Goal: Task Accomplishment & Management: Use online tool/utility

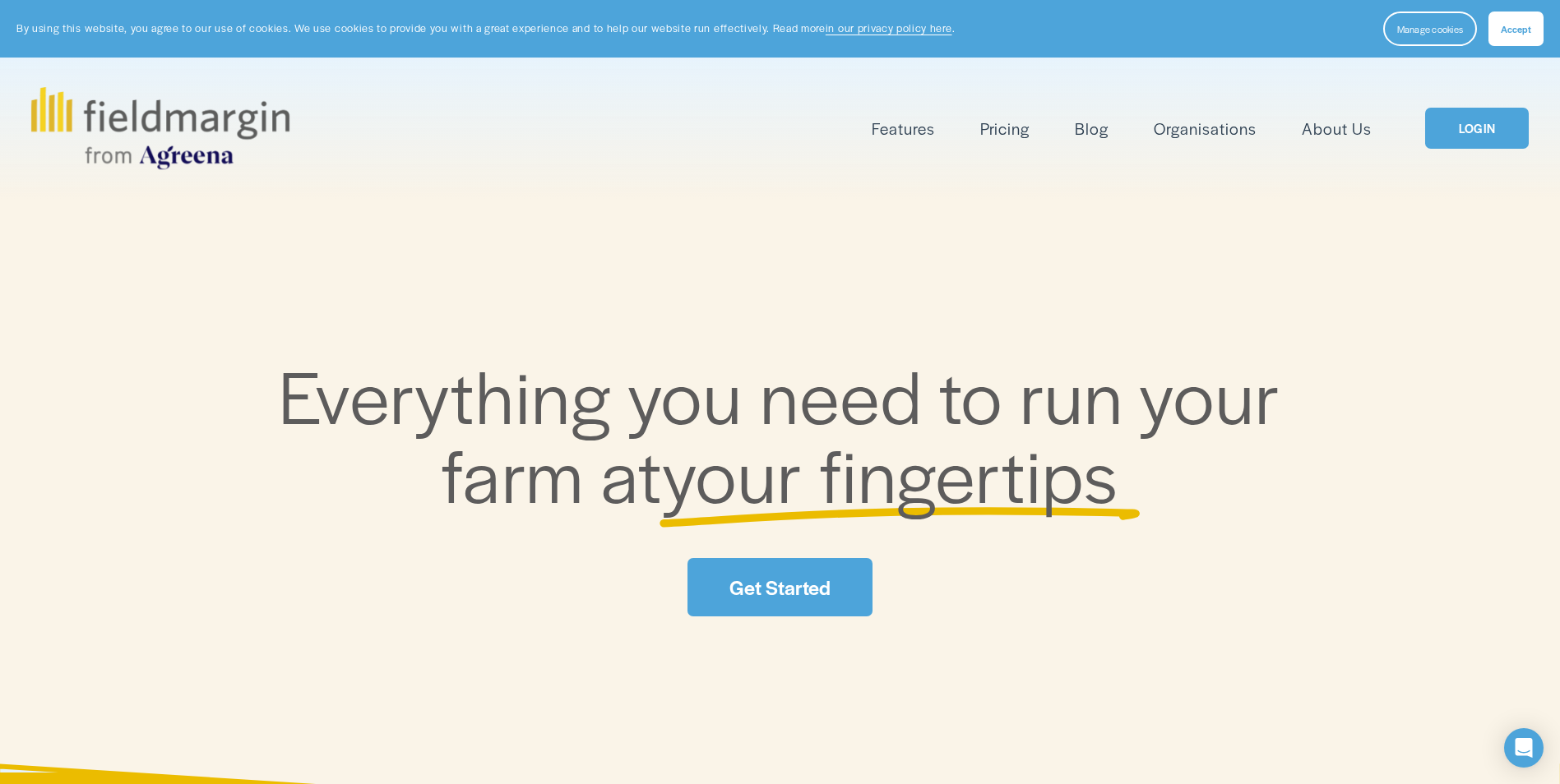
click at [1457, 139] on link "LOGIN" at bounding box center [1477, 128] width 104 height 42
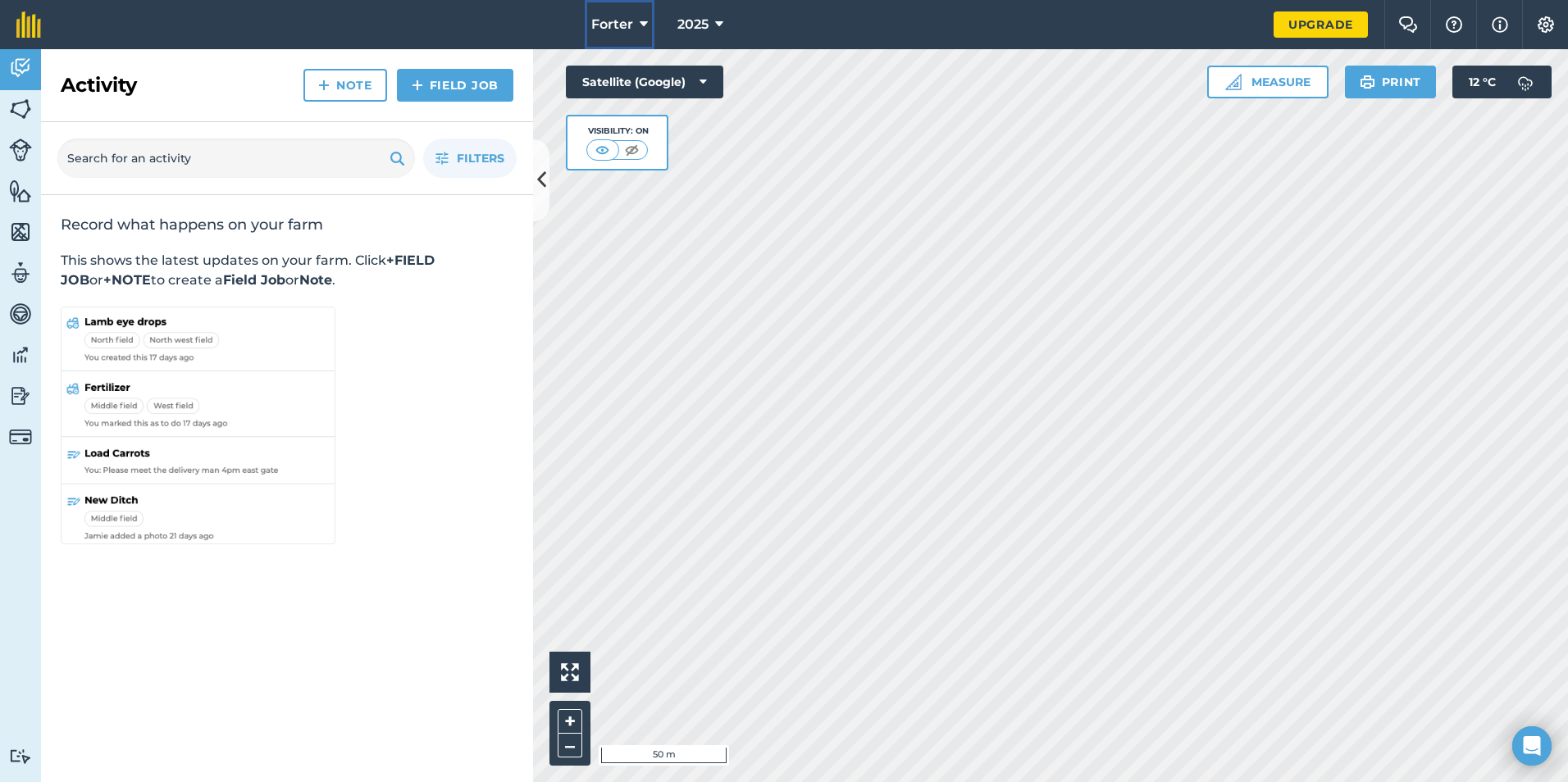
click at [632, 28] on span "Forter" at bounding box center [611, 25] width 42 height 20
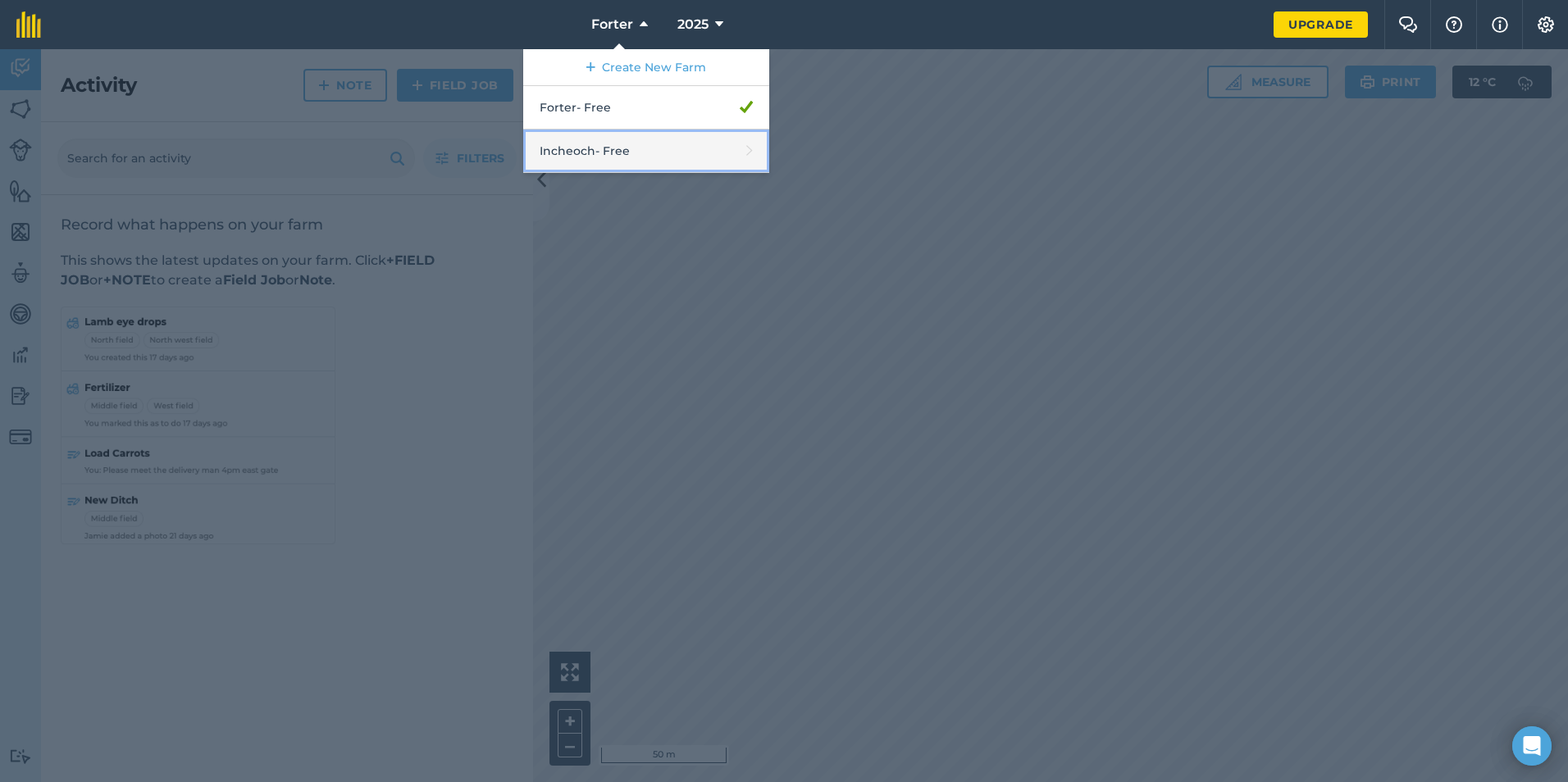
click at [652, 153] on link "Incheoch - Free" at bounding box center [646, 151] width 246 height 44
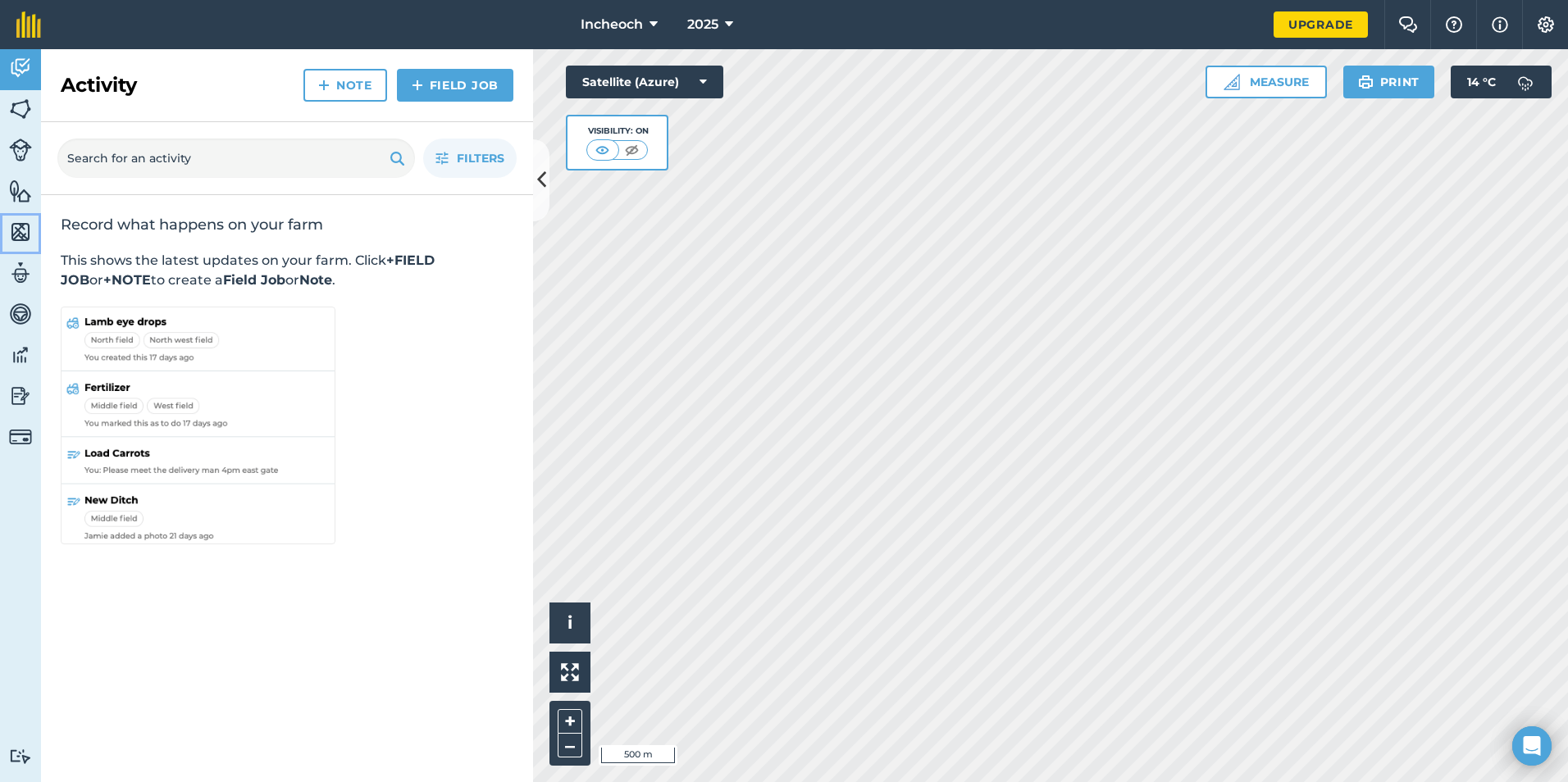
click at [19, 231] on img at bounding box center [20, 232] width 23 height 25
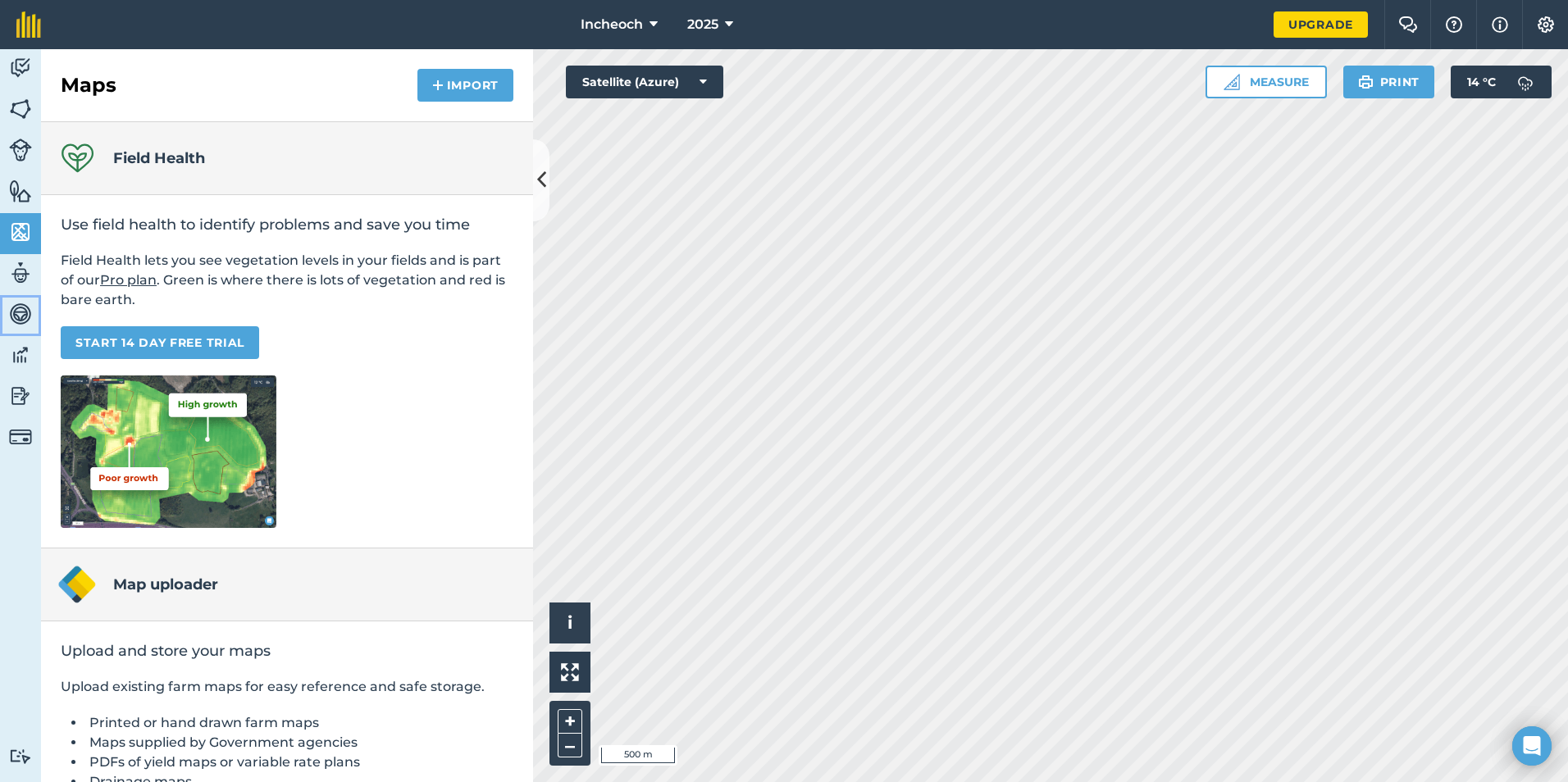
click at [24, 308] on img at bounding box center [20, 314] width 23 height 25
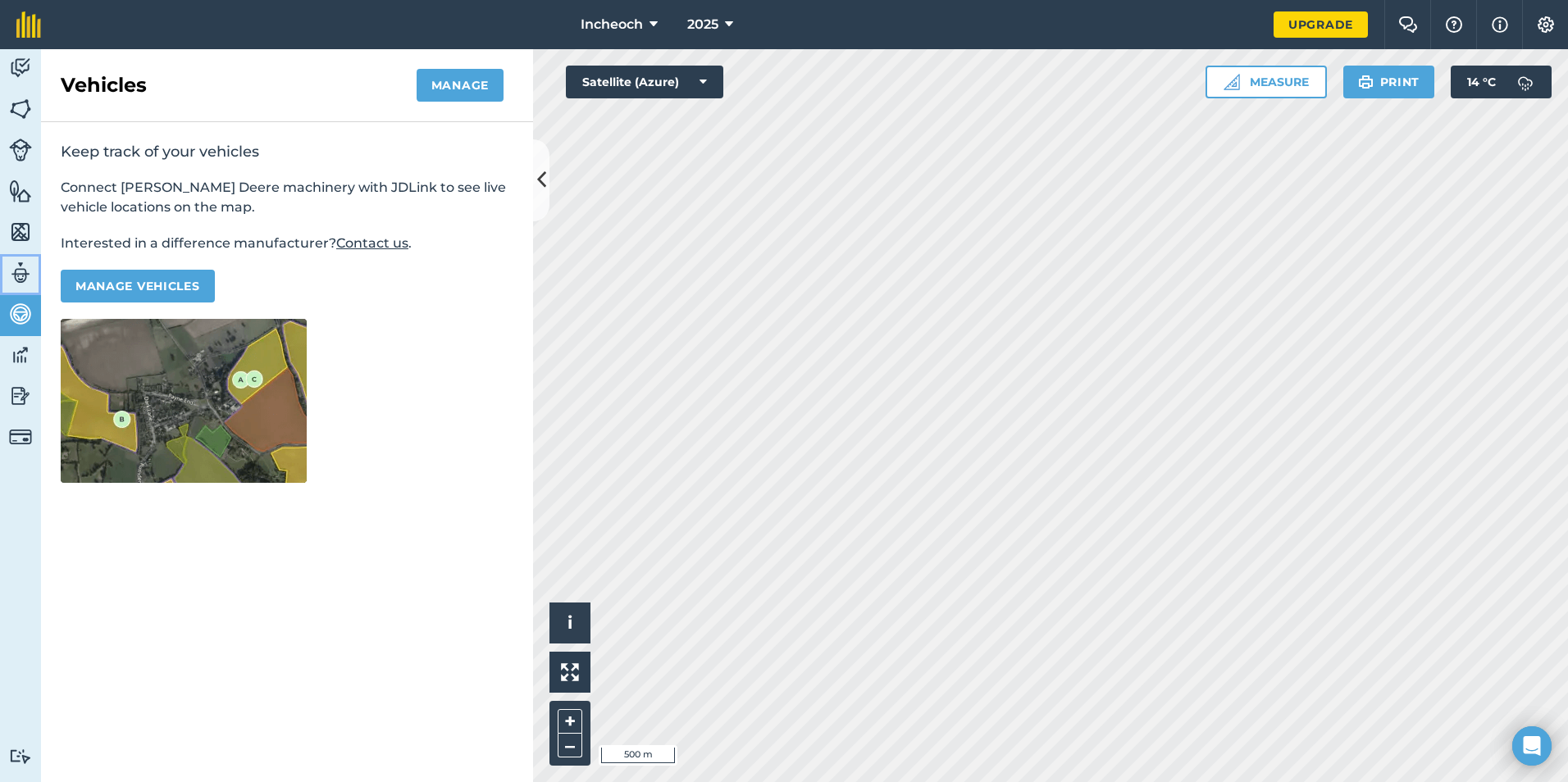
click at [22, 269] on img at bounding box center [20, 273] width 23 height 25
select select "MEMBER"
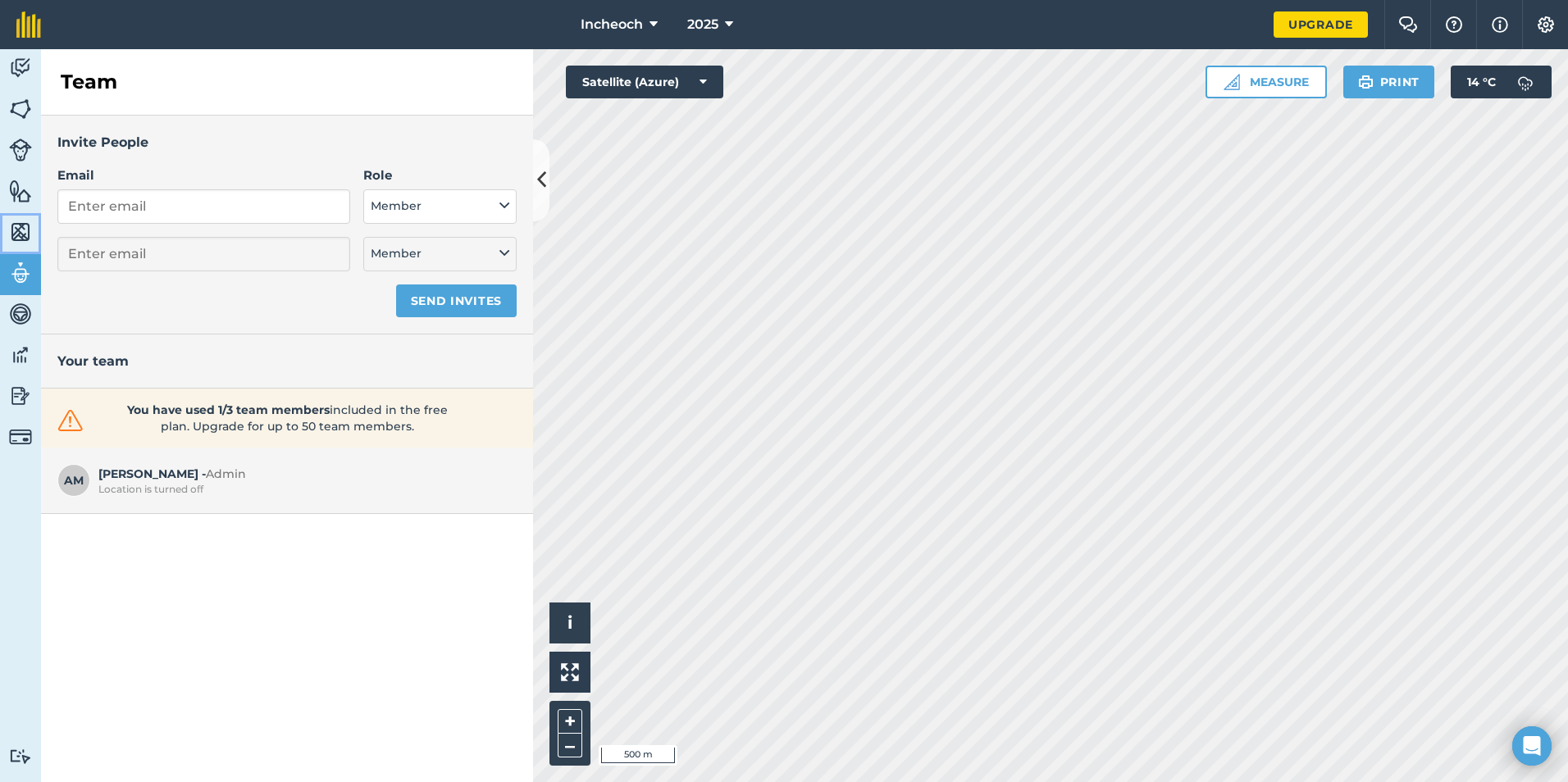
click at [12, 220] on img at bounding box center [20, 232] width 23 height 25
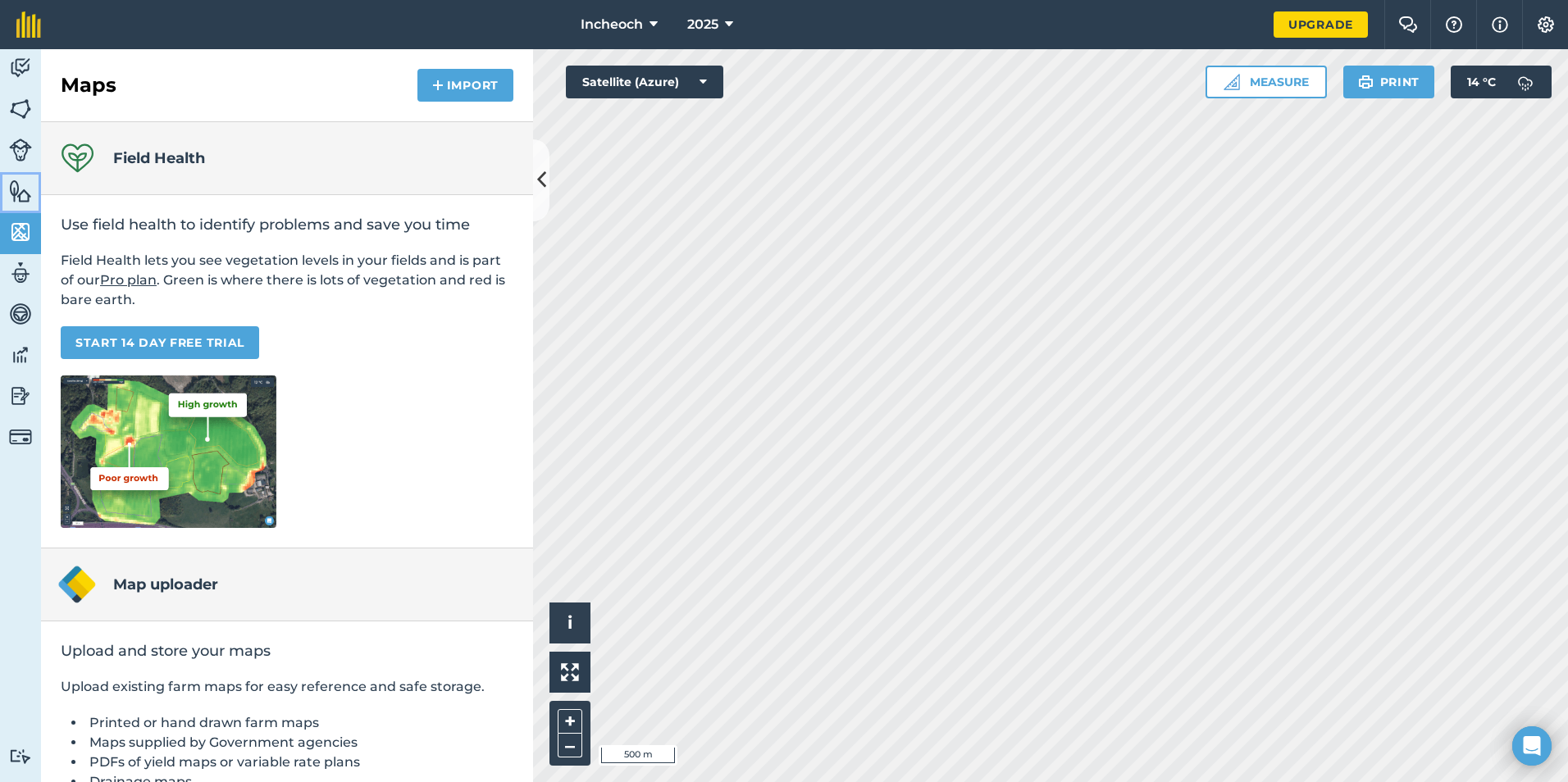
click at [18, 187] on img at bounding box center [20, 191] width 23 height 25
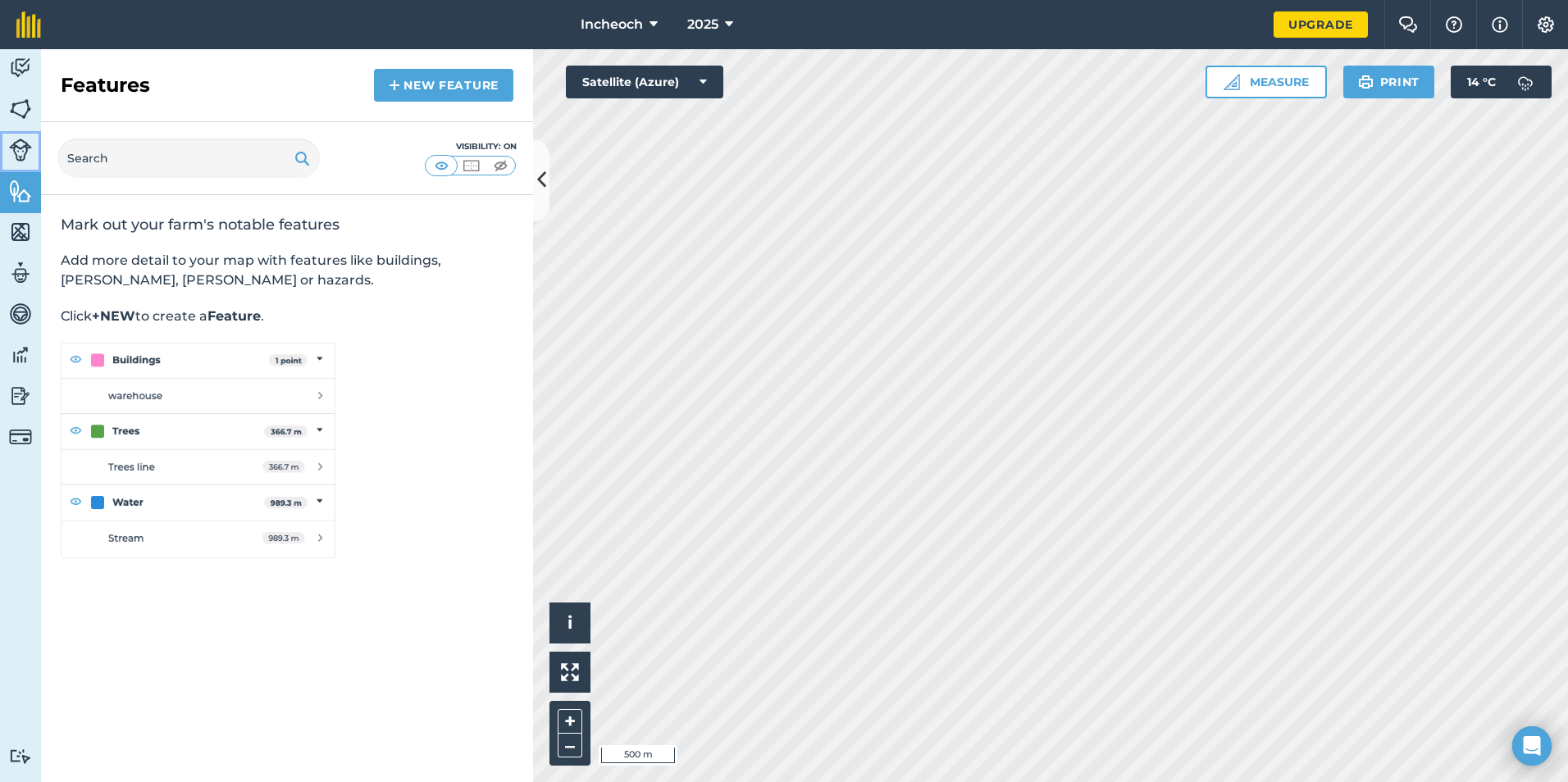
click at [23, 149] on img at bounding box center [20, 150] width 23 height 23
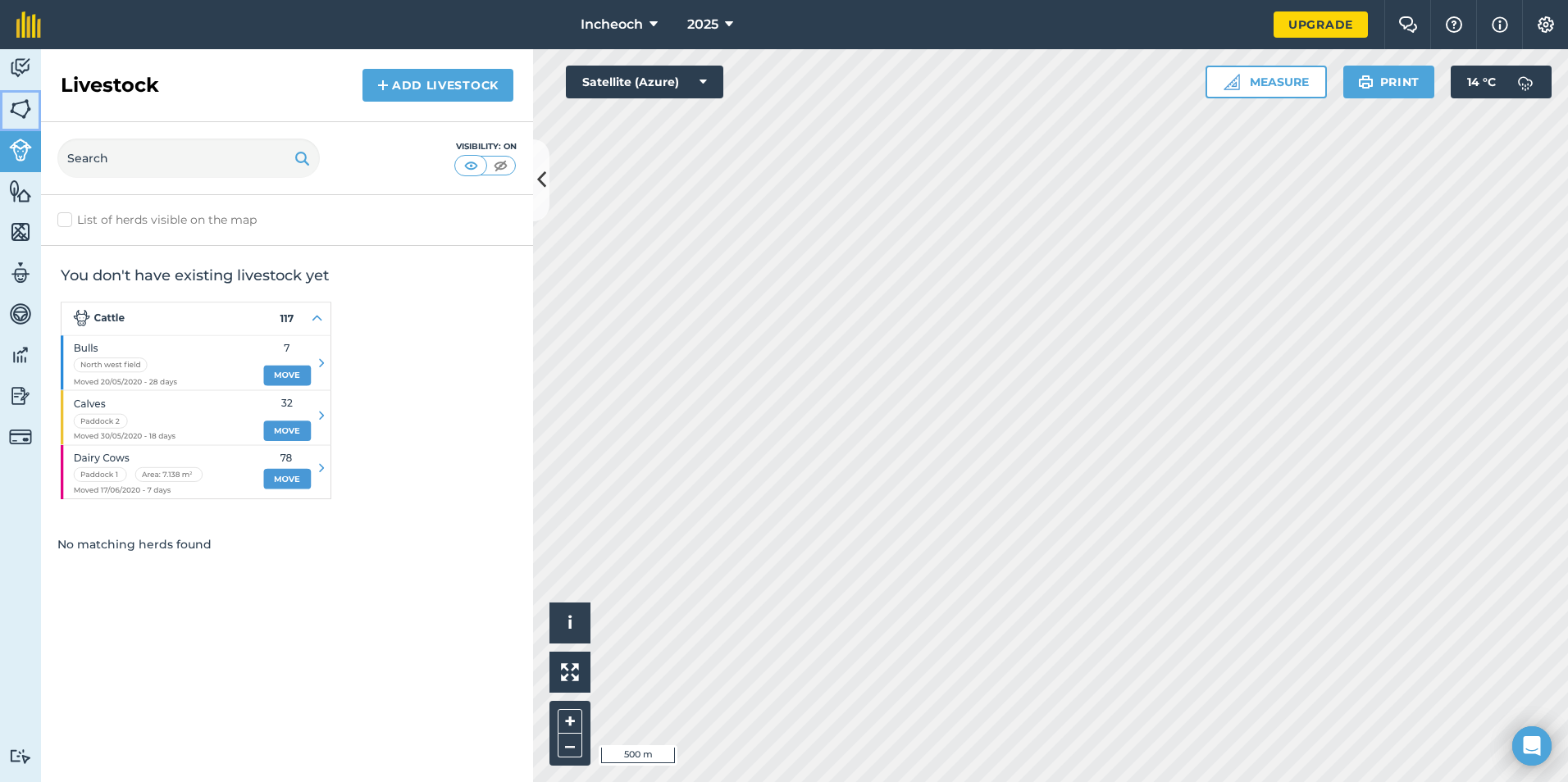
click at [16, 103] on img at bounding box center [20, 109] width 23 height 25
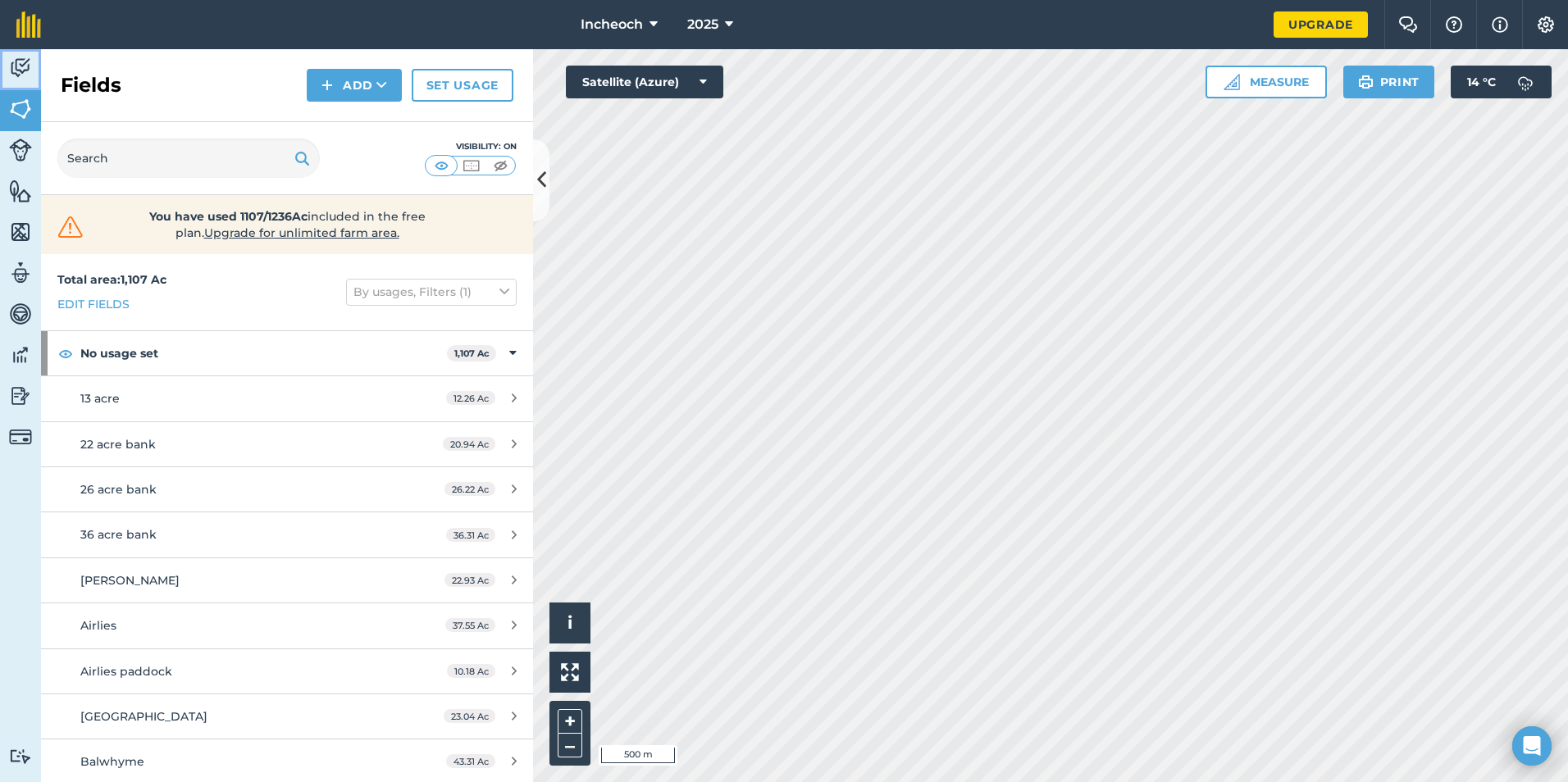
click at [17, 69] on img at bounding box center [20, 69] width 23 height 25
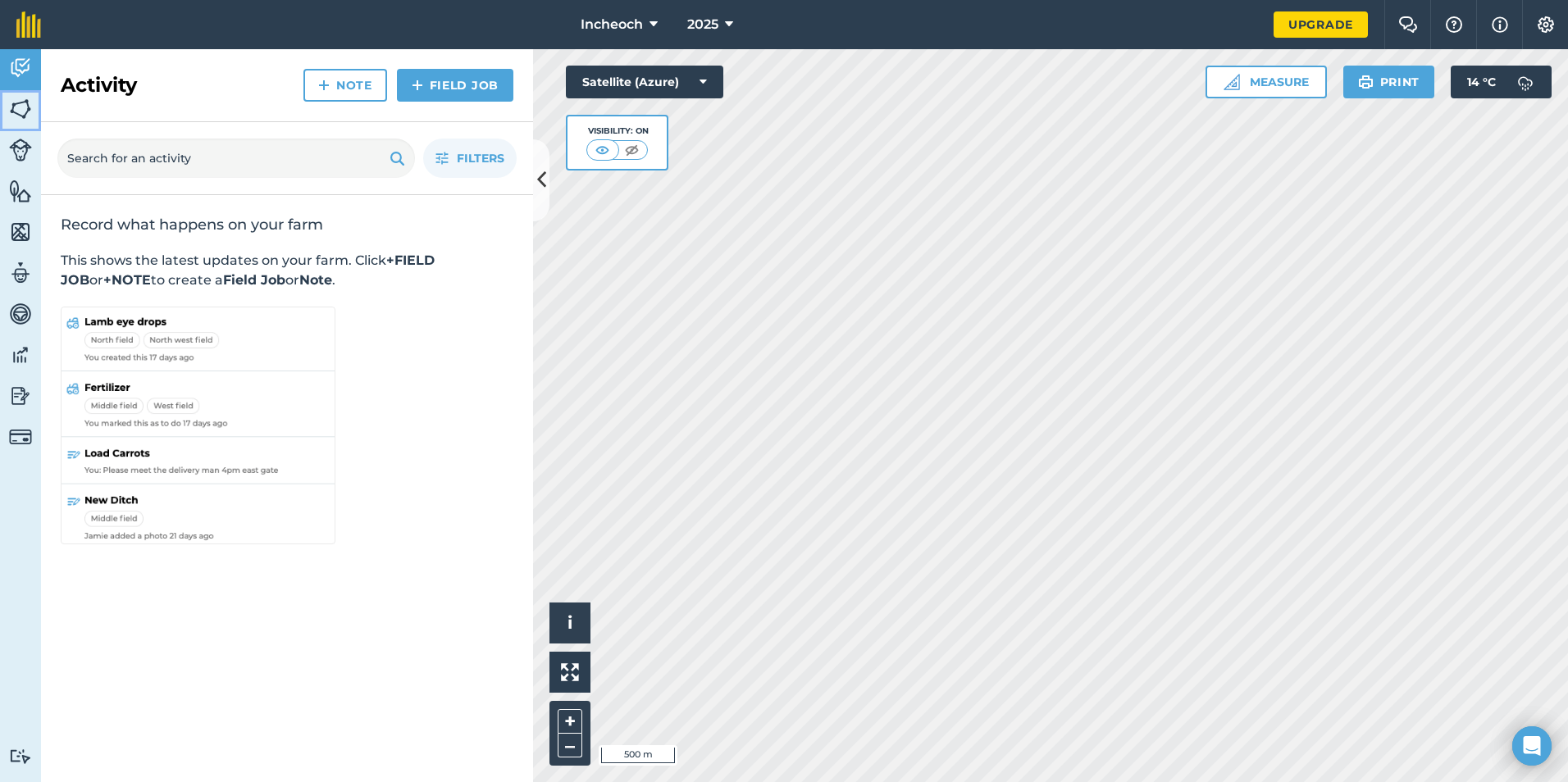
click at [12, 127] on link "Fields" at bounding box center [20, 110] width 41 height 41
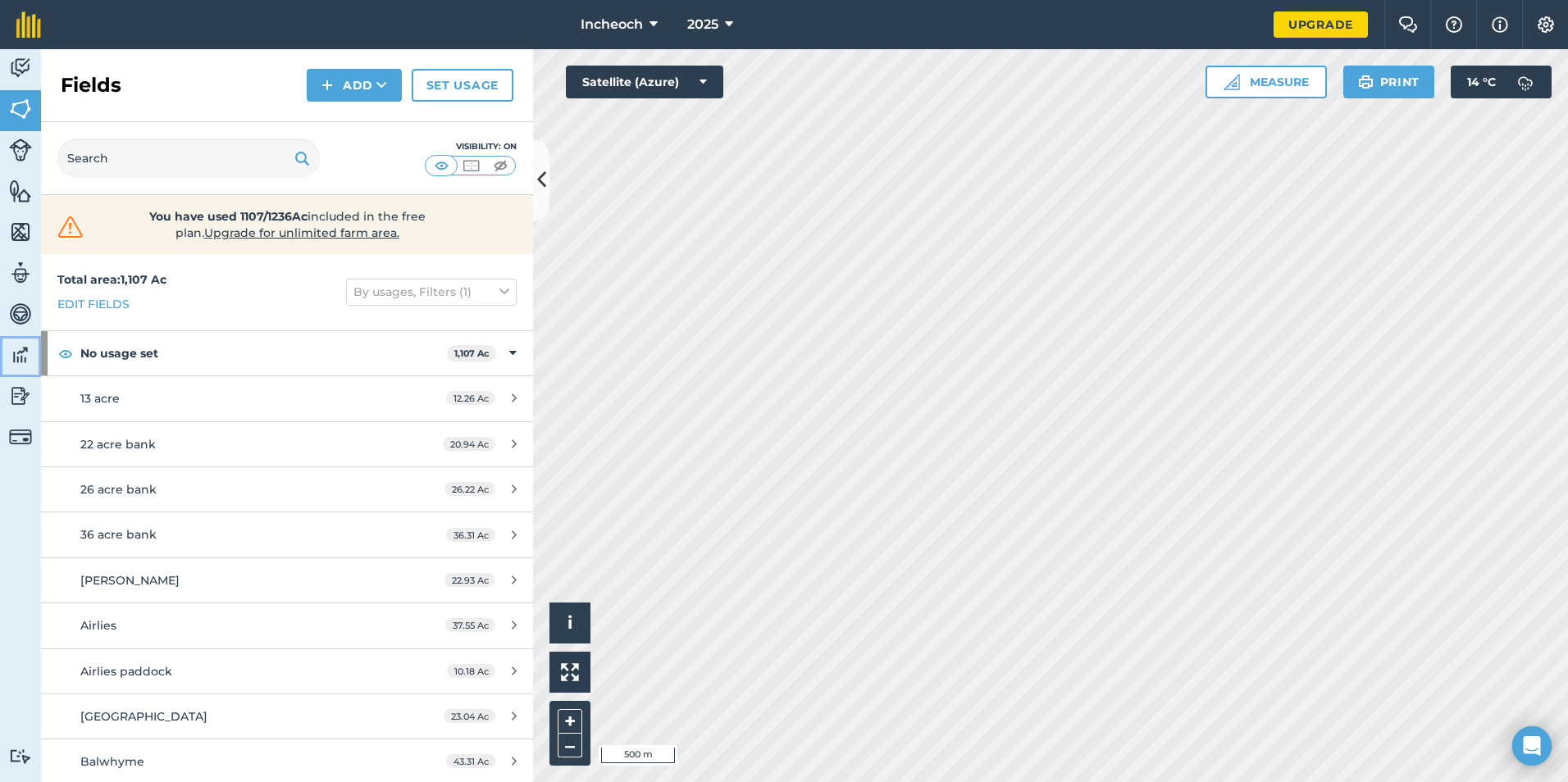
click at [14, 358] on img at bounding box center [20, 355] width 23 height 25
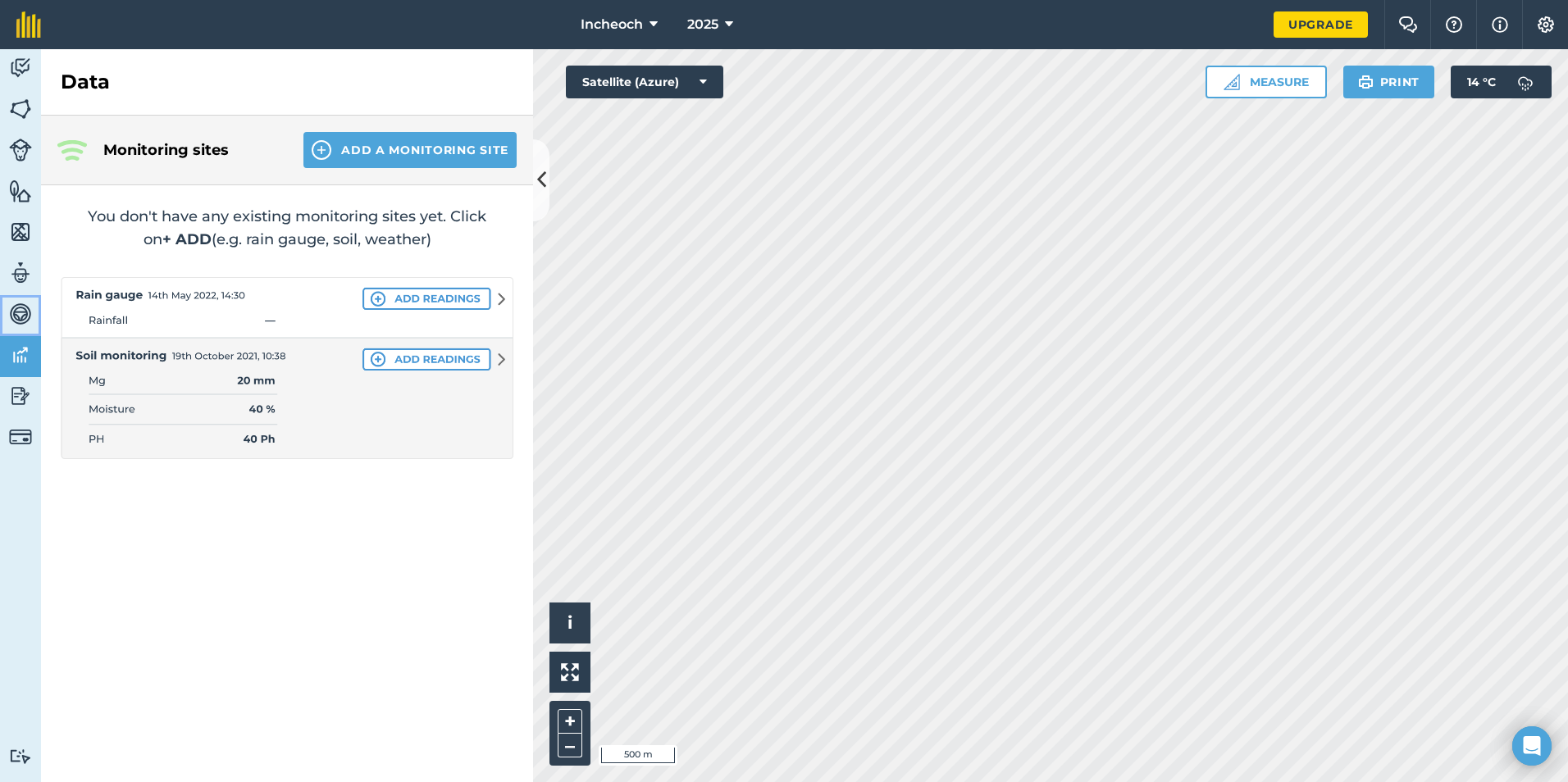
click at [16, 334] on link "Vehicles" at bounding box center [20, 316] width 41 height 41
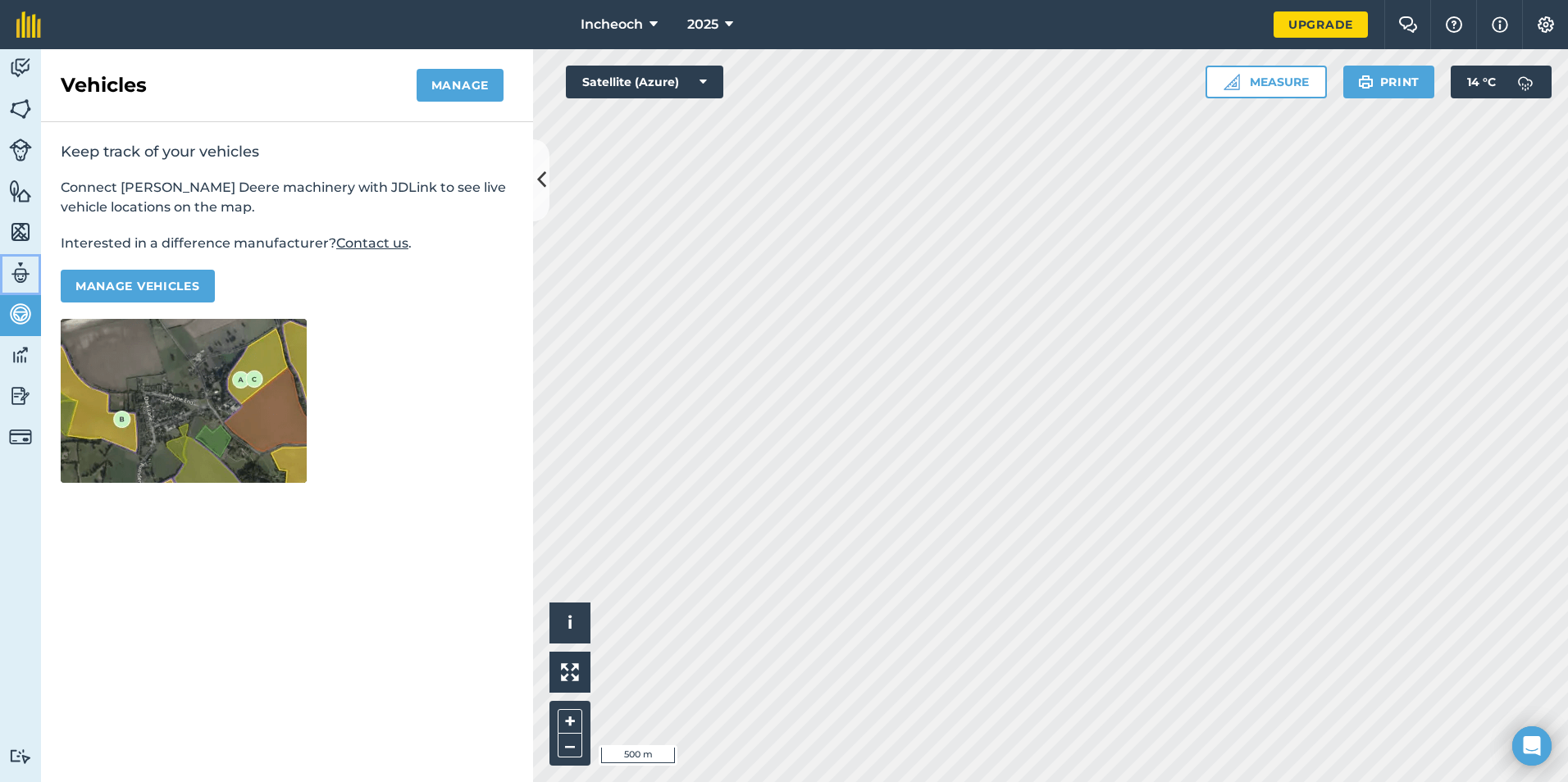
click at [13, 277] on img at bounding box center [20, 273] width 23 height 25
select select "MEMBER"
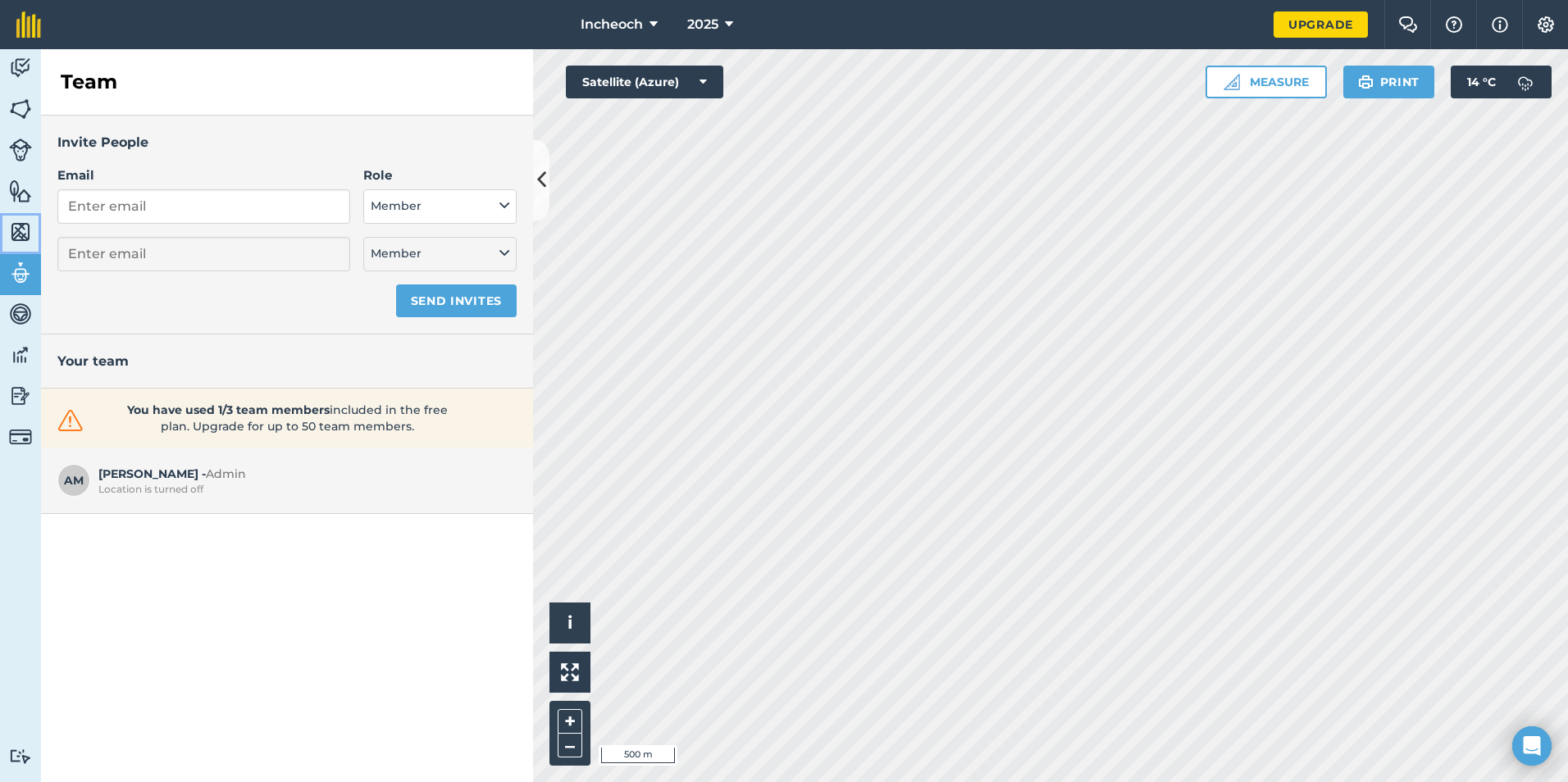
click at [25, 235] on img at bounding box center [20, 232] width 23 height 25
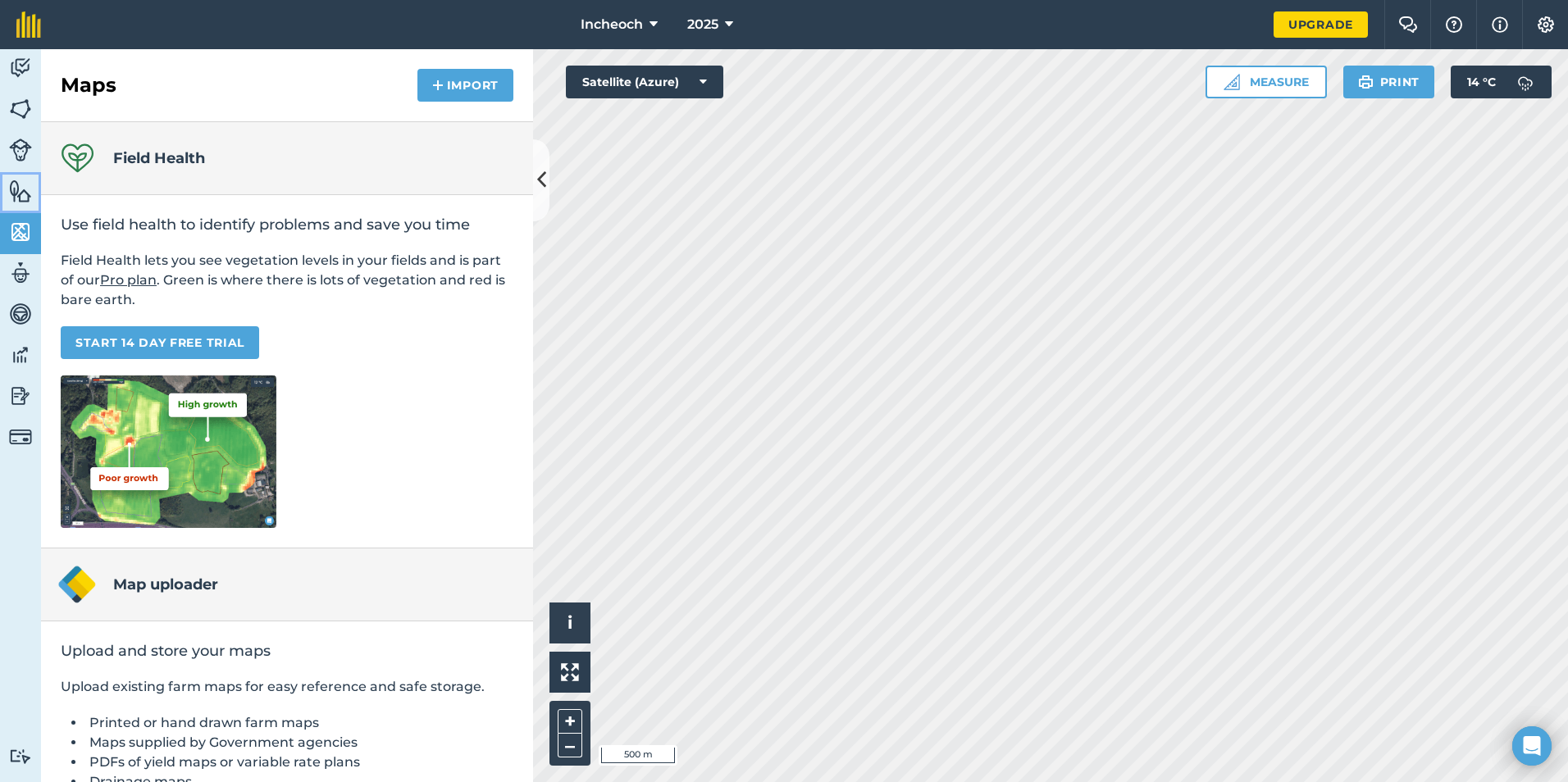
click at [9, 198] on img at bounding box center [20, 191] width 23 height 25
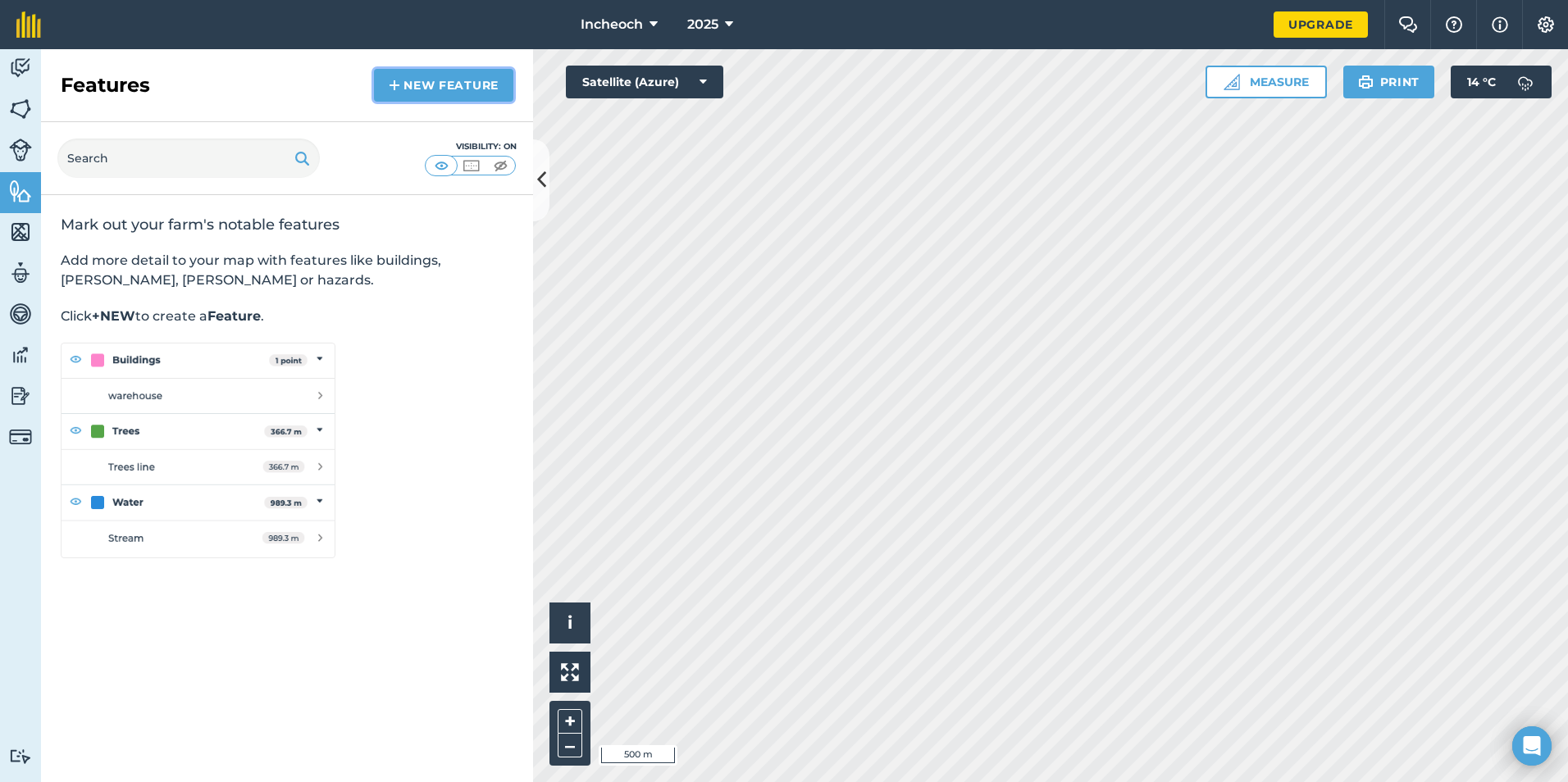
click at [445, 85] on link "New feature" at bounding box center [443, 85] width 140 height 33
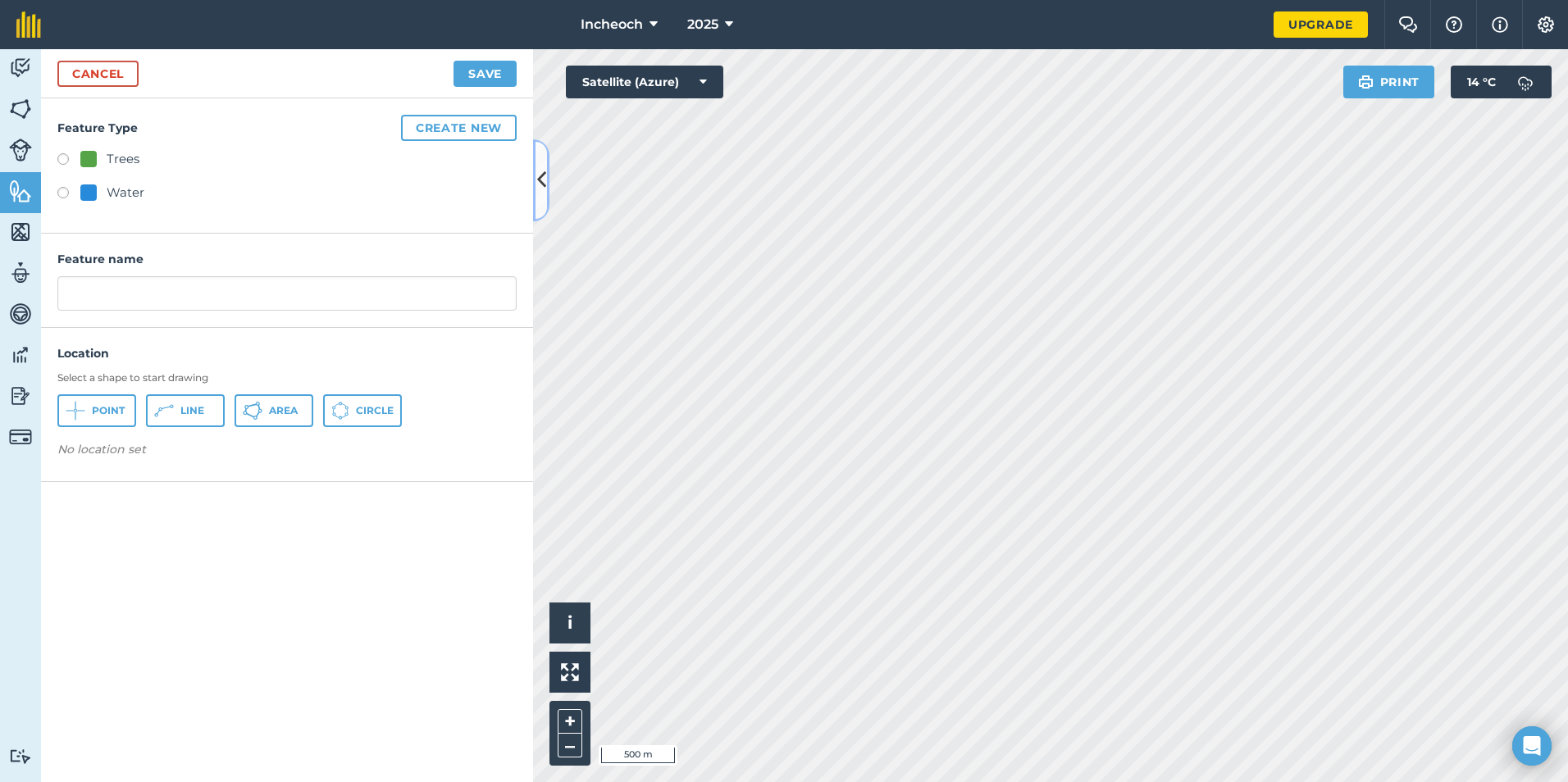
click at [537, 188] on icon at bounding box center [542, 180] width 9 height 28
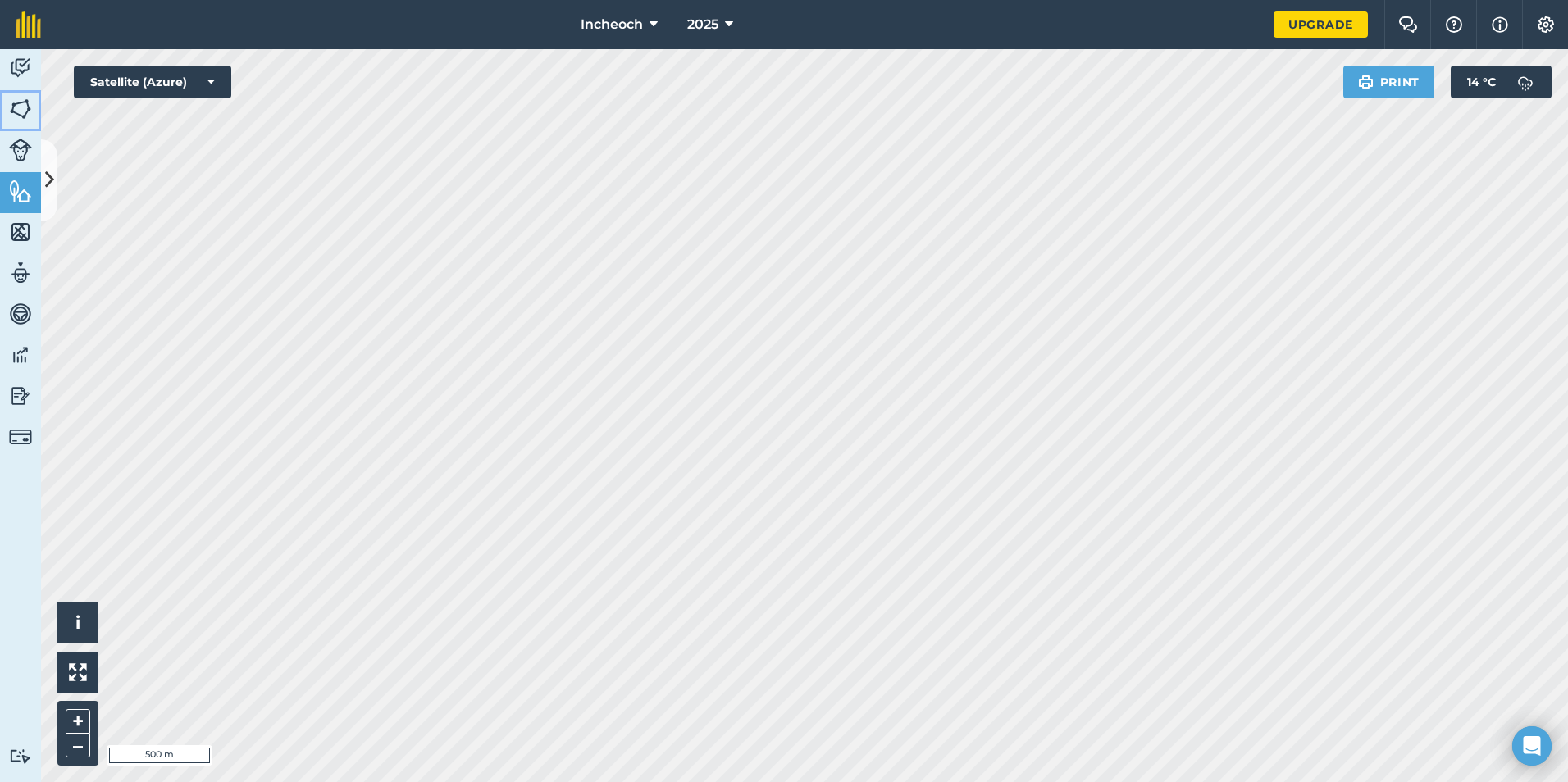
click at [28, 97] on img at bounding box center [20, 109] width 23 height 25
click at [20, 425] on img at bounding box center [20, 437] width 23 height 23
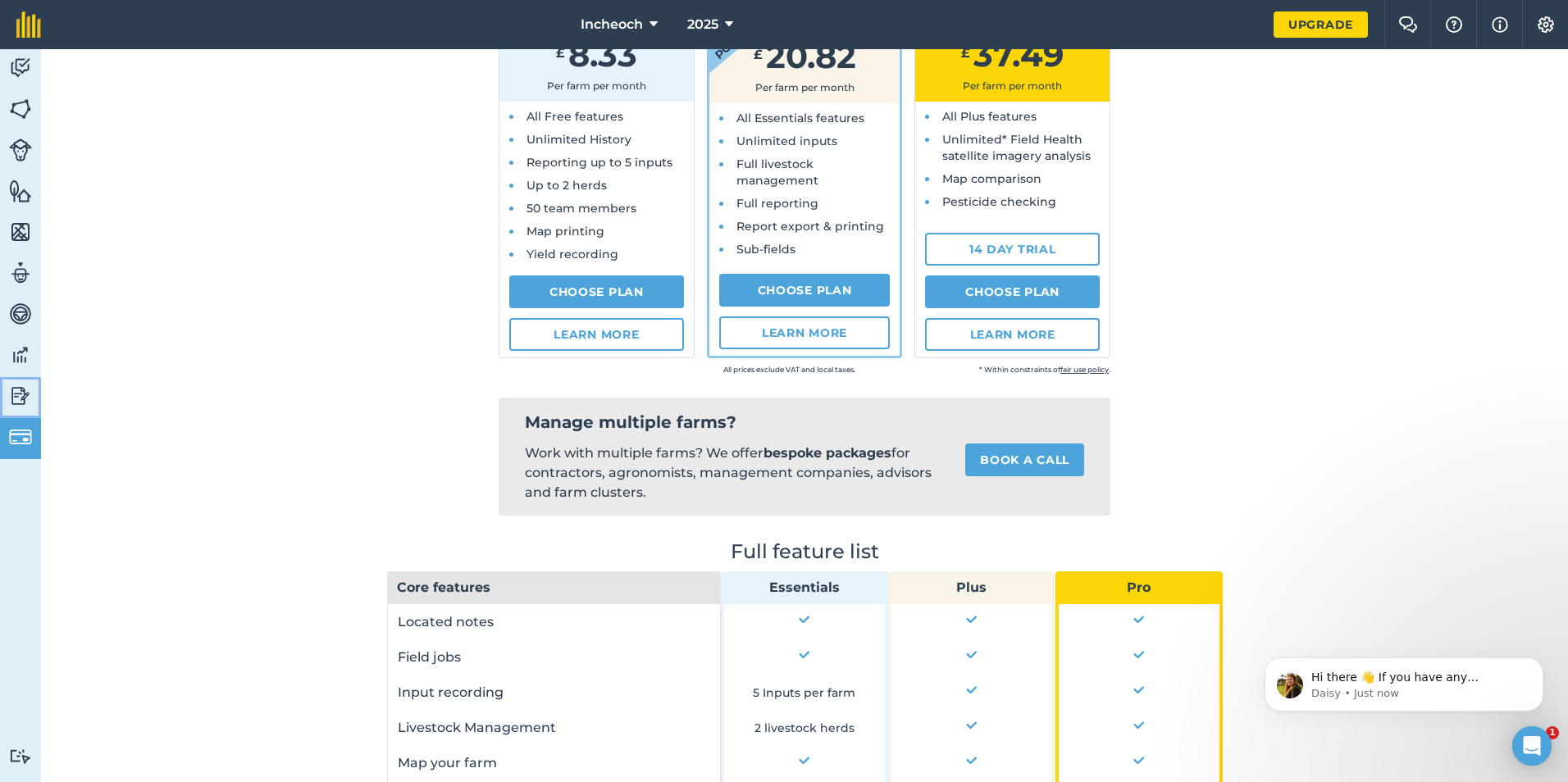
click at [17, 381] on link "Reporting" at bounding box center [20, 398] width 41 height 41
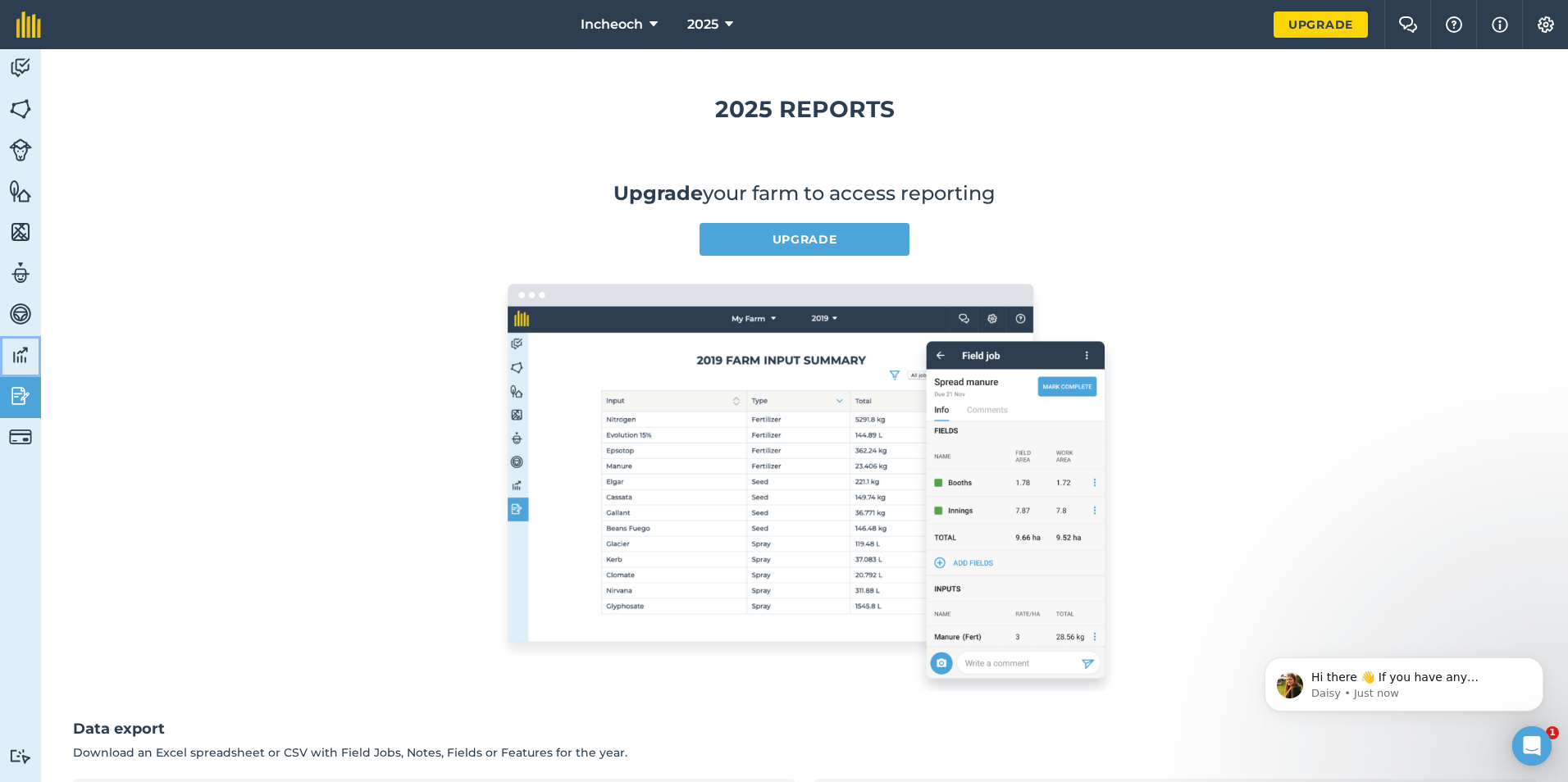
click at [8, 351] on link "Data" at bounding box center [20, 357] width 41 height 41
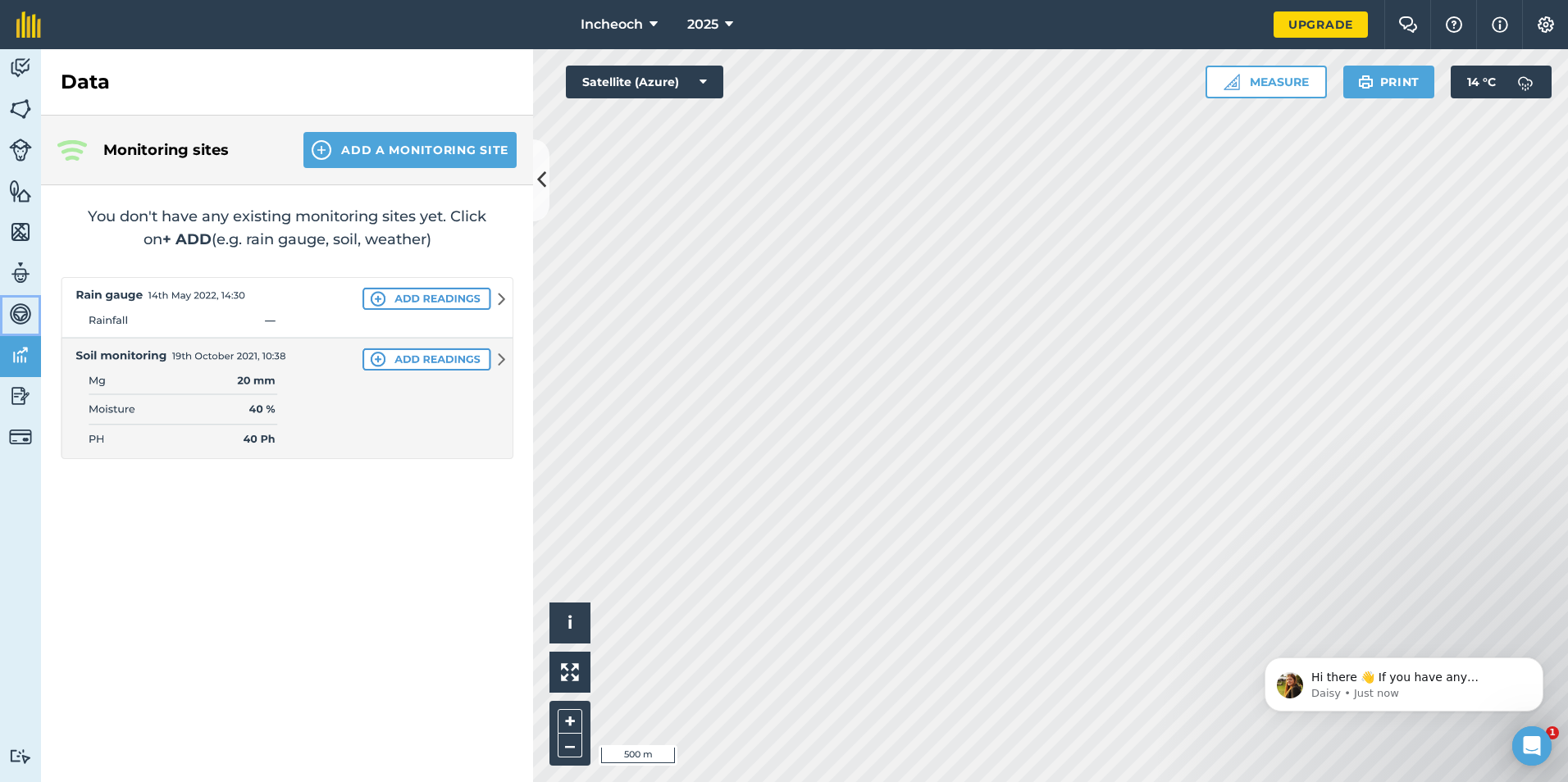
click at [16, 311] on img at bounding box center [20, 314] width 23 height 25
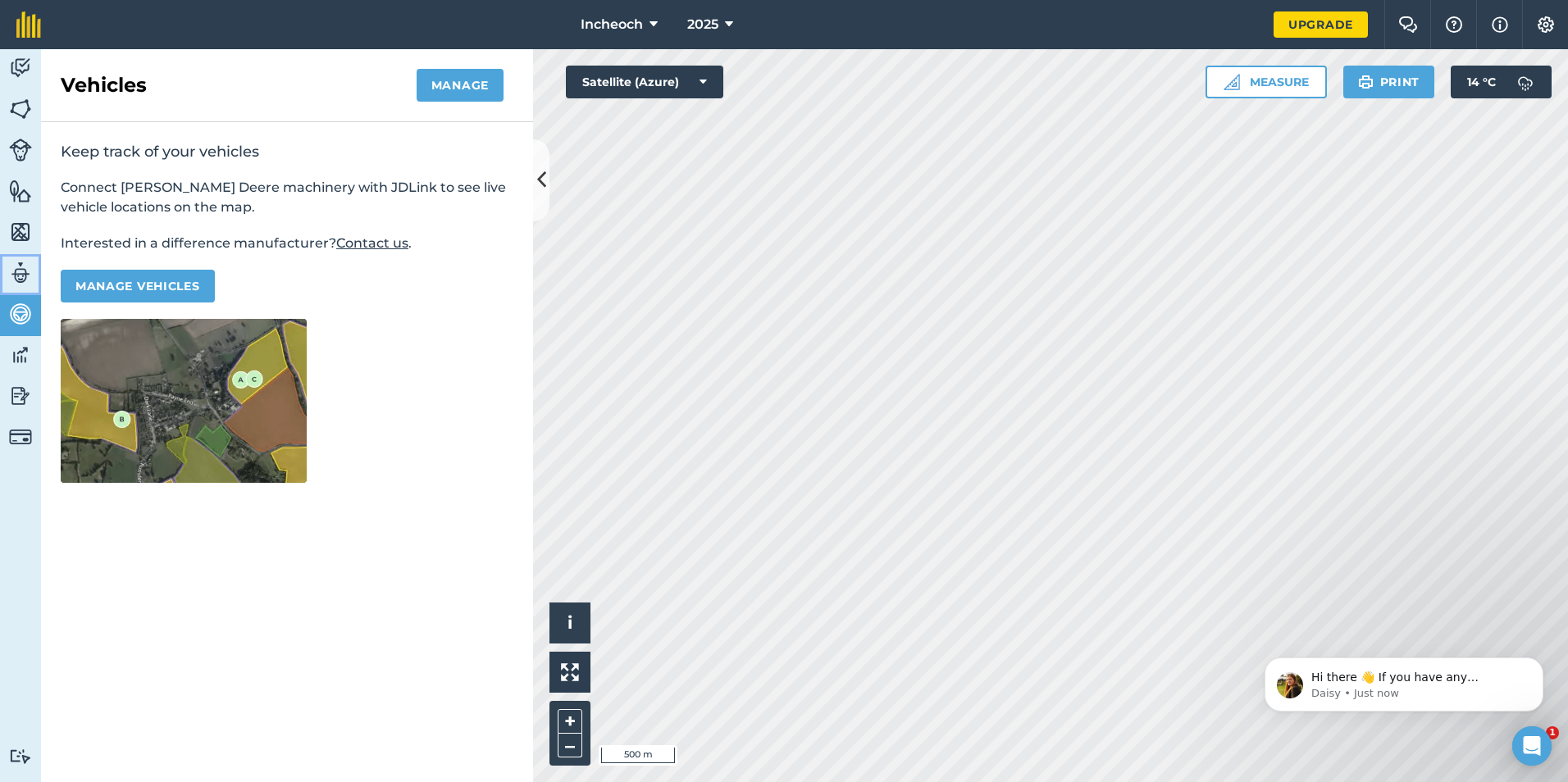
click at [16, 285] on img at bounding box center [20, 273] width 23 height 25
select select "MEMBER"
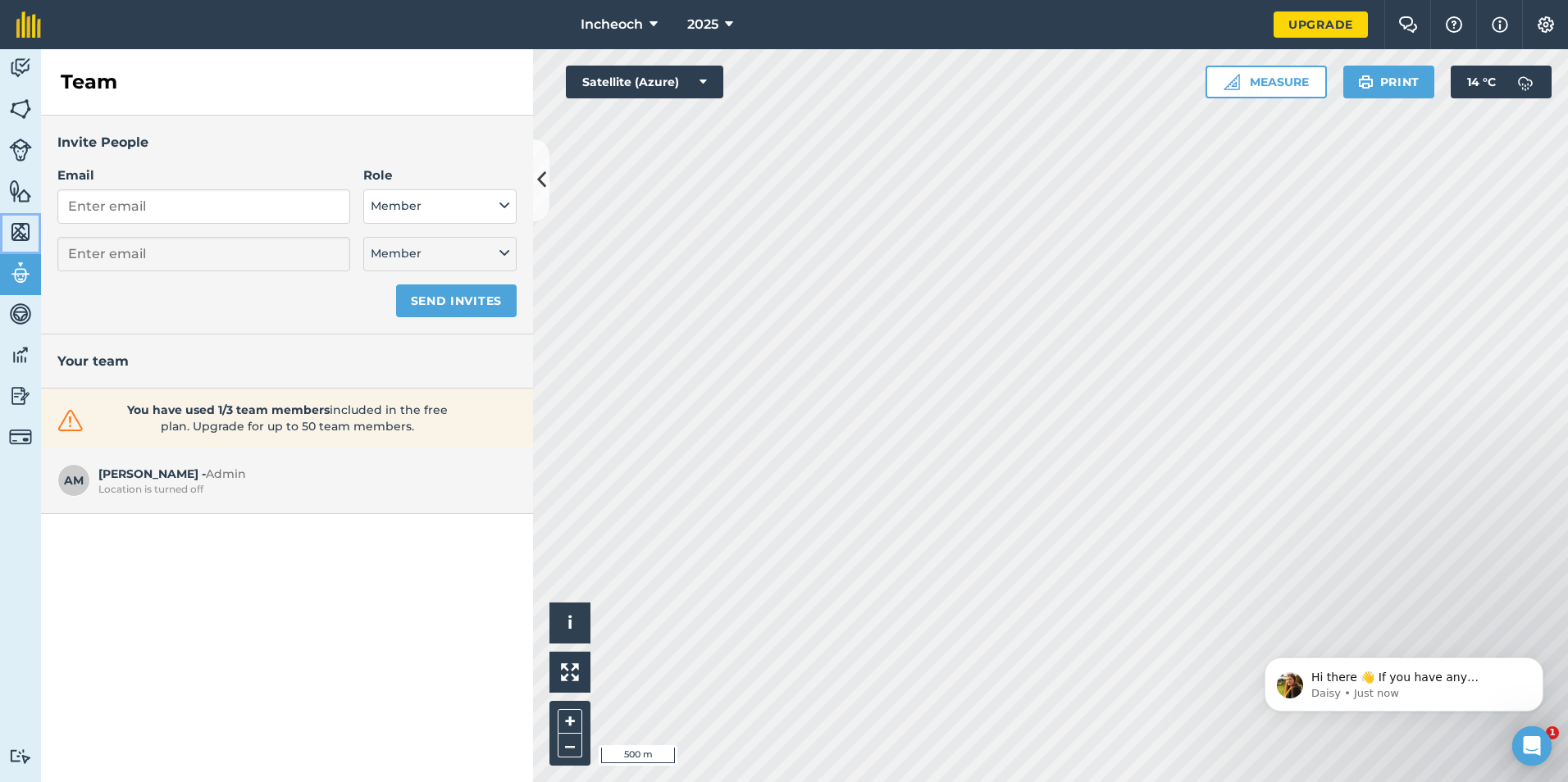
click at [17, 237] on img at bounding box center [20, 232] width 23 height 25
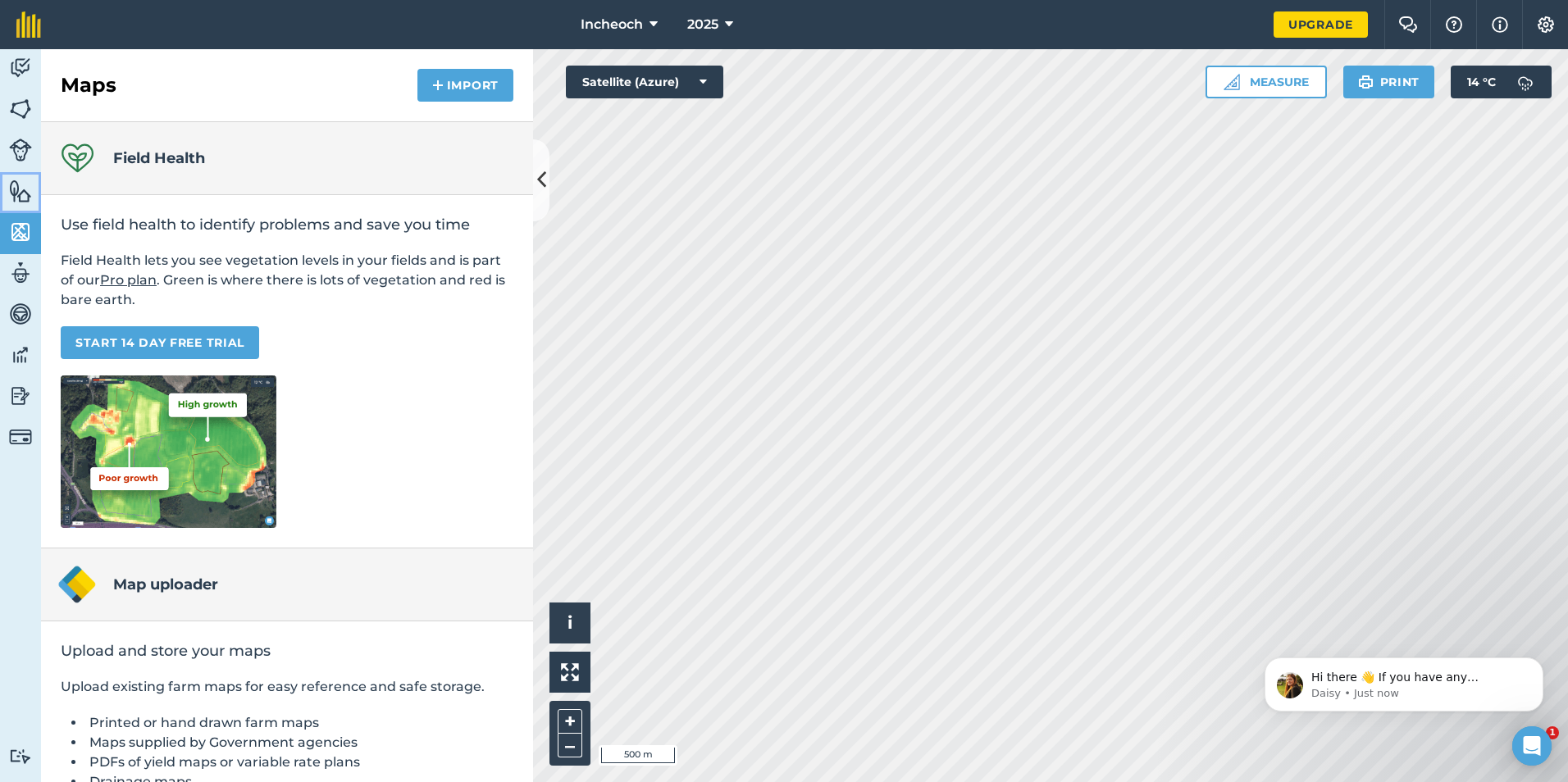
click at [12, 189] on img at bounding box center [20, 191] width 23 height 25
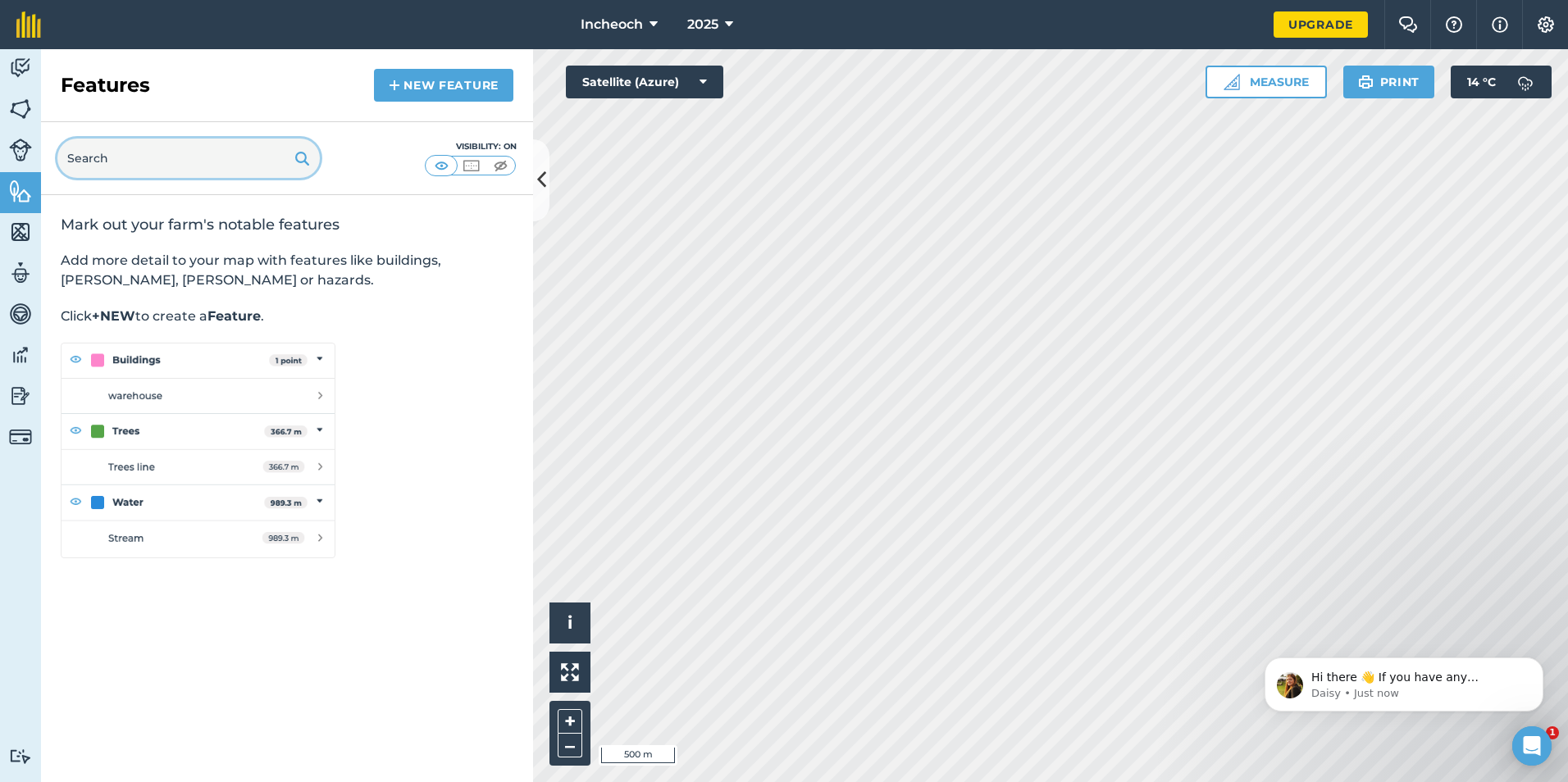
click at [149, 172] on input "text" at bounding box center [188, 158] width 263 height 39
type input "drainage"
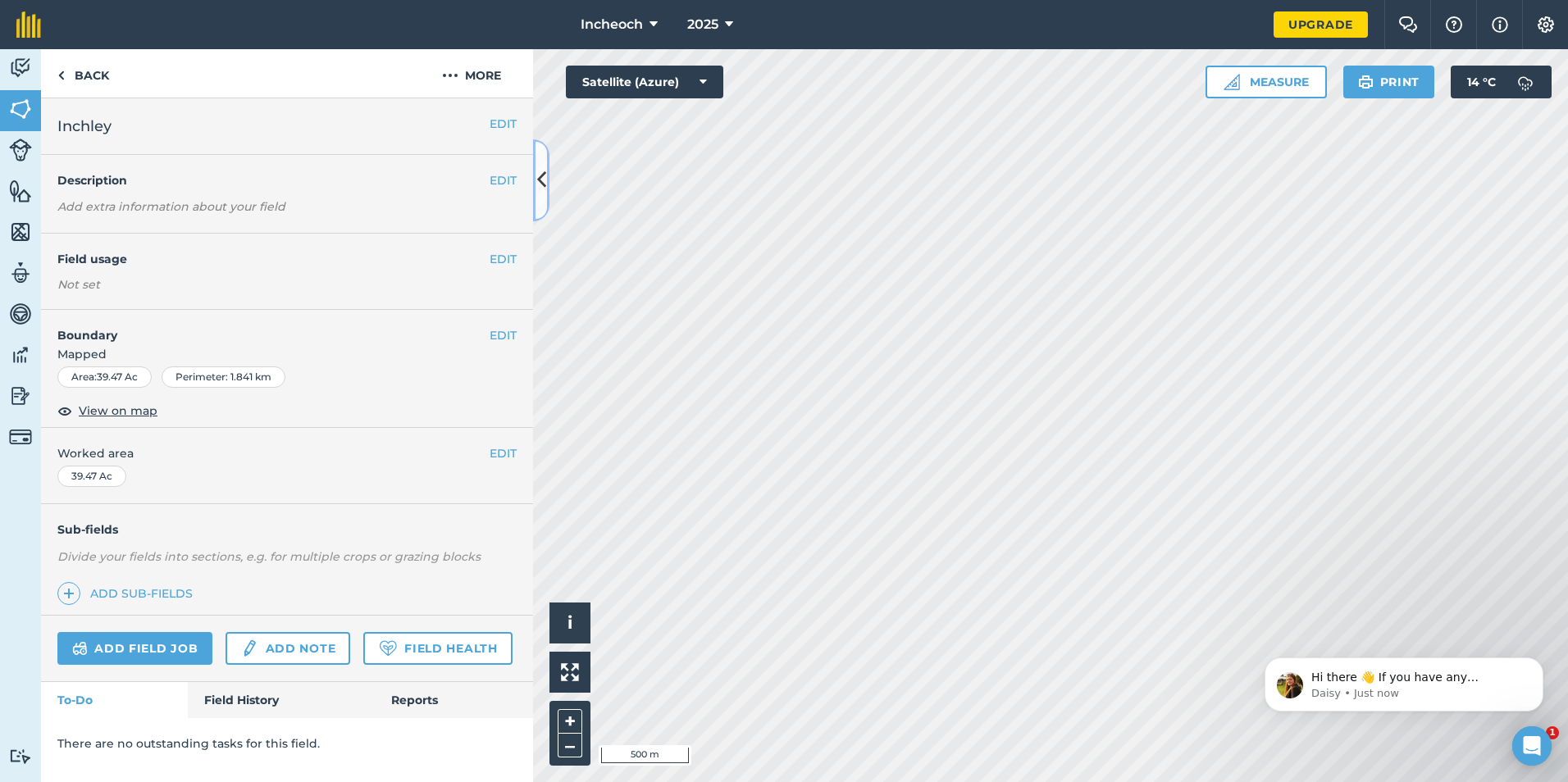
click at [548, 198] on button at bounding box center [541, 181] width 16 height 82
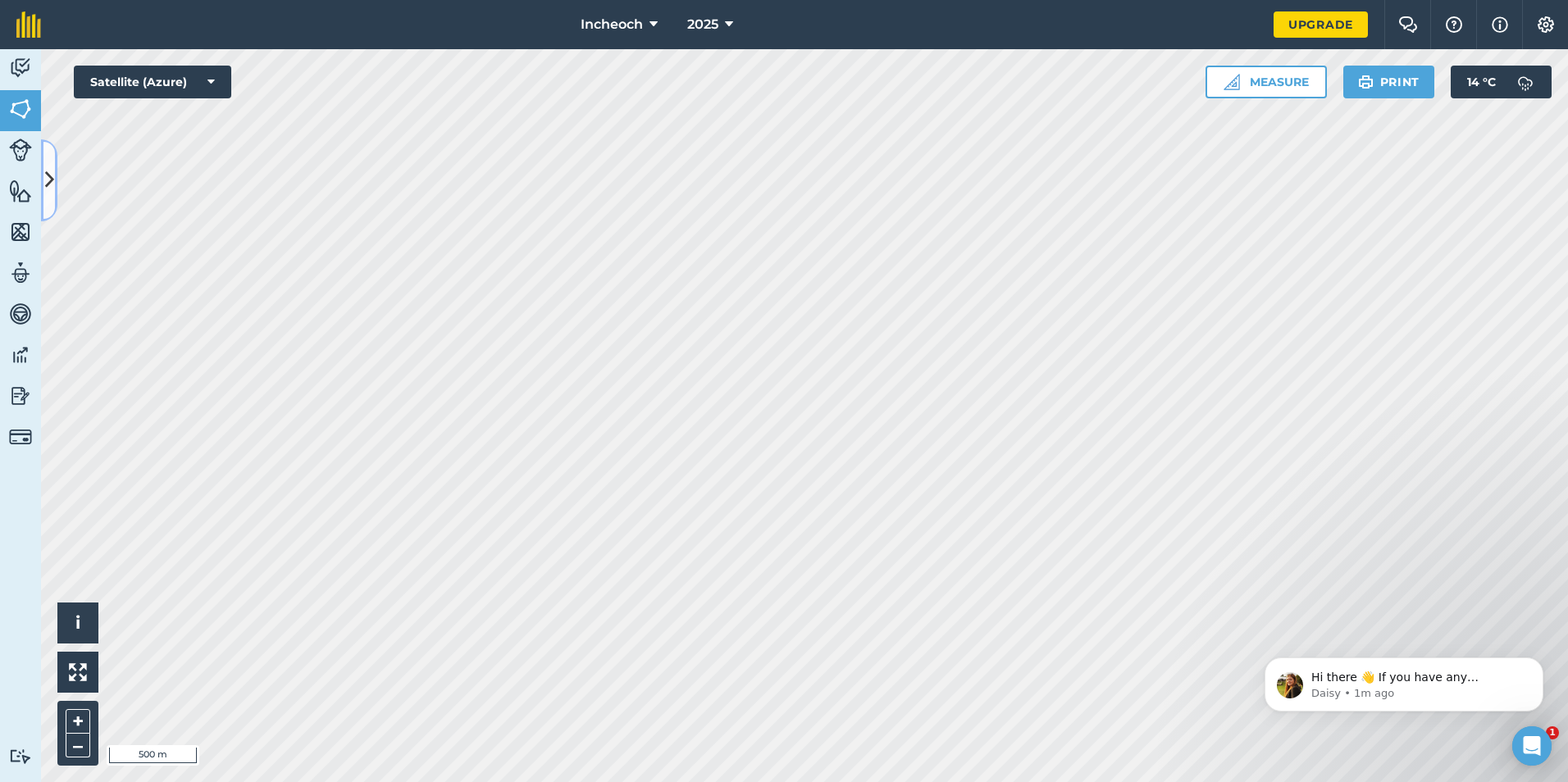
click at [46, 169] on icon at bounding box center [50, 180] width 9 height 28
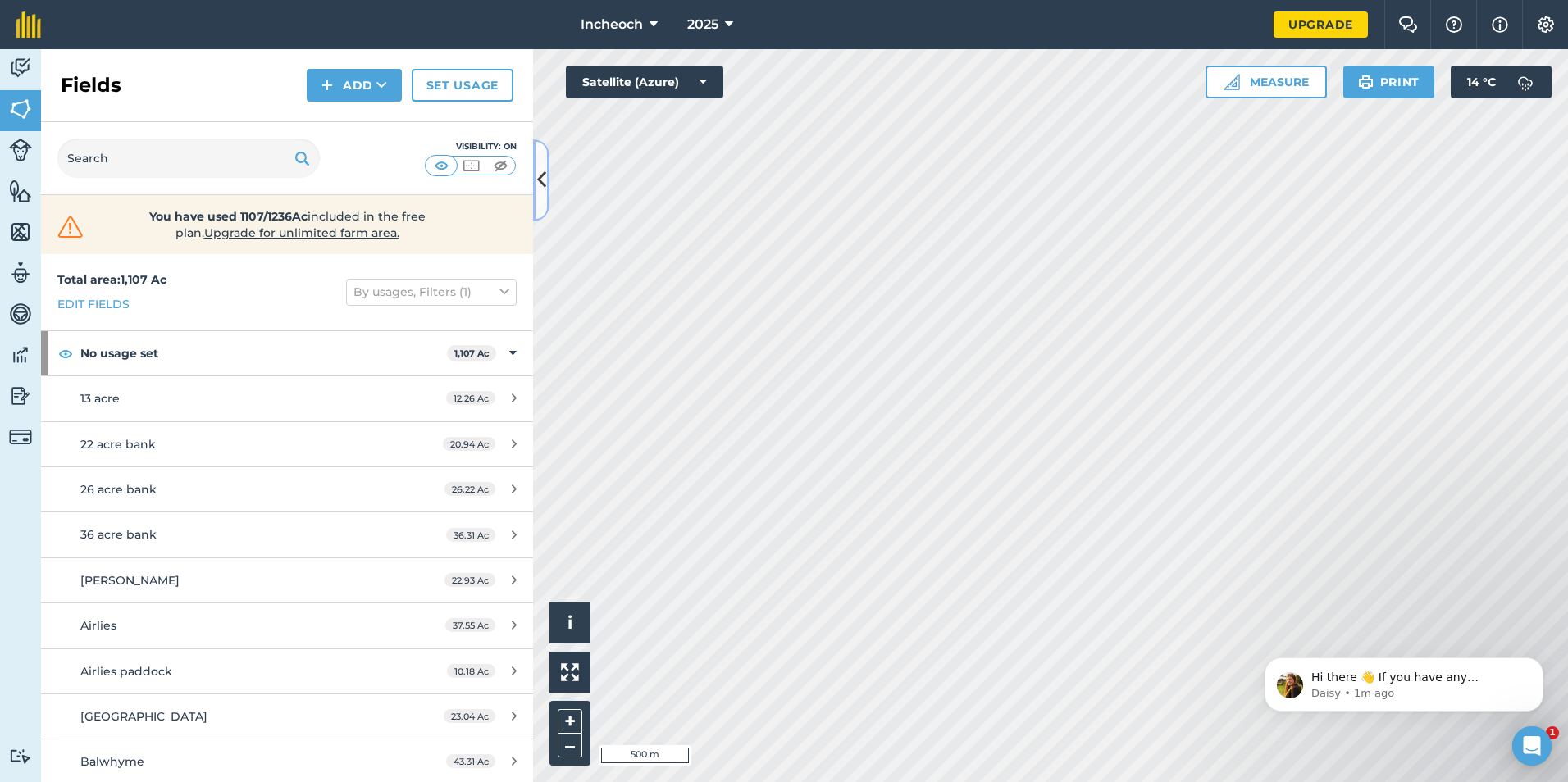
click at [537, 185] on icon at bounding box center [542, 180] width 9 height 28
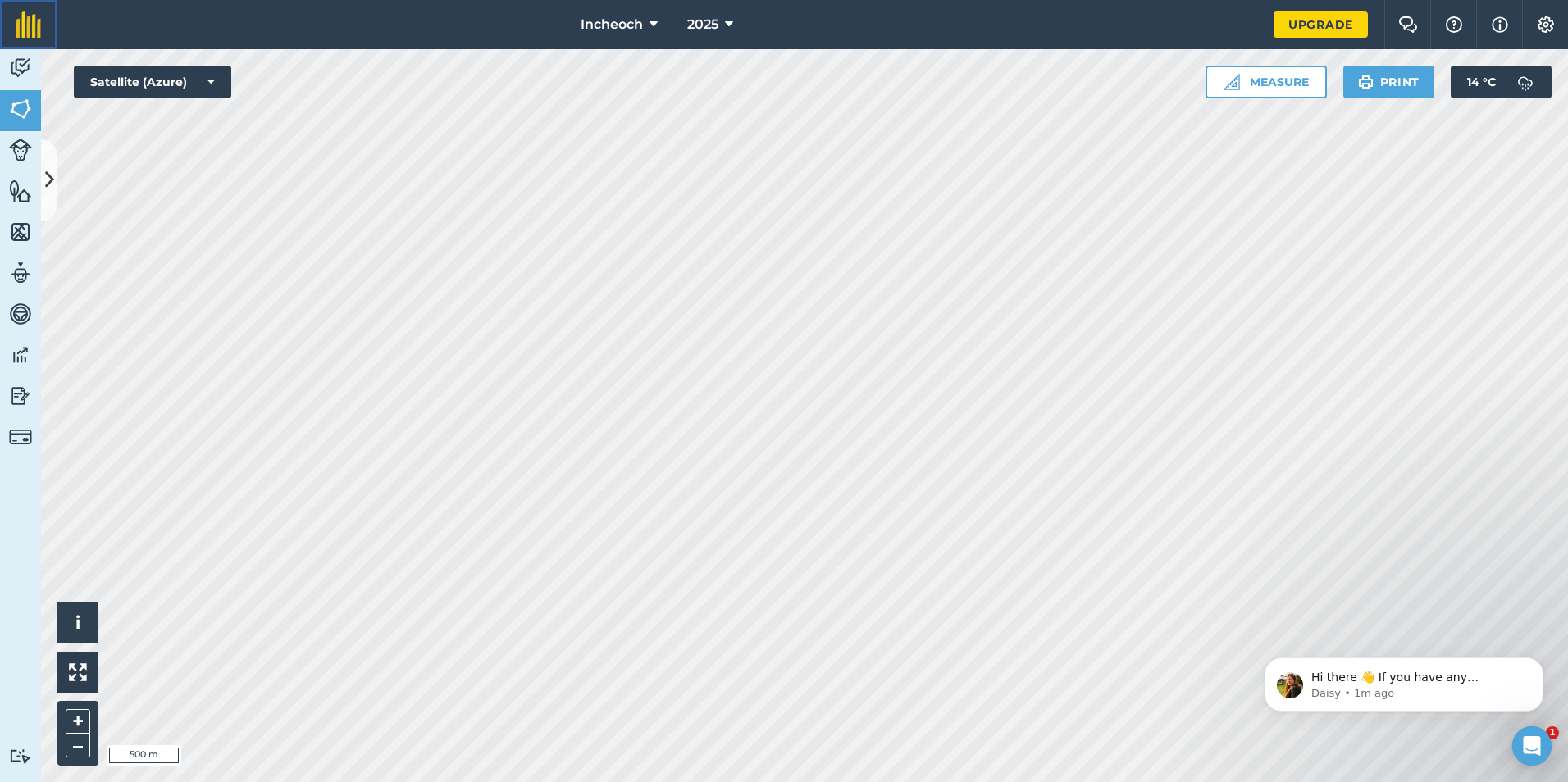
click at [9, 26] on link at bounding box center [28, 24] width 57 height 49
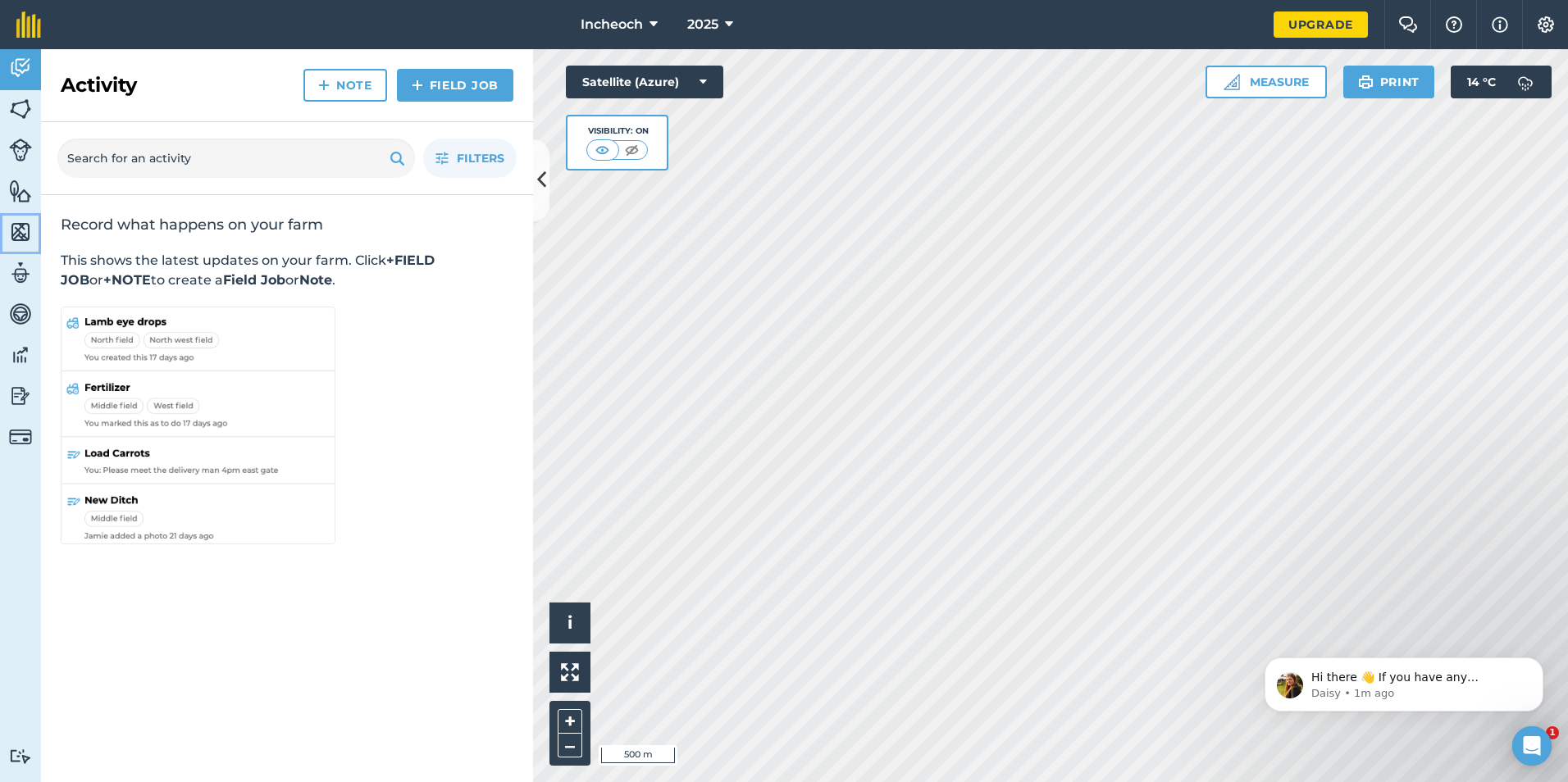
click at [21, 226] on img at bounding box center [20, 232] width 23 height 25
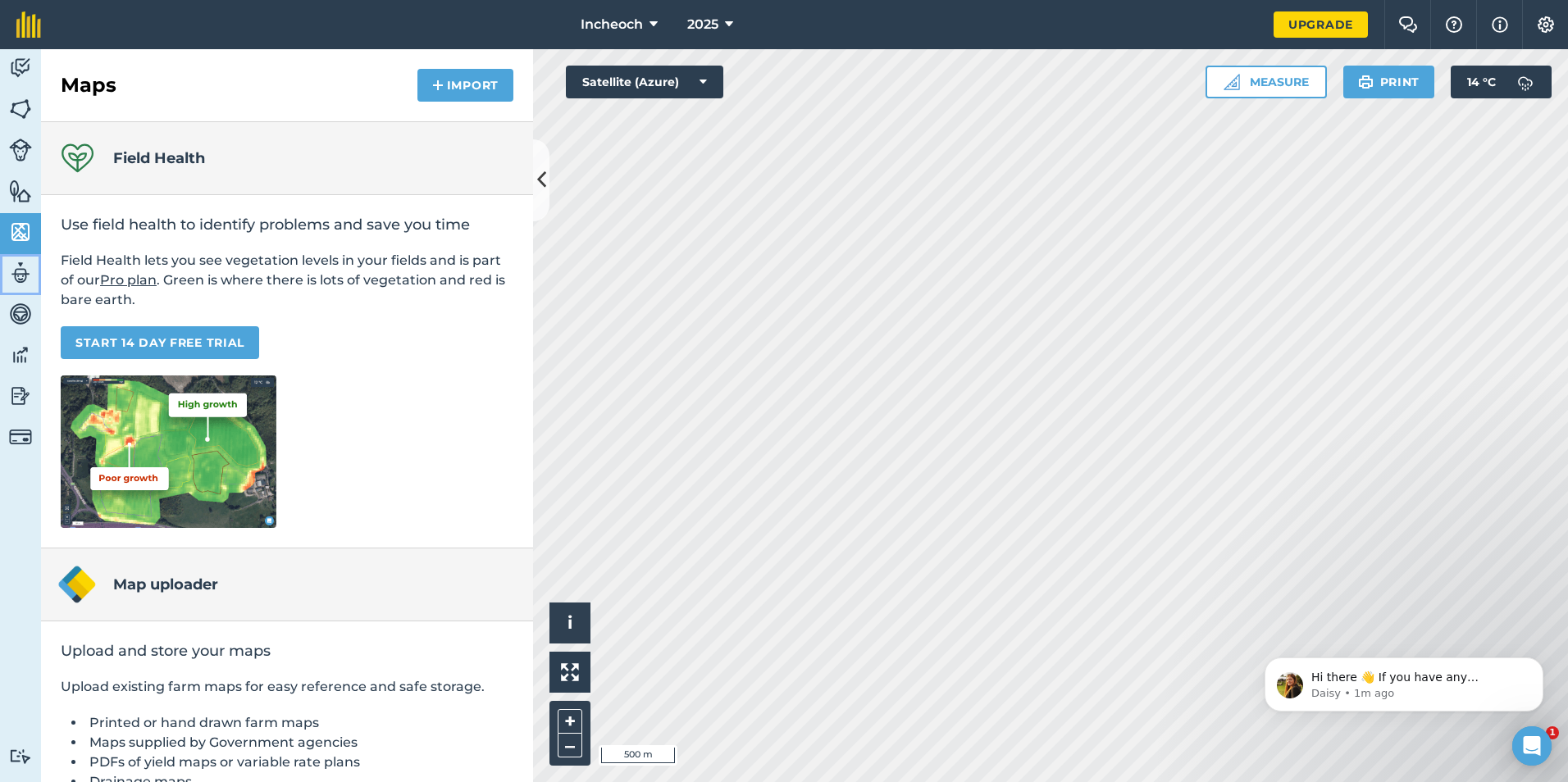
click at [18, 263] on img at bounding box center [20, 273] width 23 height 25
select select "MEMBER"
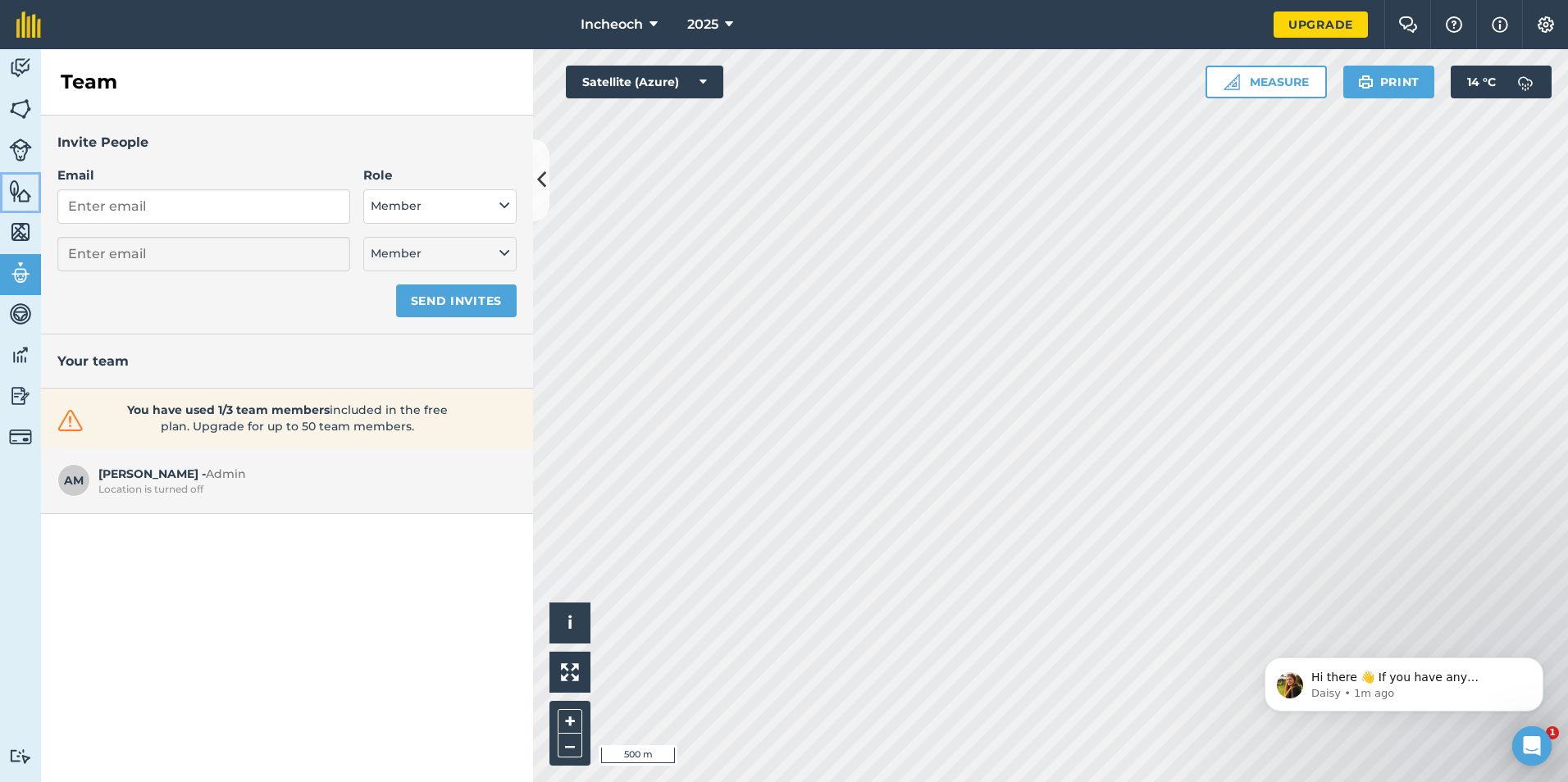
click at [19, 183] on img at bounding box center [20, 191] width 23 height 25
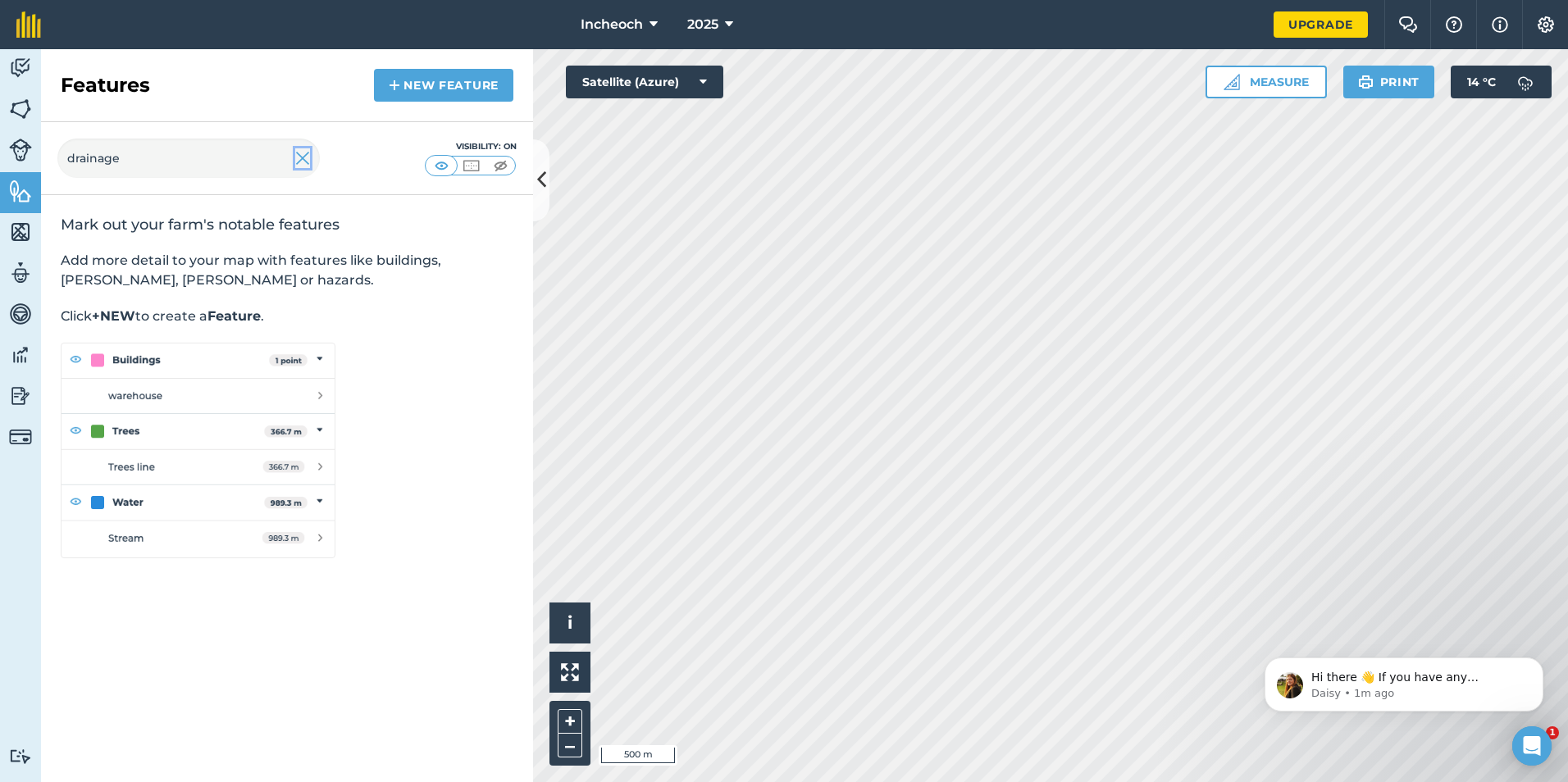
click at [303, 159] on img at bounding box center [303, 158] width 15 height 20
click at [389, 83] on img at bounding box center [394, 85] width 12 height 20
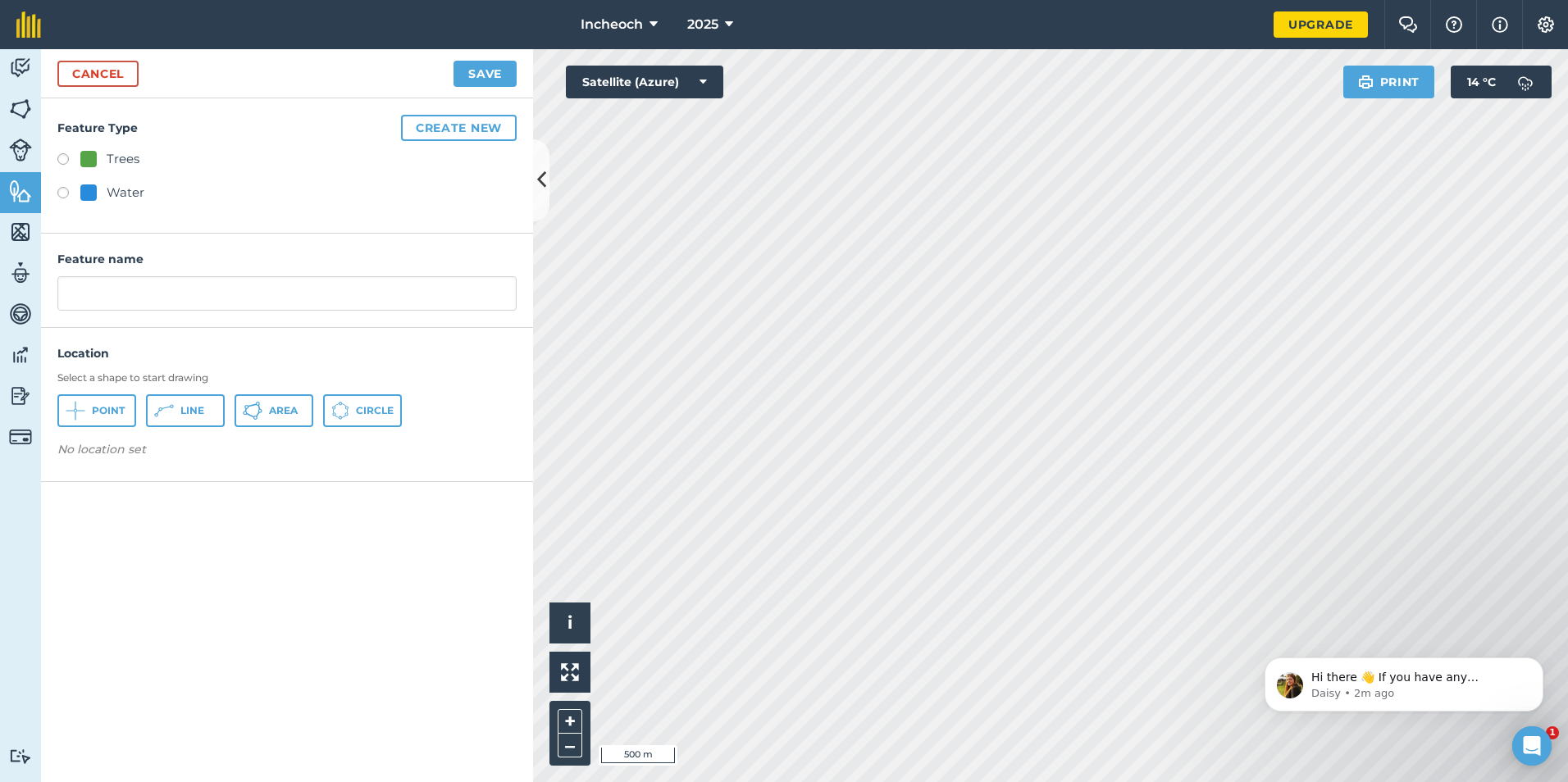
click at [72, 189] on label at bounding box center [69, 195] width 23 height 16
radio input "true"
click at [155, 298] on input "Water" at bounding box center [287, 294] width 459 height 35
drag, startPoint x: 155, startPoint y: 298, endPoint x: 39, endPoint y: 293, distance: 116.1
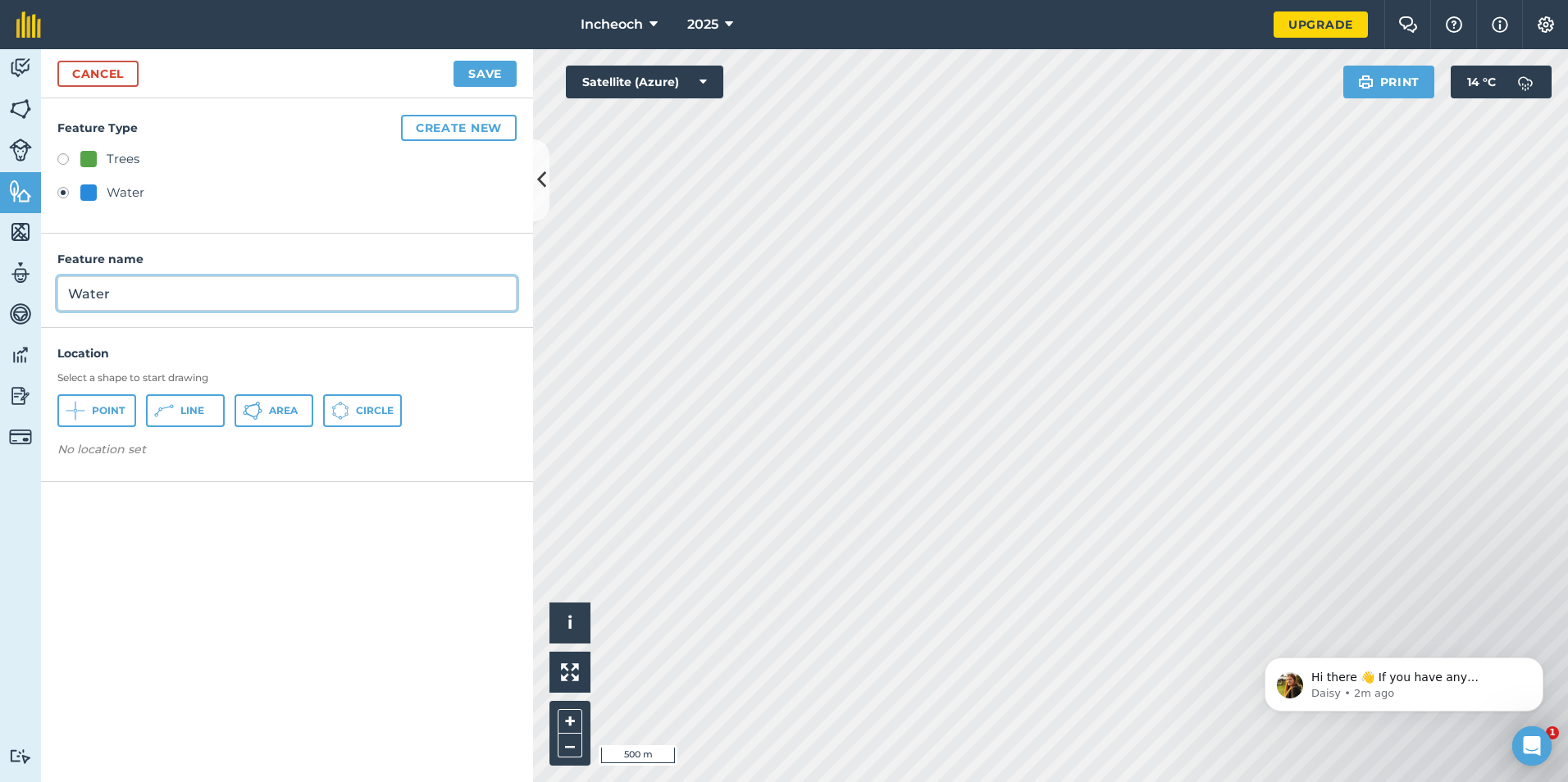
click at [39, 293] on div "Activity Fields Livestock Features Maps Team Vehicles Data Reporting Billing Tu…" at bounding box center [784, 415] width 1568 height 733
type input "d"
type input "Drainage Pipe"
click at [69, 189] on label at bounding box center [69, 195] width 23 height 16
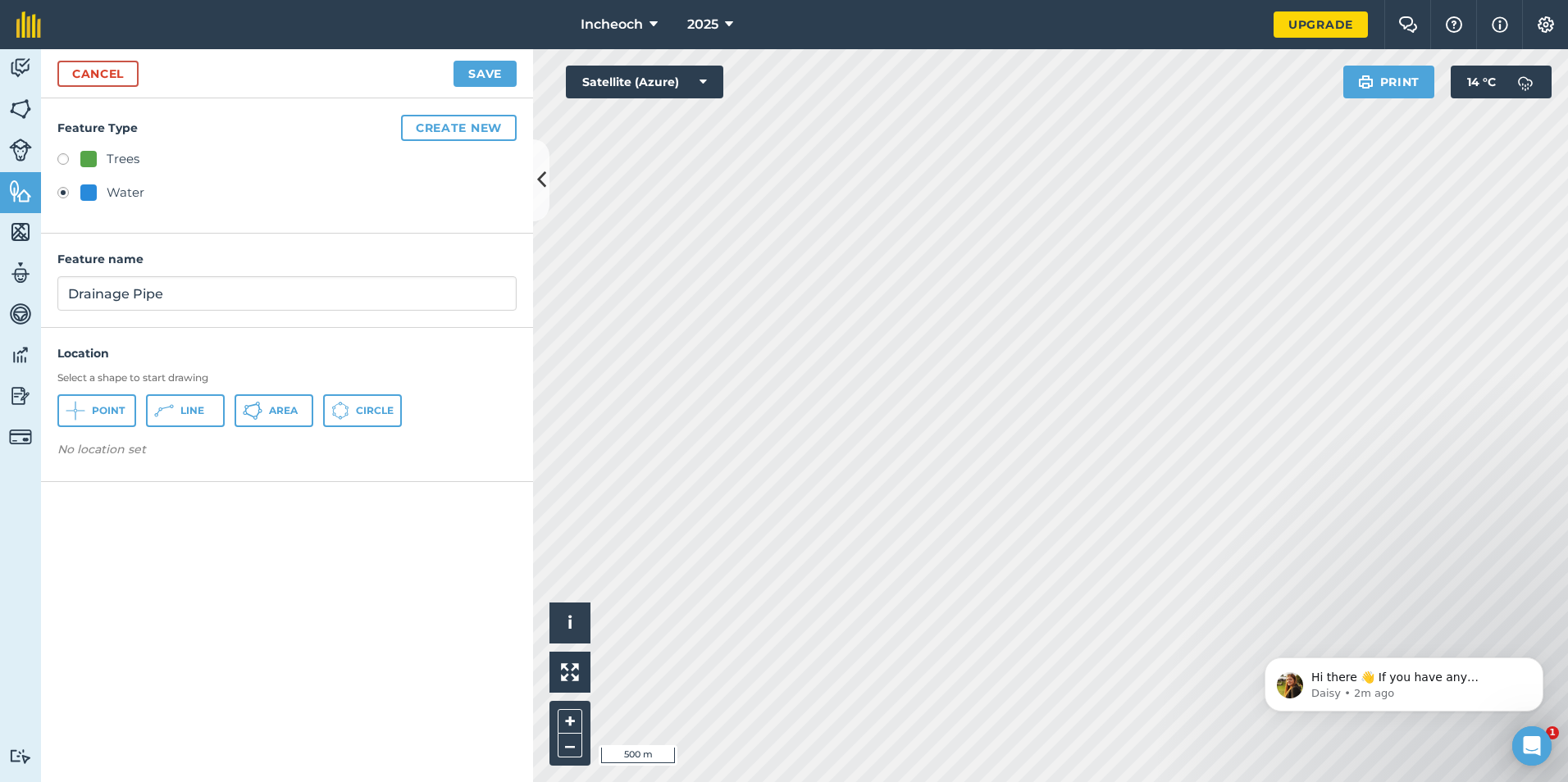
click at [67, 193] on label at bounding box center [69, 195] width 23 height 16
click at [184, 412] on span "Line" at bounding box center [192, 410] width 24 height 13
click at [490, 64] on button "Save" at bounding box center [485, 73] width 63 height 26
click at [108, 77] on link "Cancel" at bounding box center [97, 73] width 81 height 26
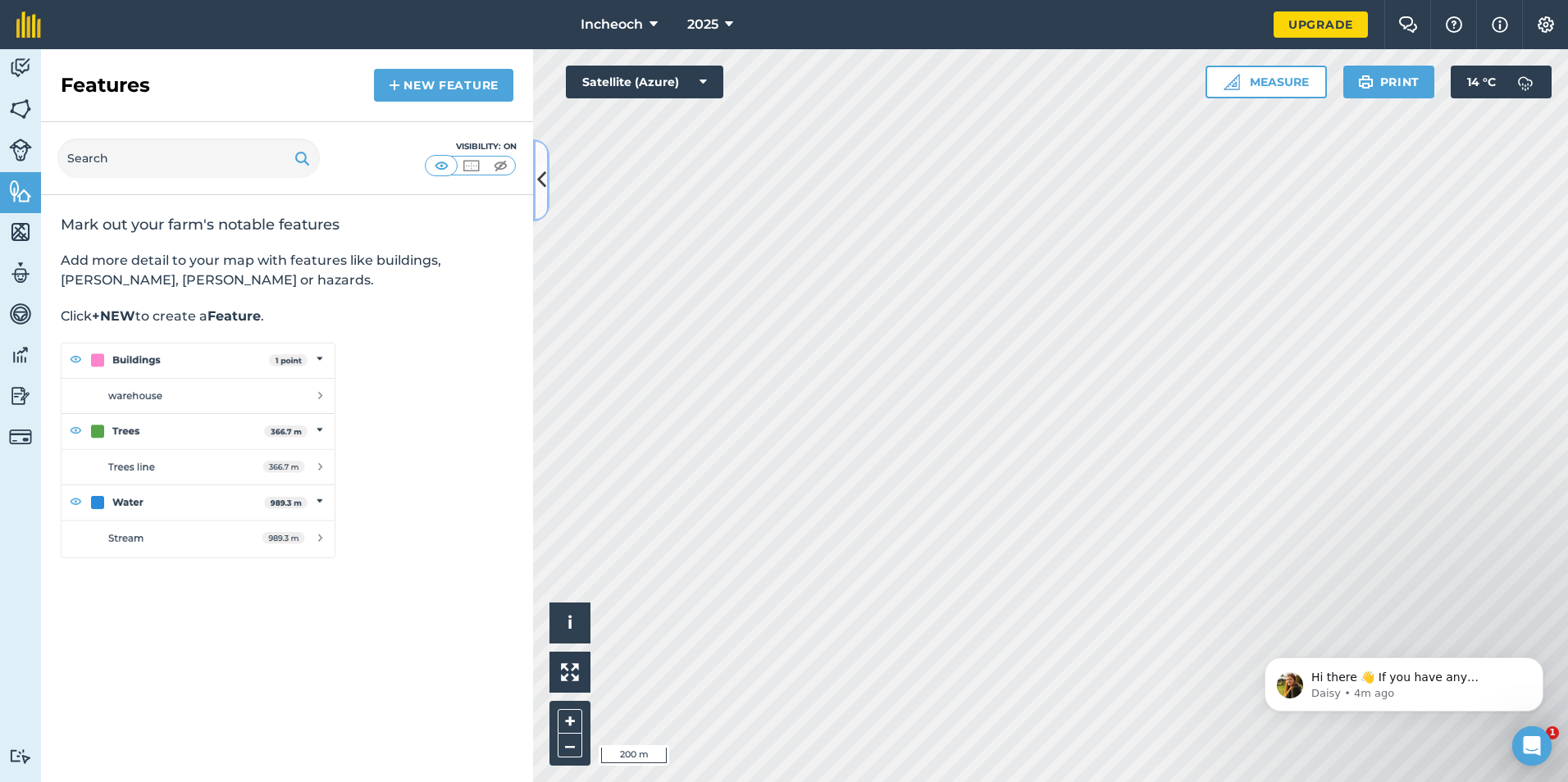
click at [545, 185] on icon at bounding box center [542, 180] width 9 height 28
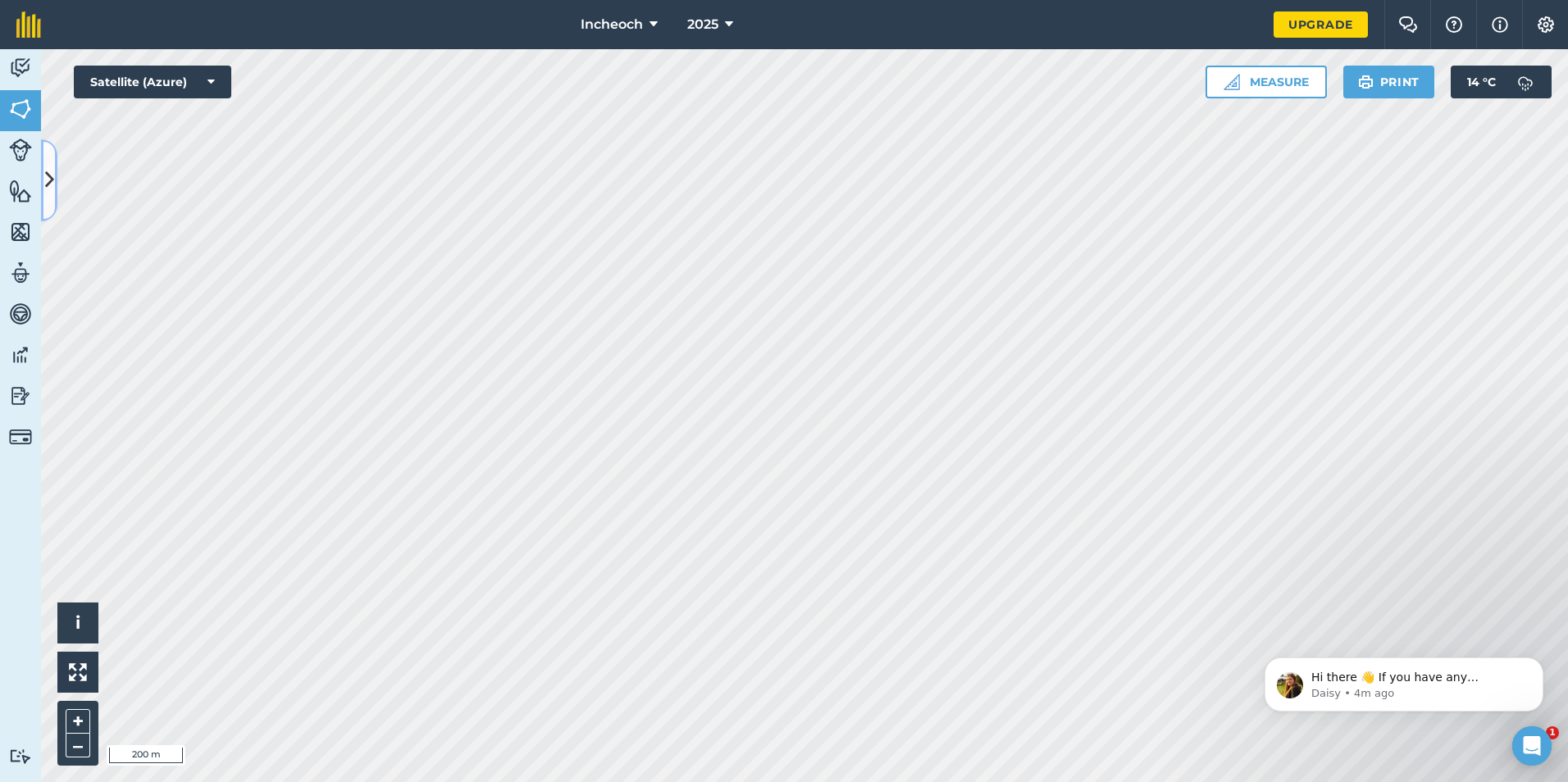
click at [47, 198] on button at bounding box center [49, 181] width 16 height 82
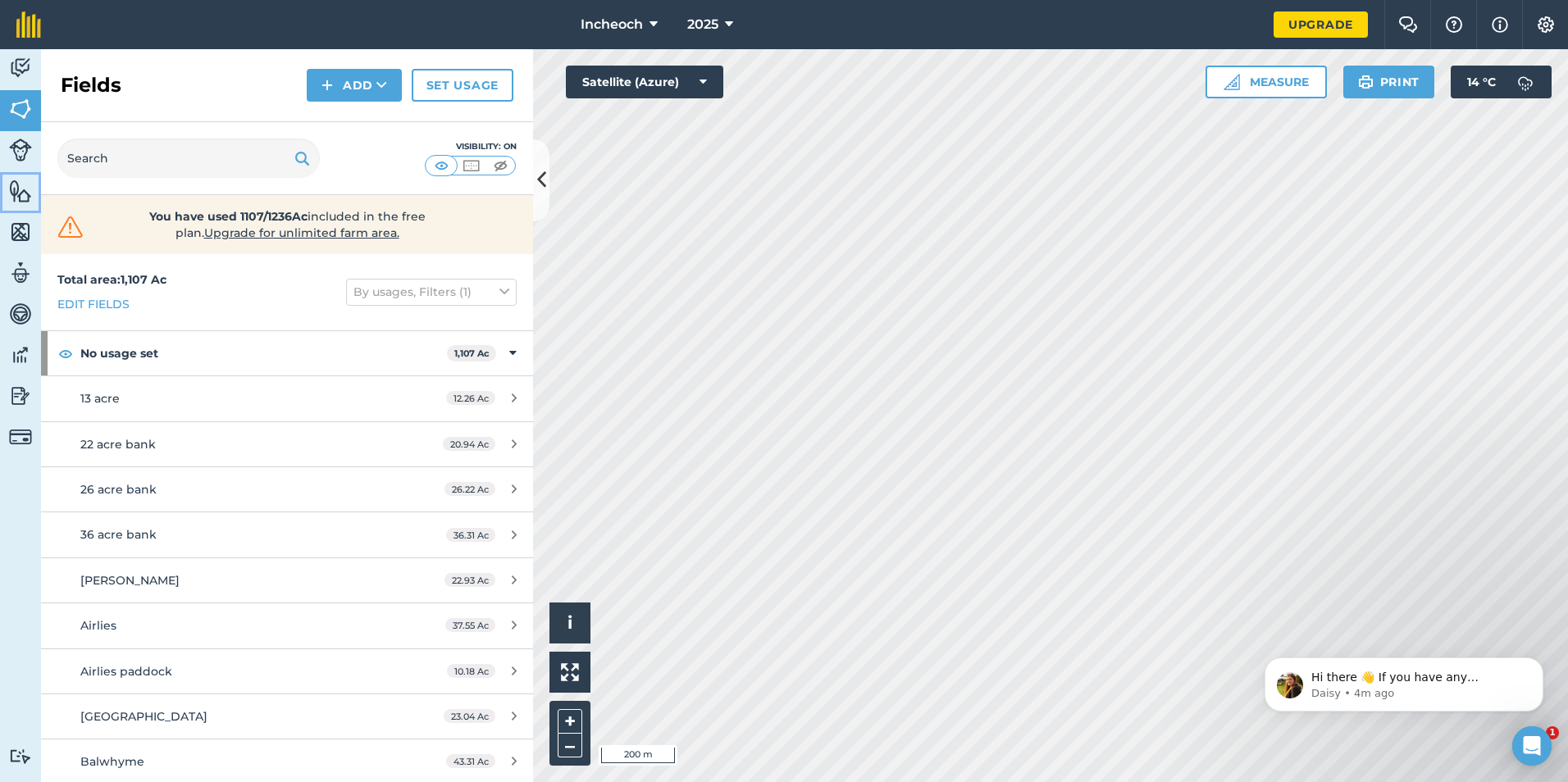
click at [13, 187] on img at bounding box center [20, 191] width 23 height 25
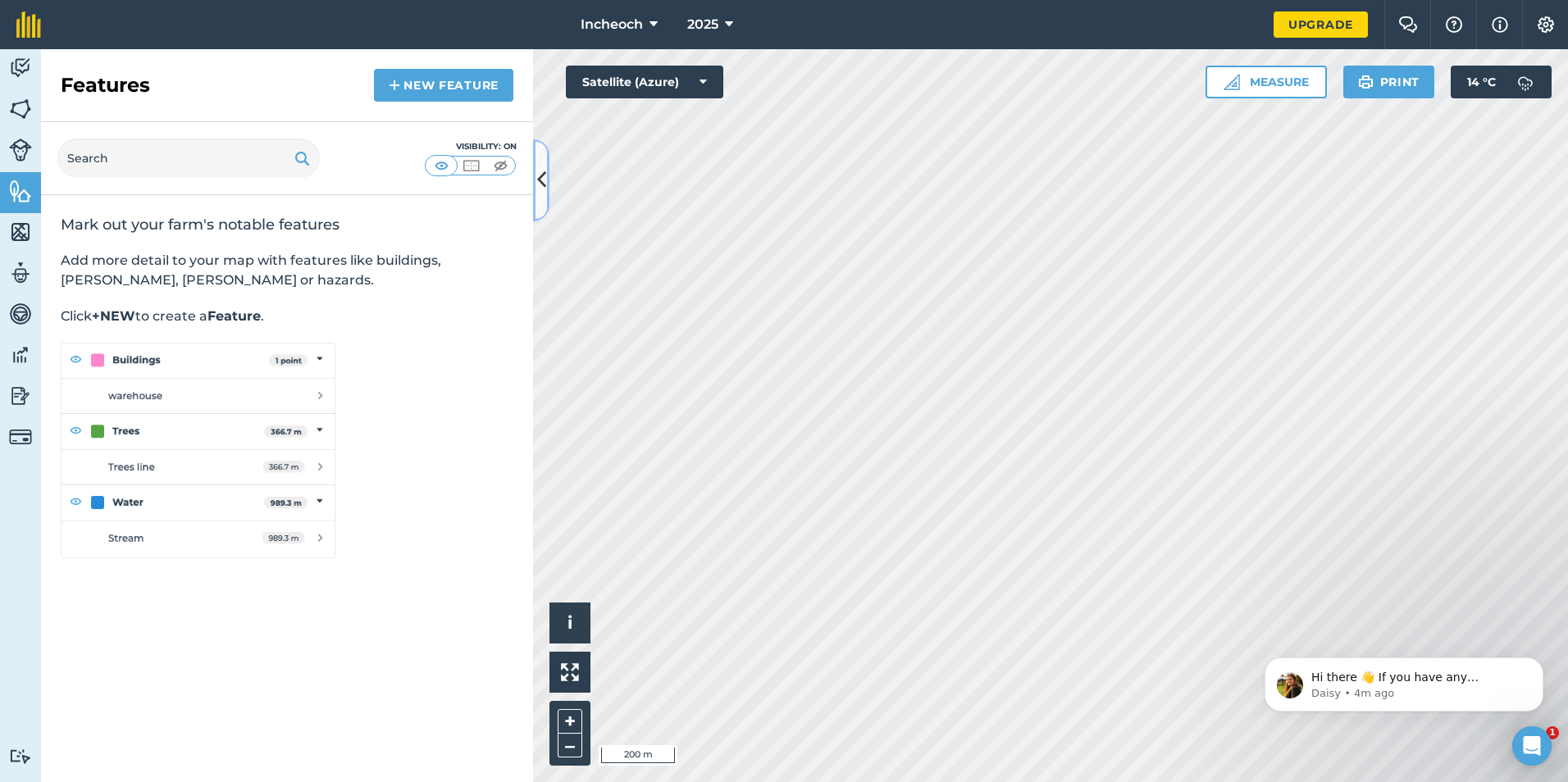
click at [543, 185] on icon at bounding box center [542, 180] width 9 height 28
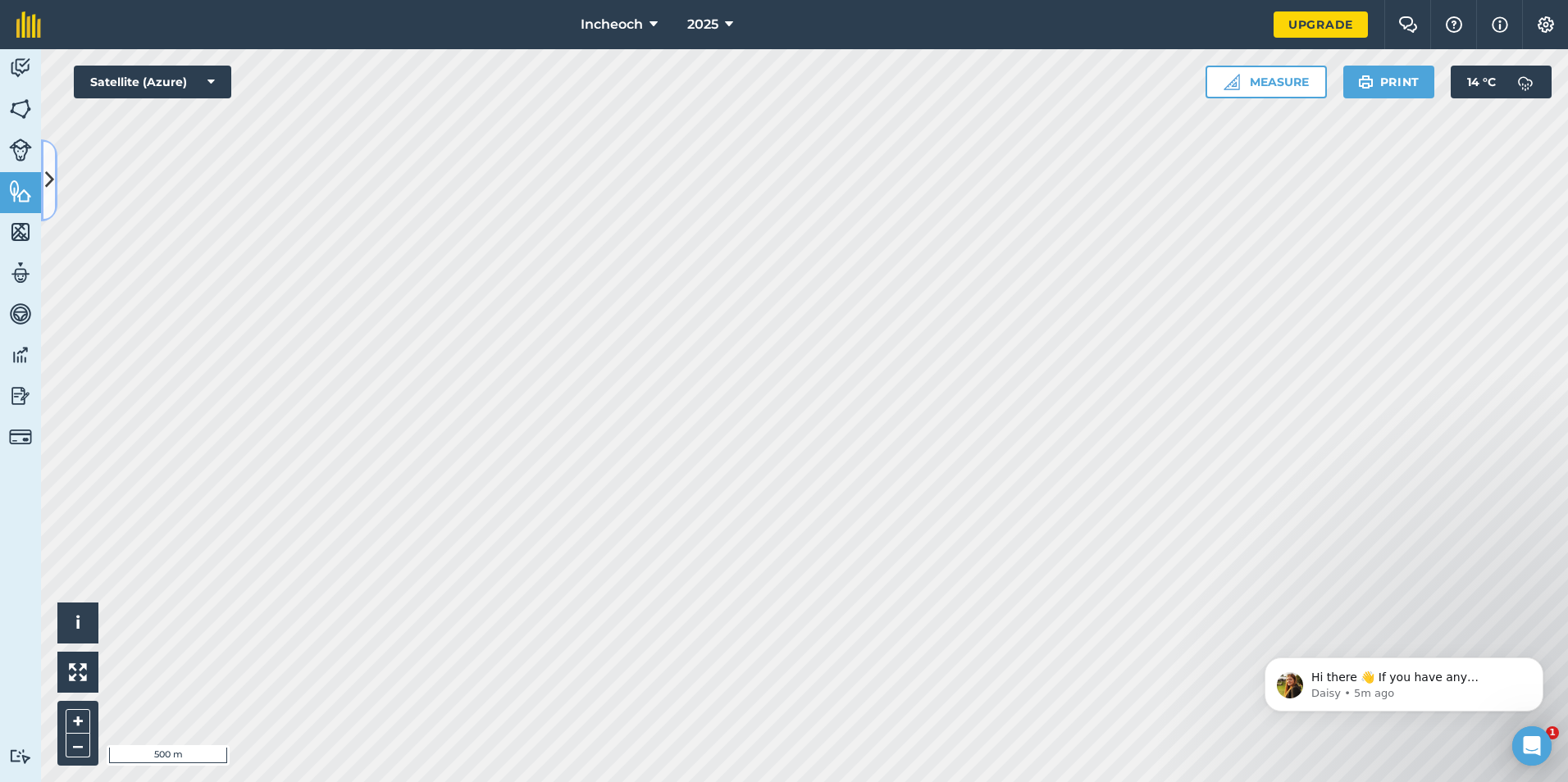
click at [54, 193] on button at bounding box center [49, 181] width 16 height 82
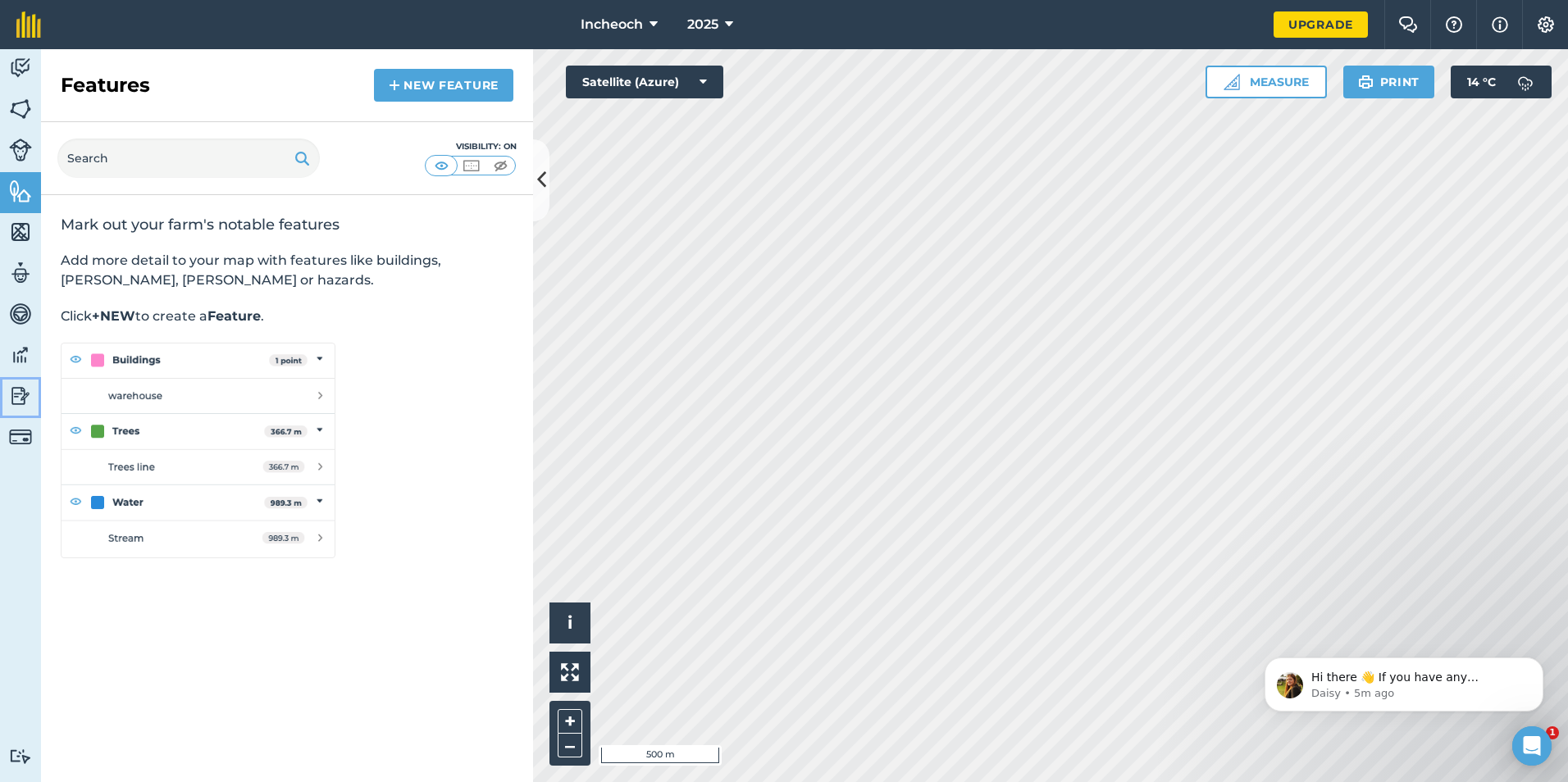
click at [20, 397] on img at bounding box center [20, 396] width 23 height 25
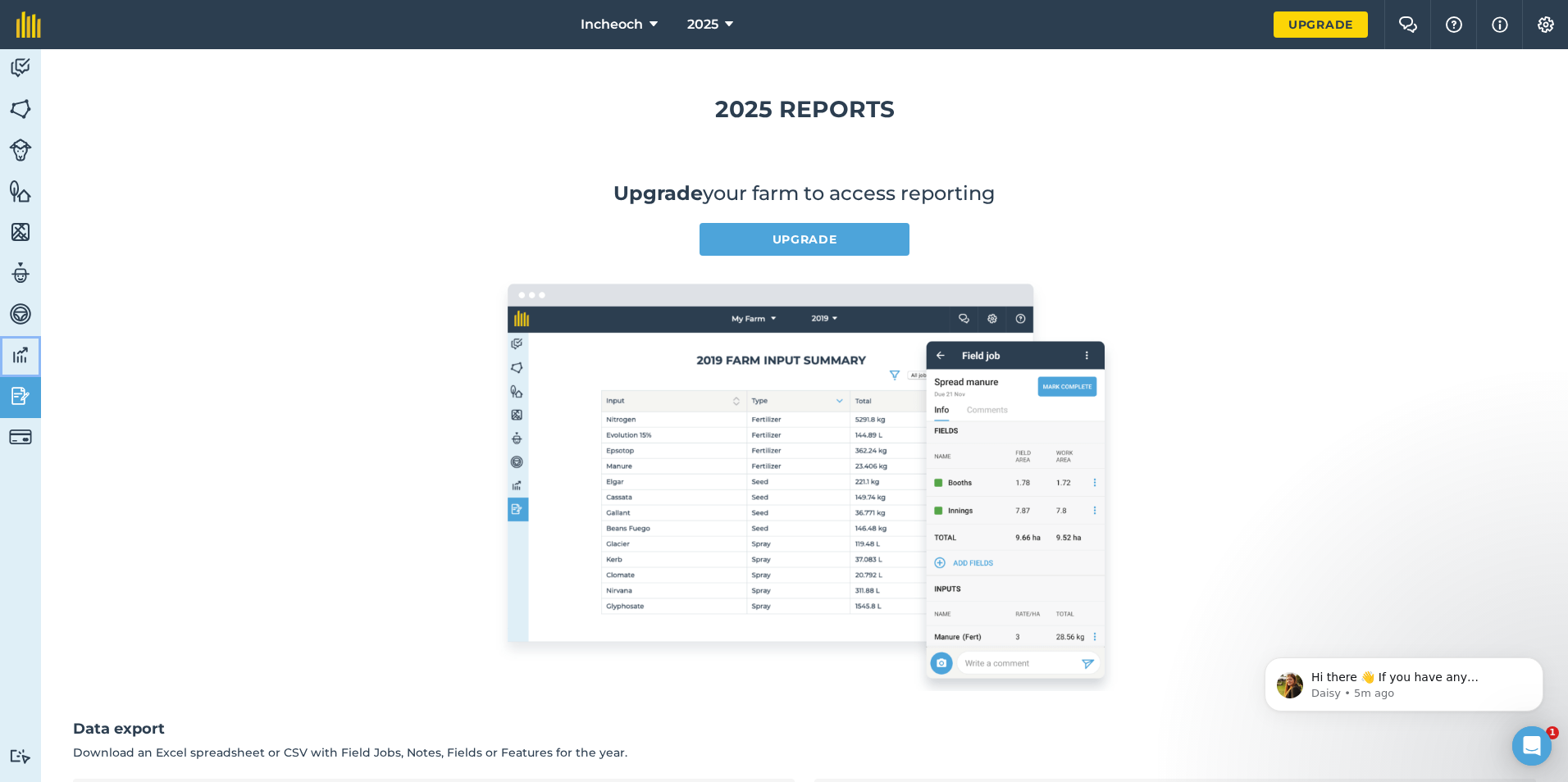
click at [17, 351] on img at bounding box center [20, 355] width 23 height 25
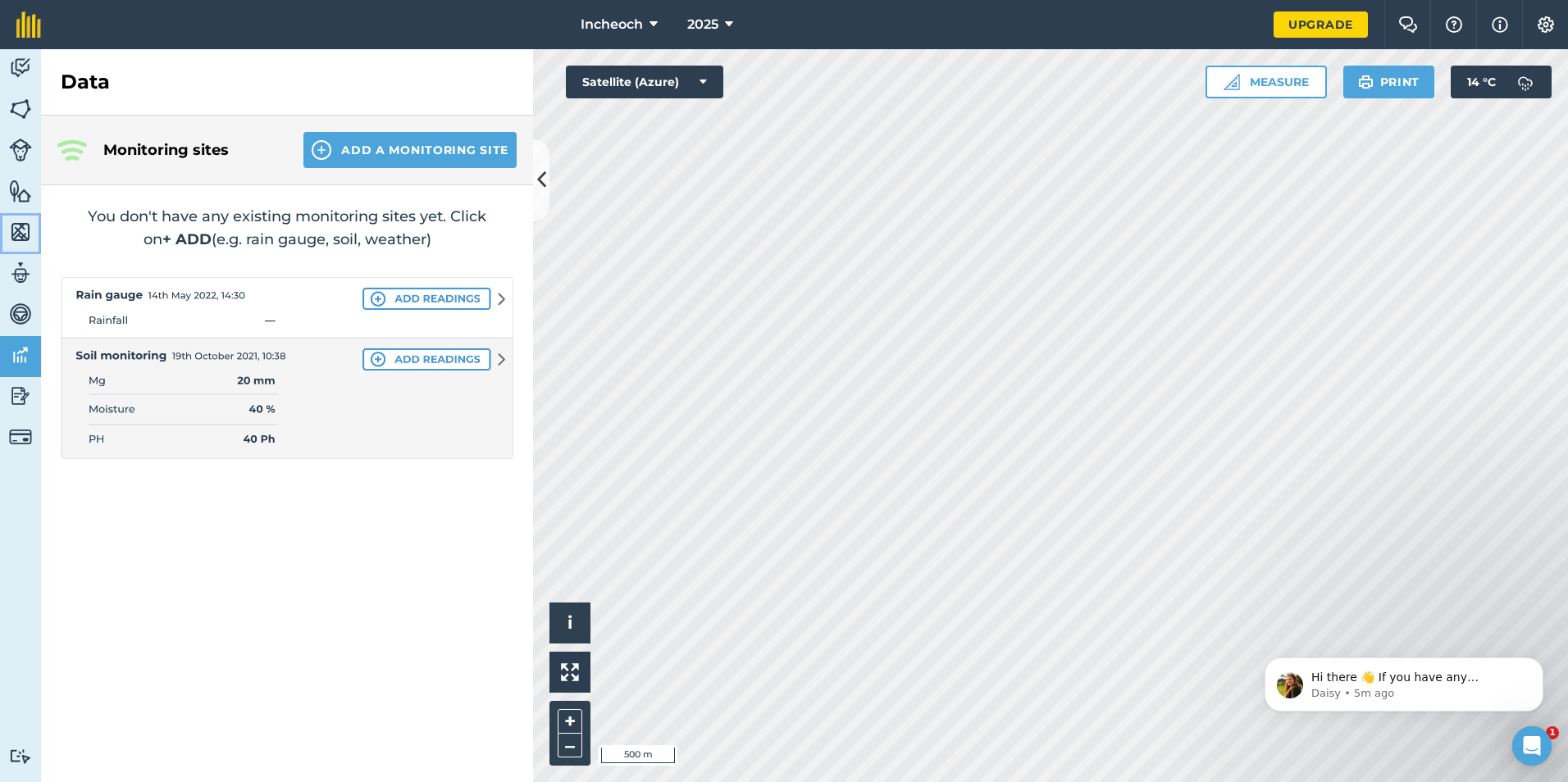
click at [18, 227] on img at bounding box center [20, 232] width 23 height 25
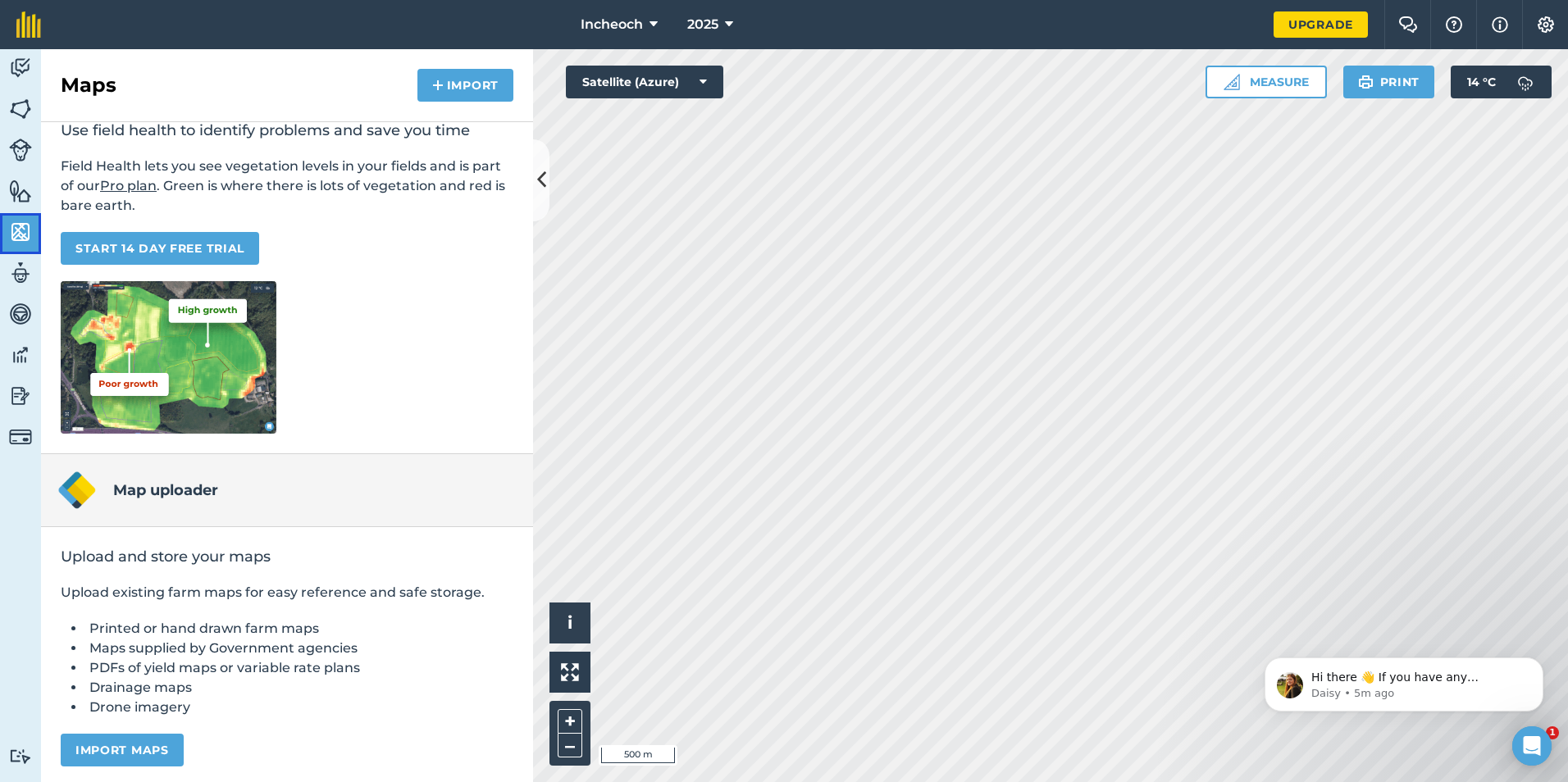
scroll to position [99, 0]
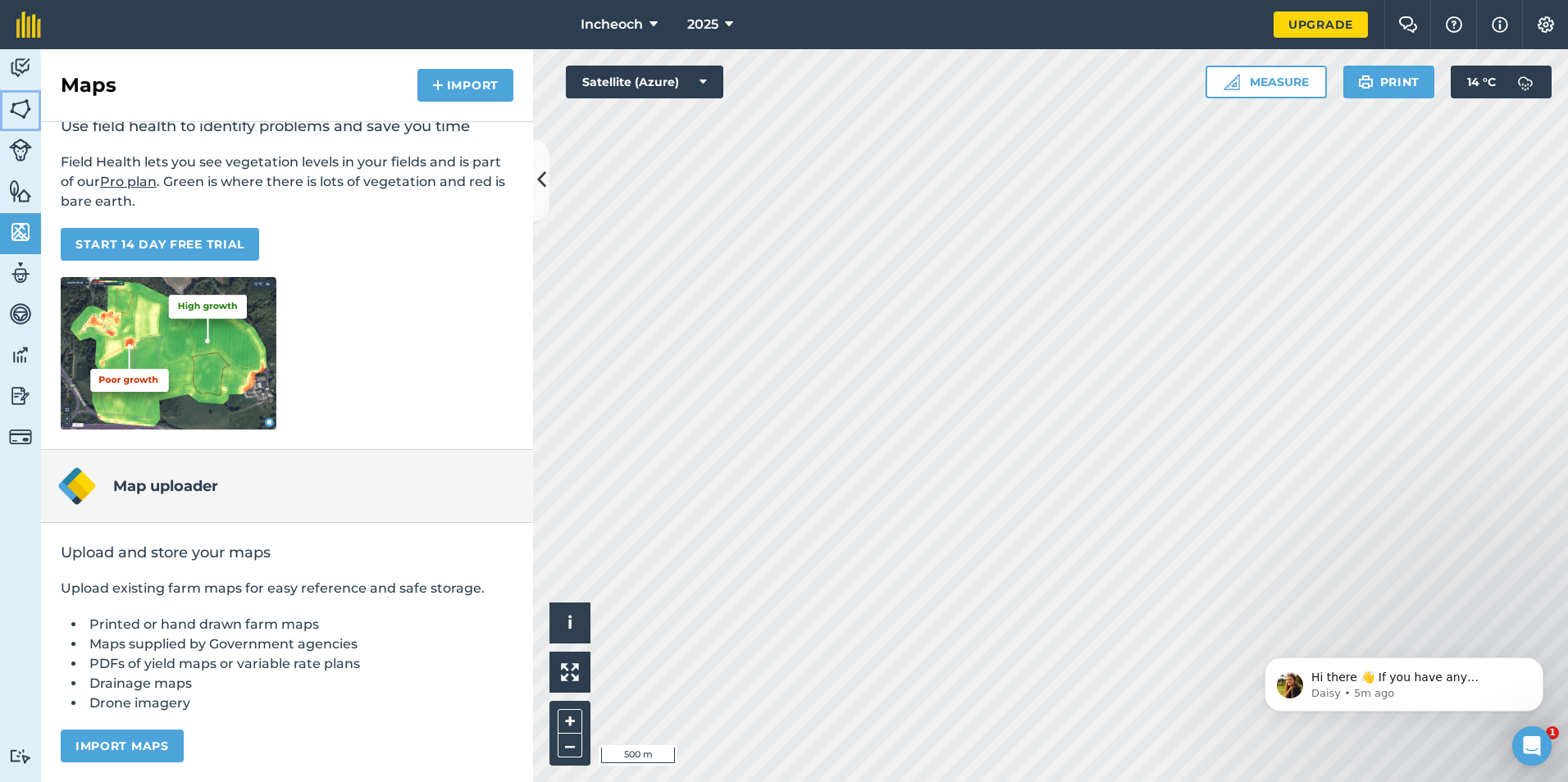
click at [4, 100] on link "Fields" at bounding box center [20, 110] width 41 height 41
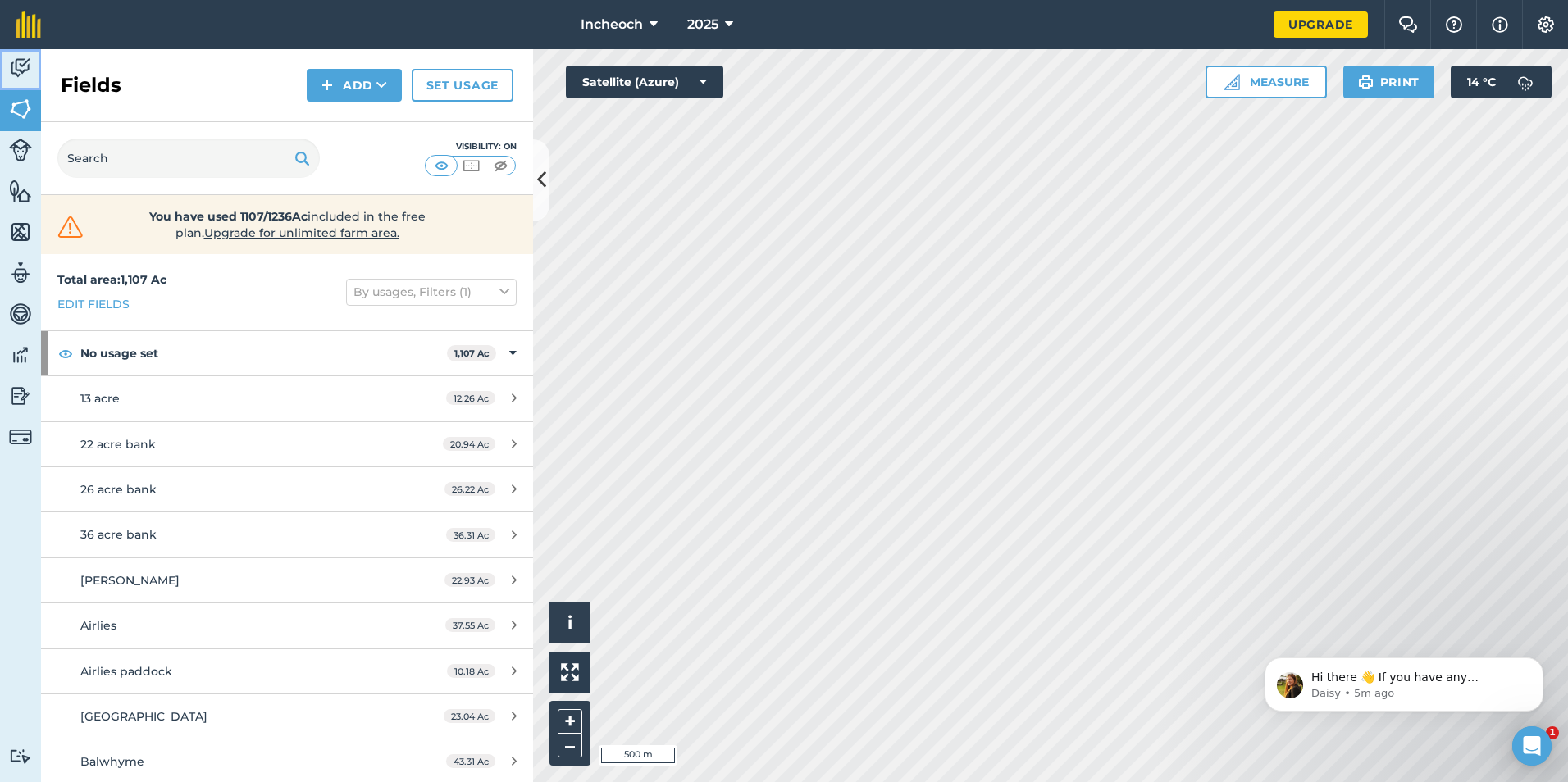
click at [8, 69] on link "Activity" at bounding box center [20, 69] width 41 height 41
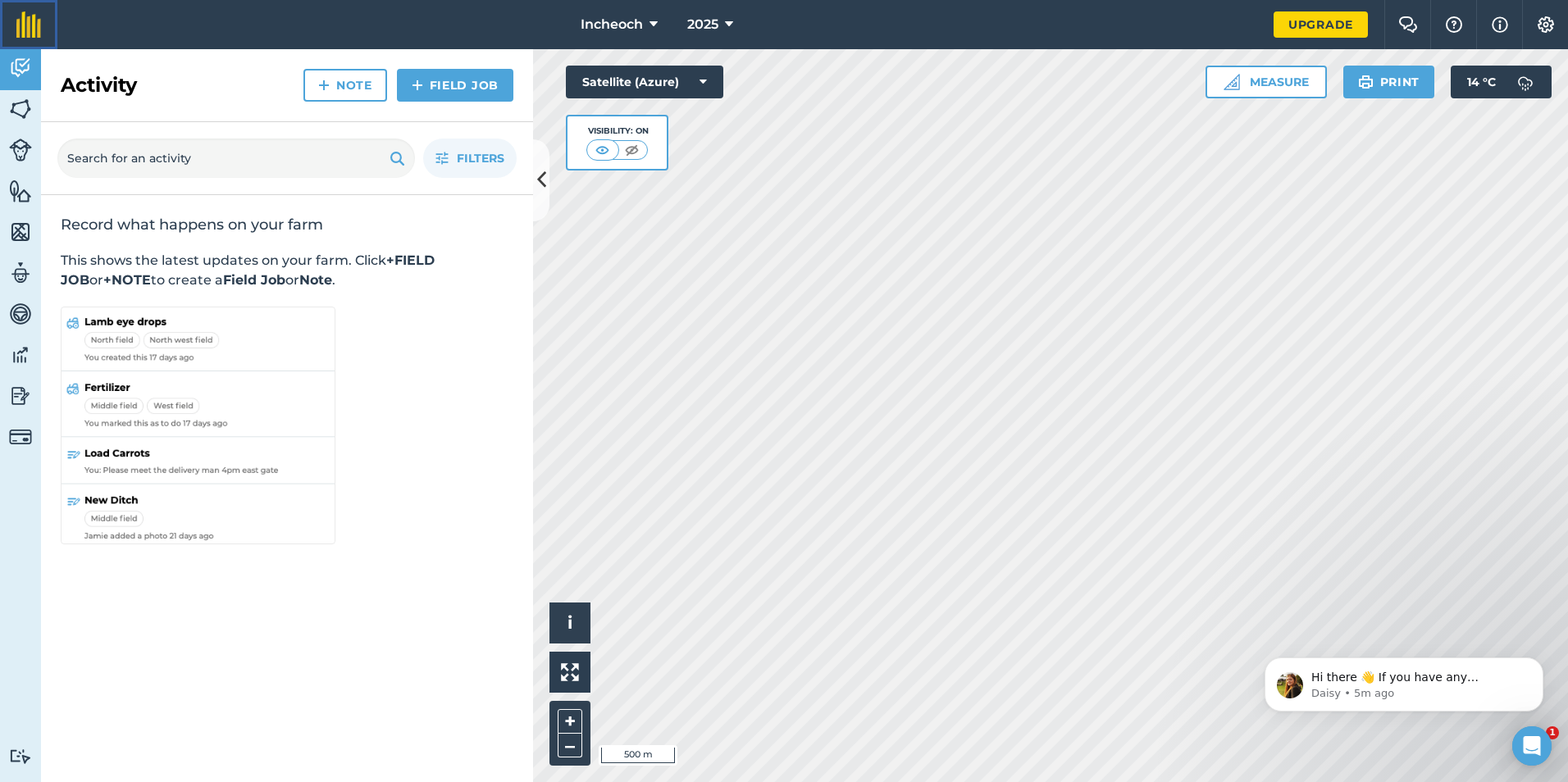
click at [28, 28] on img at bounding box center [28, 24] width 25 height 26
click at [545, 190] on icon at bounding box center [542, 180] width 9 height 28
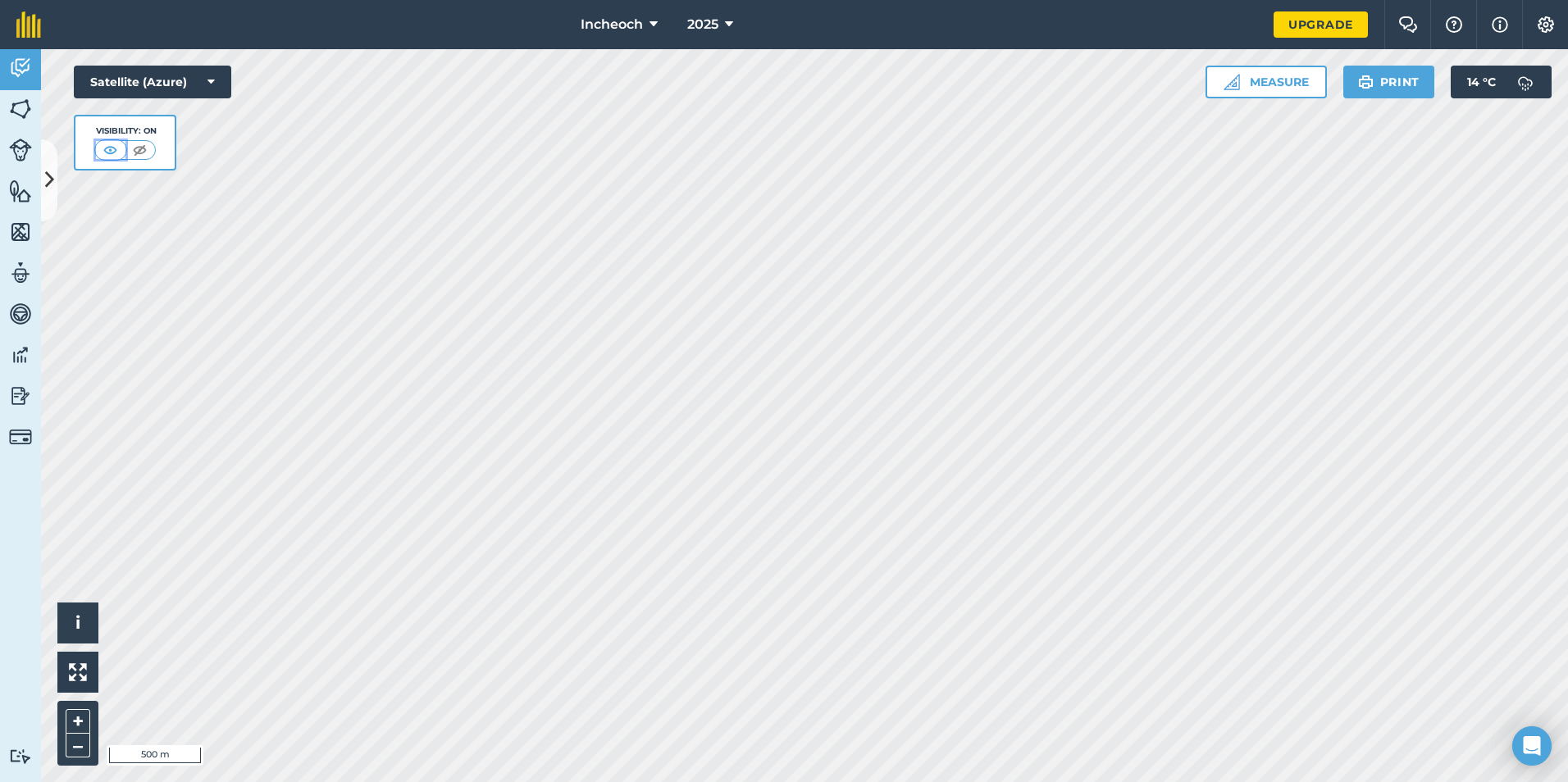
click at [106, 149] on img at bounding box center [109, 149] width 20 height 16
click at [17, 392] on img at bounding box center [20, 396] width 23 height 25
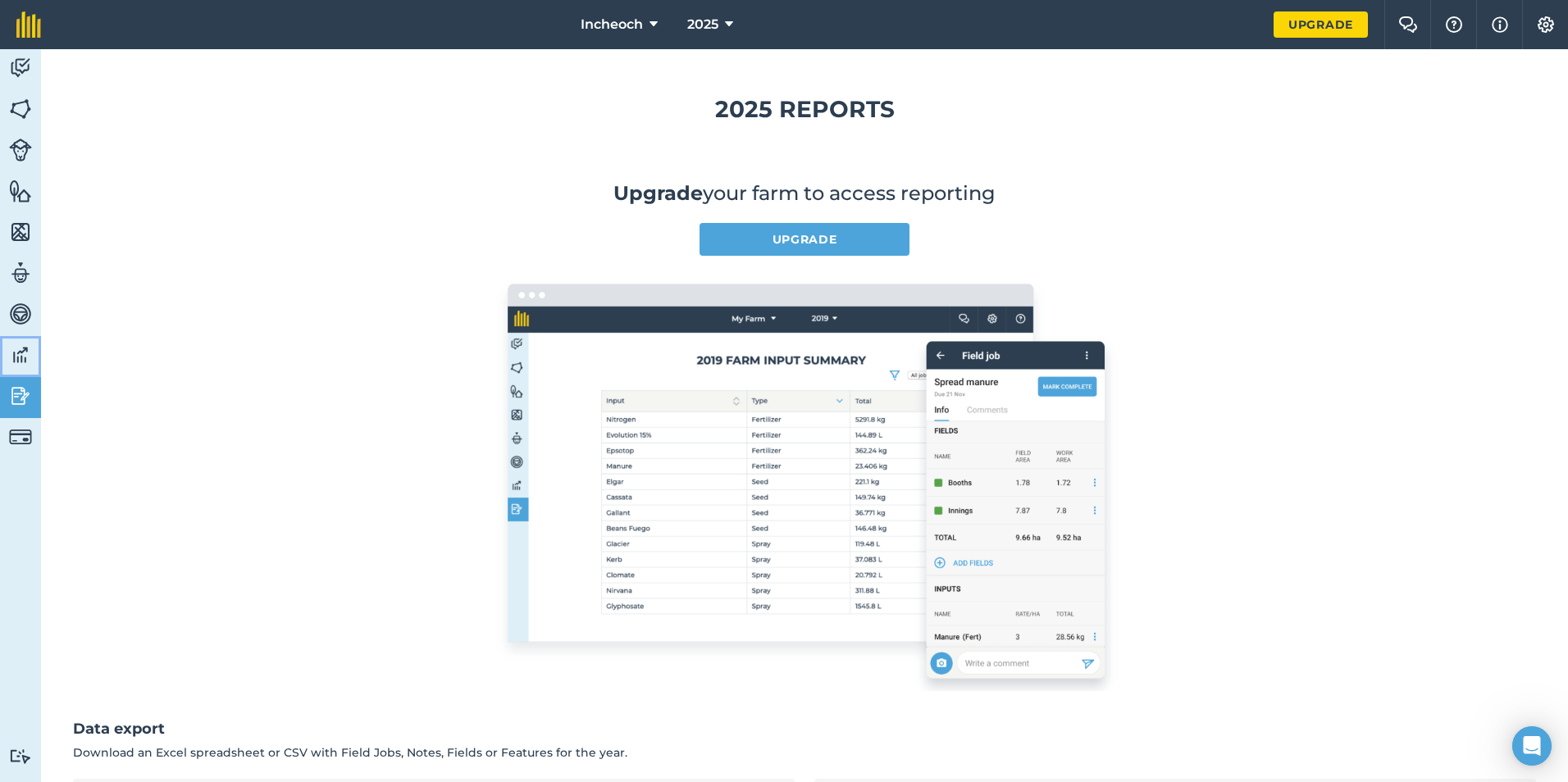
click at [7, 351] on link "Data" at bounding box center [20, 357] width 41 height 41
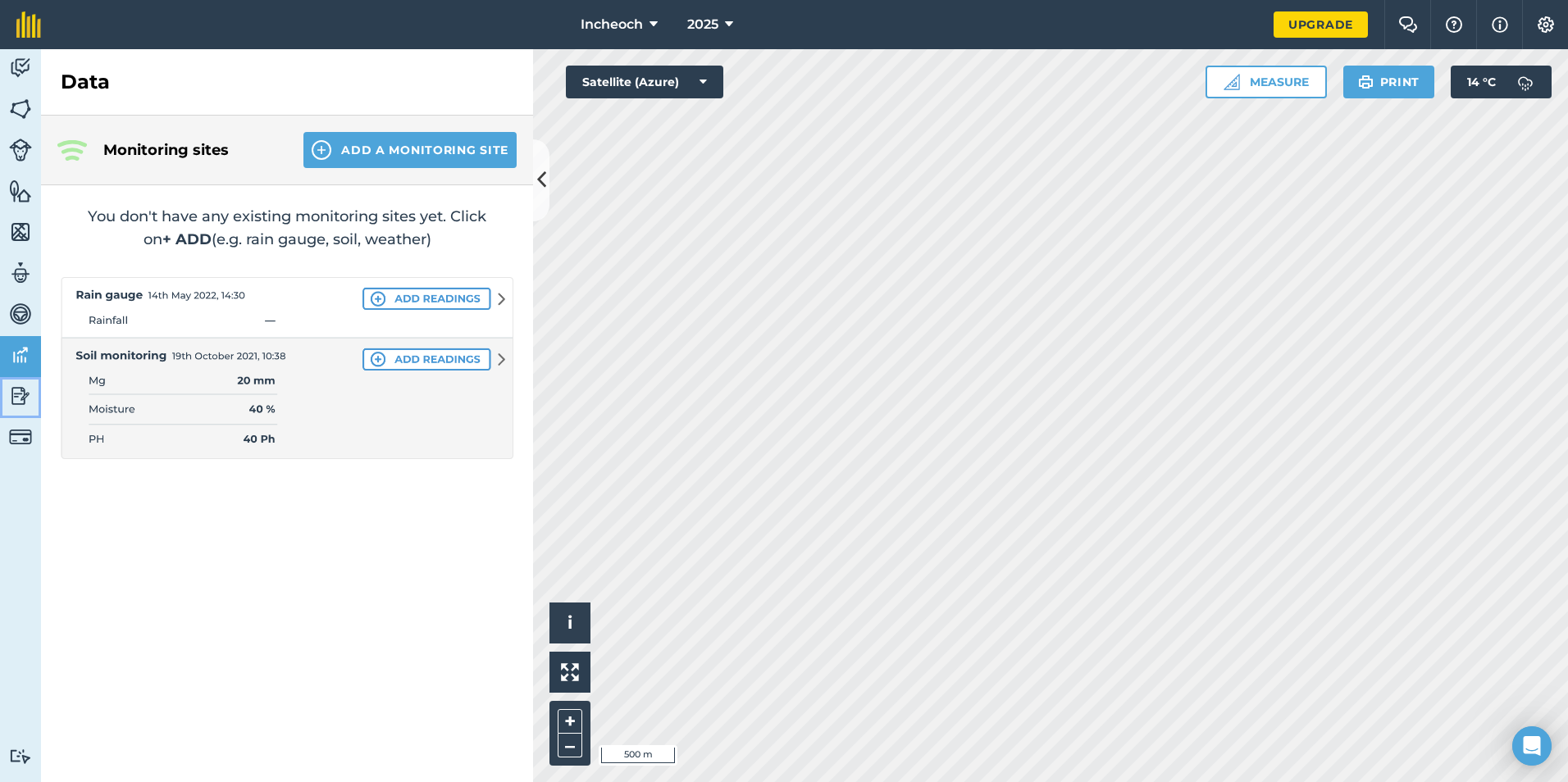
click at [27, 394] on img at bounding box center [20, 396] width 23 height 25
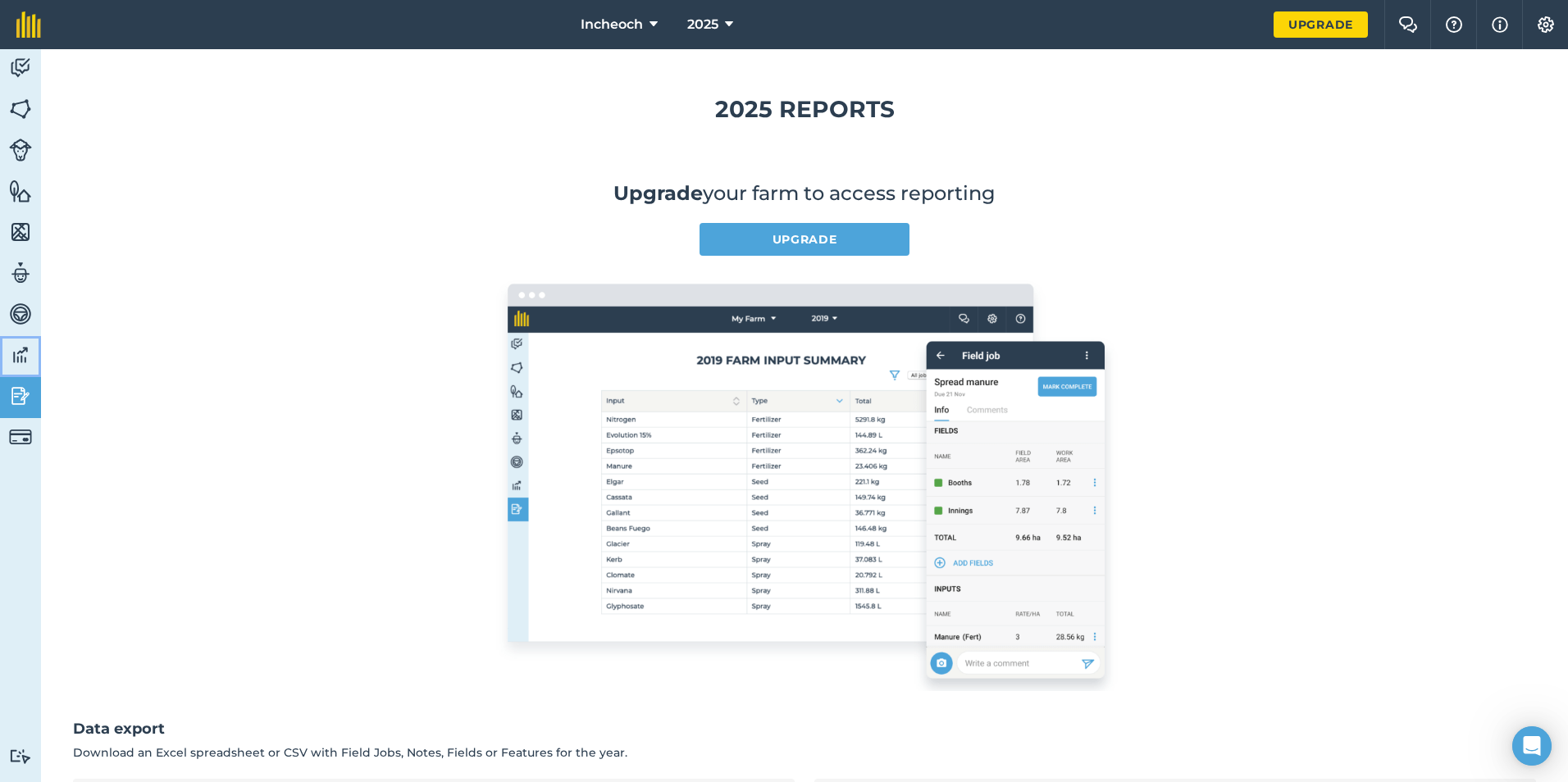
click at [12, 357] on img at bounding box center [20, 355] width 23 height 25
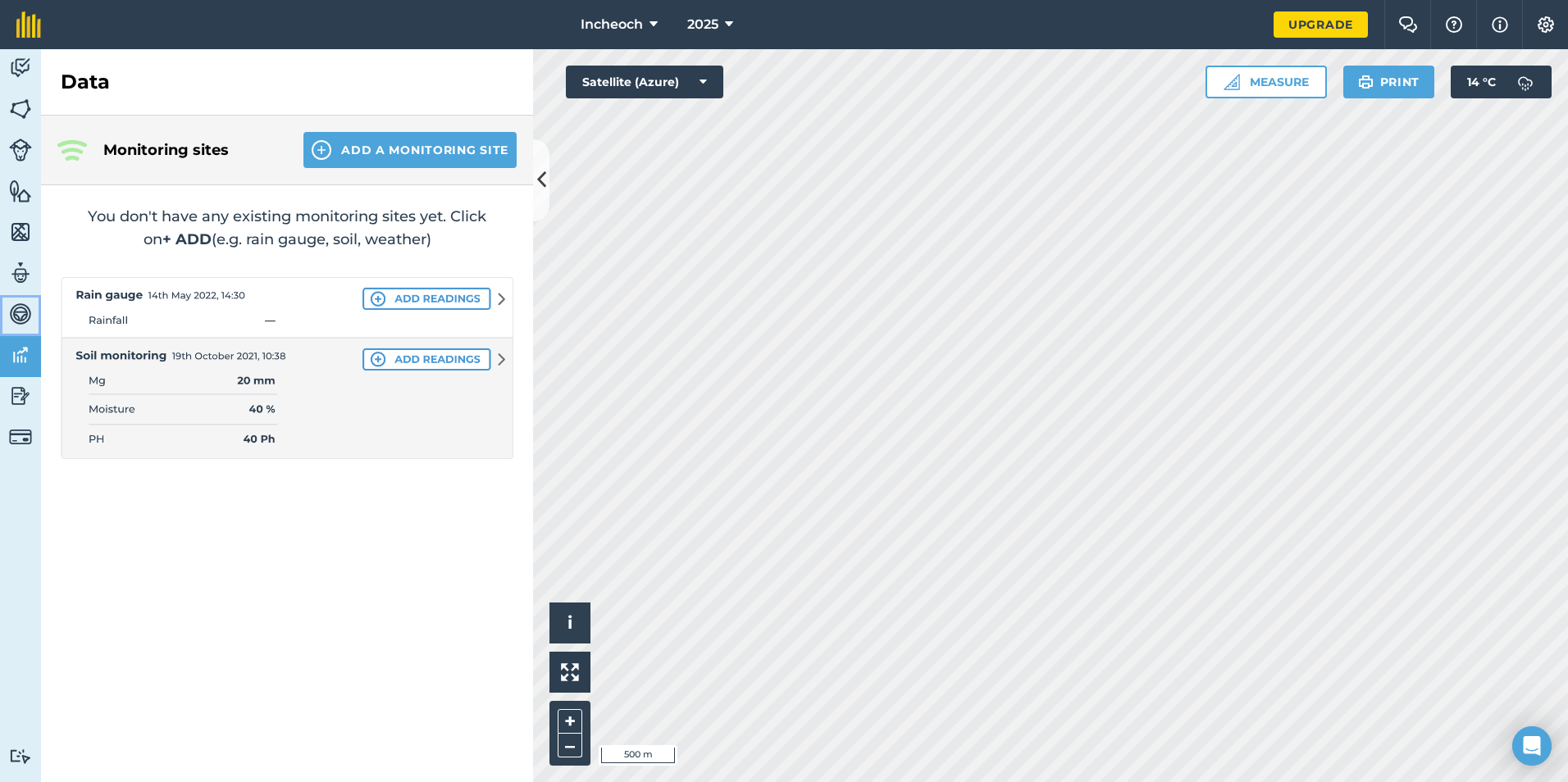
click at [12, 311] on img at bounding box center [20, 314] width 23 height 25
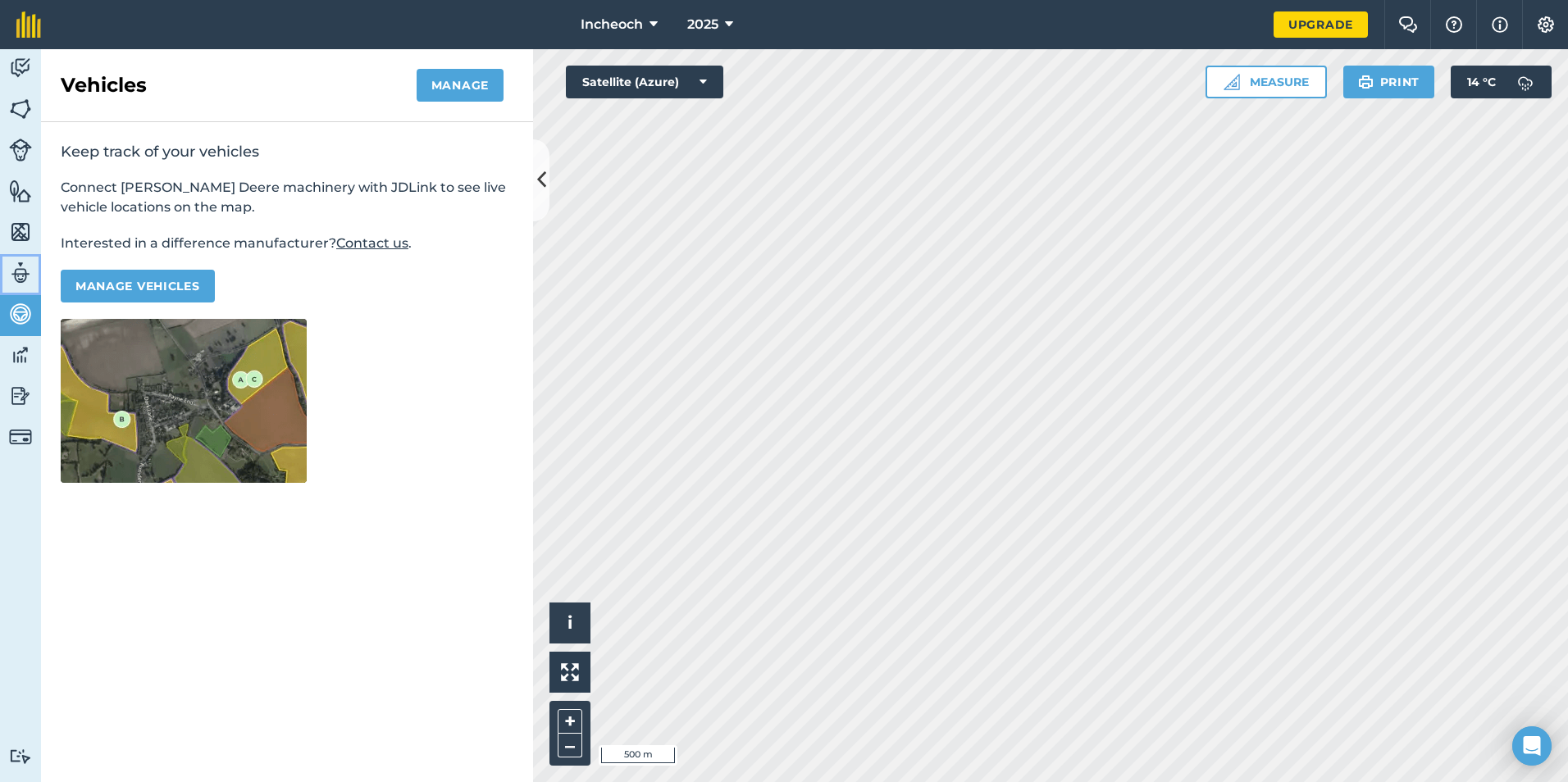
click at [15, 278] on img at bounding box center [20, 273] width 23 height 25
select select "MEMBER"
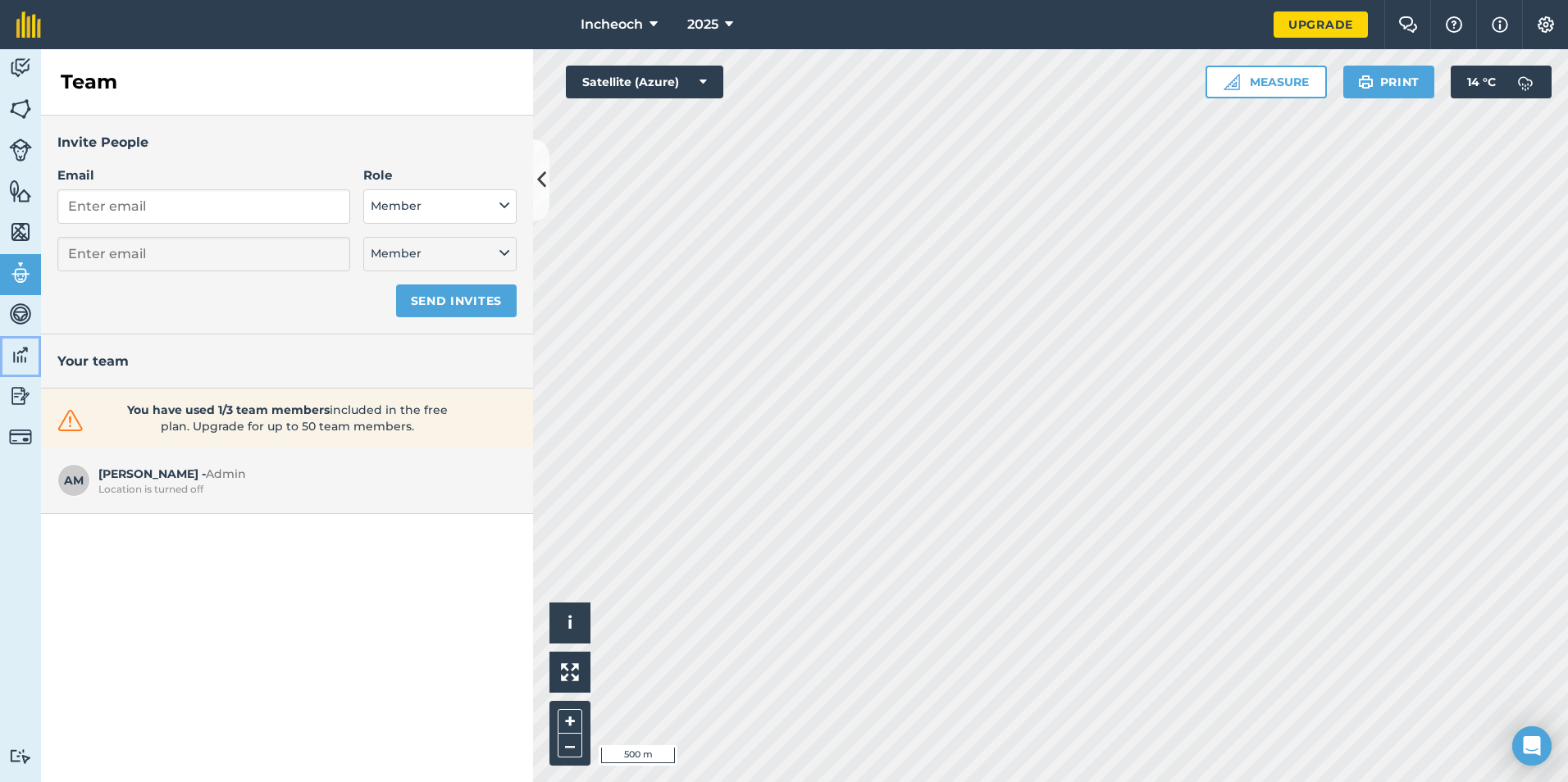
click at [20, 357] on img at bounding box center [20, 355] width 23 height 25
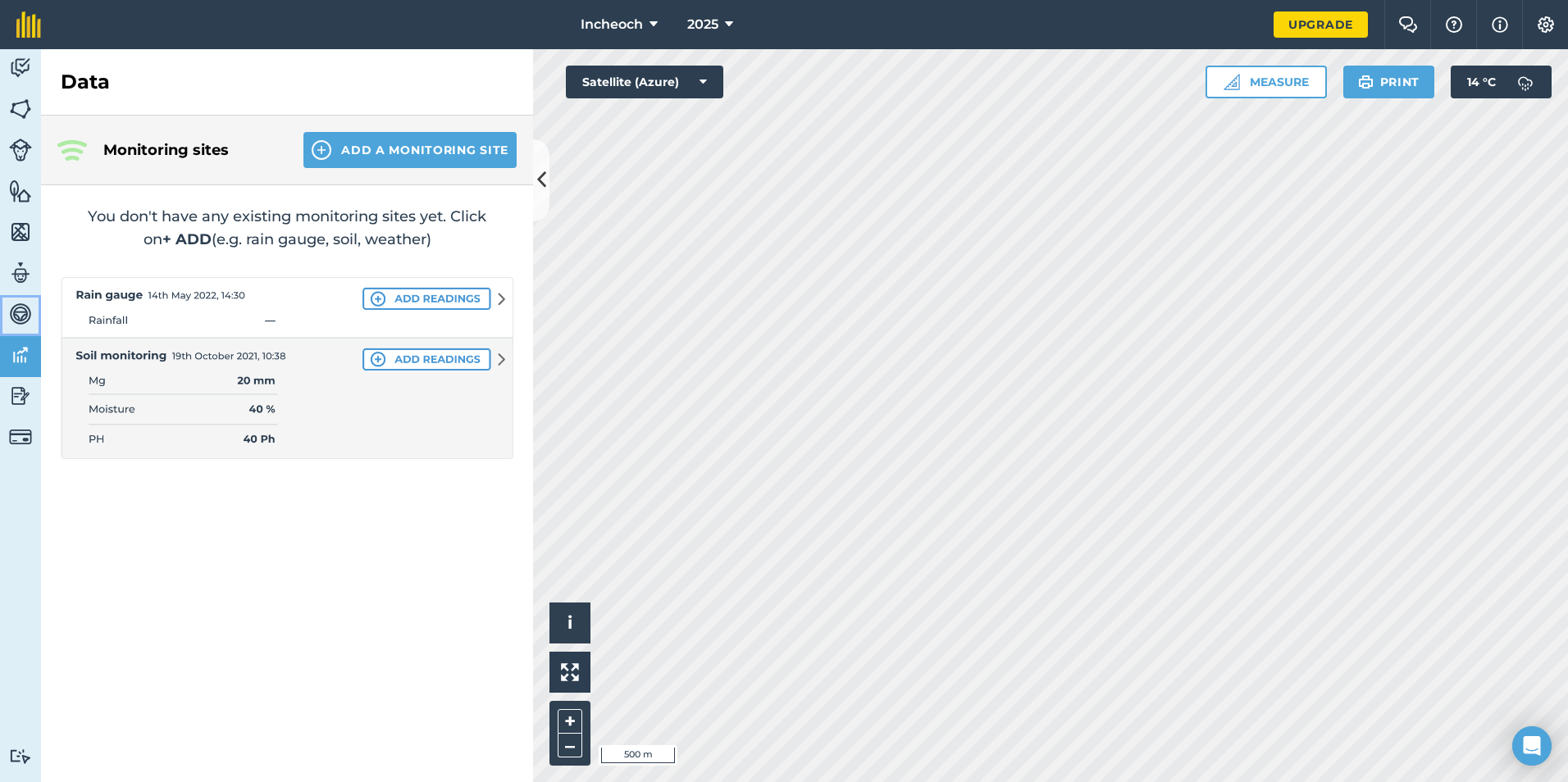
click at [15, 311] on img at bounding box center [20, 314] width 23 height 25
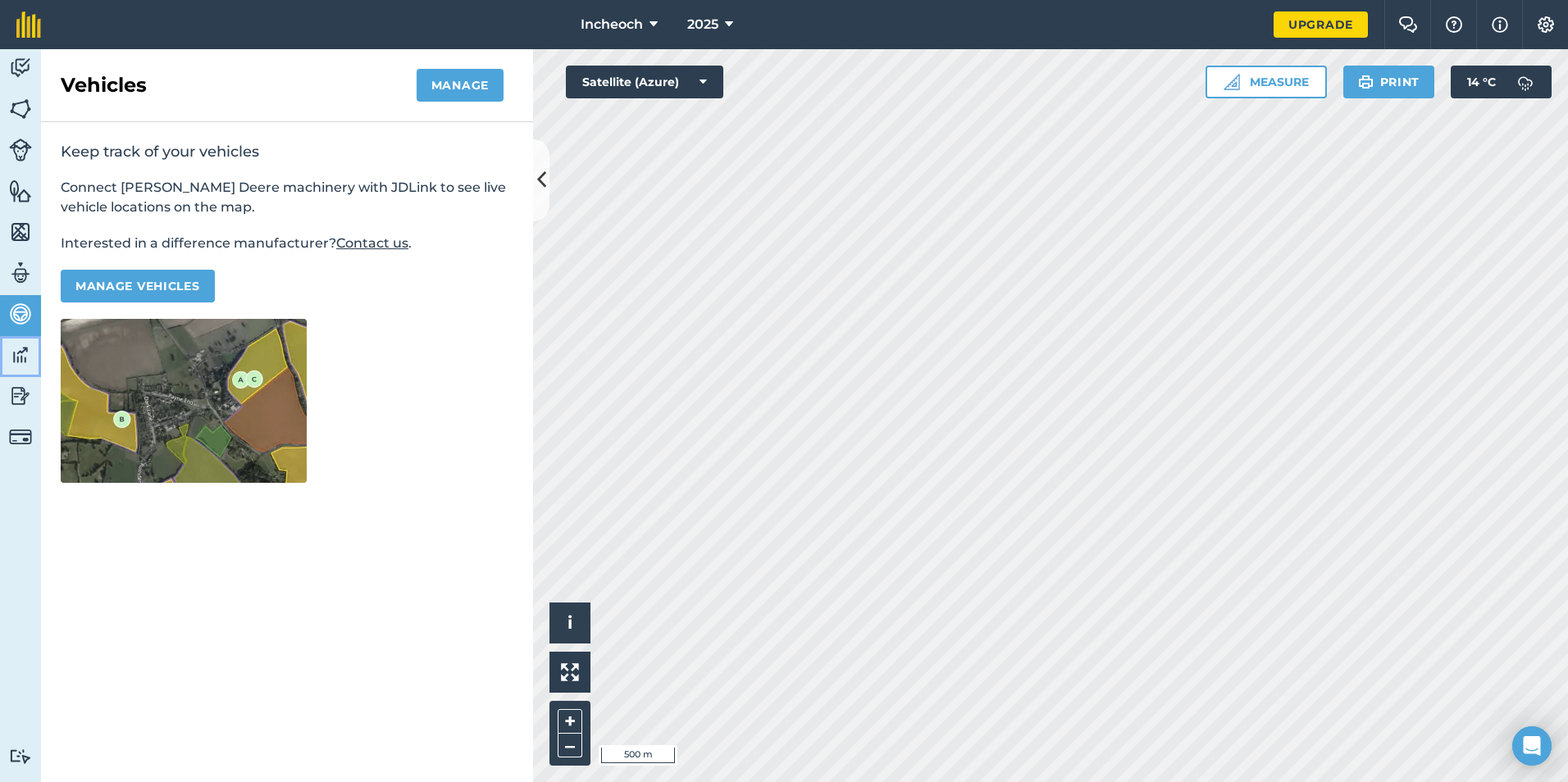
click at [10, 362] on img at bounding box center [20, 355] width 23 height 25
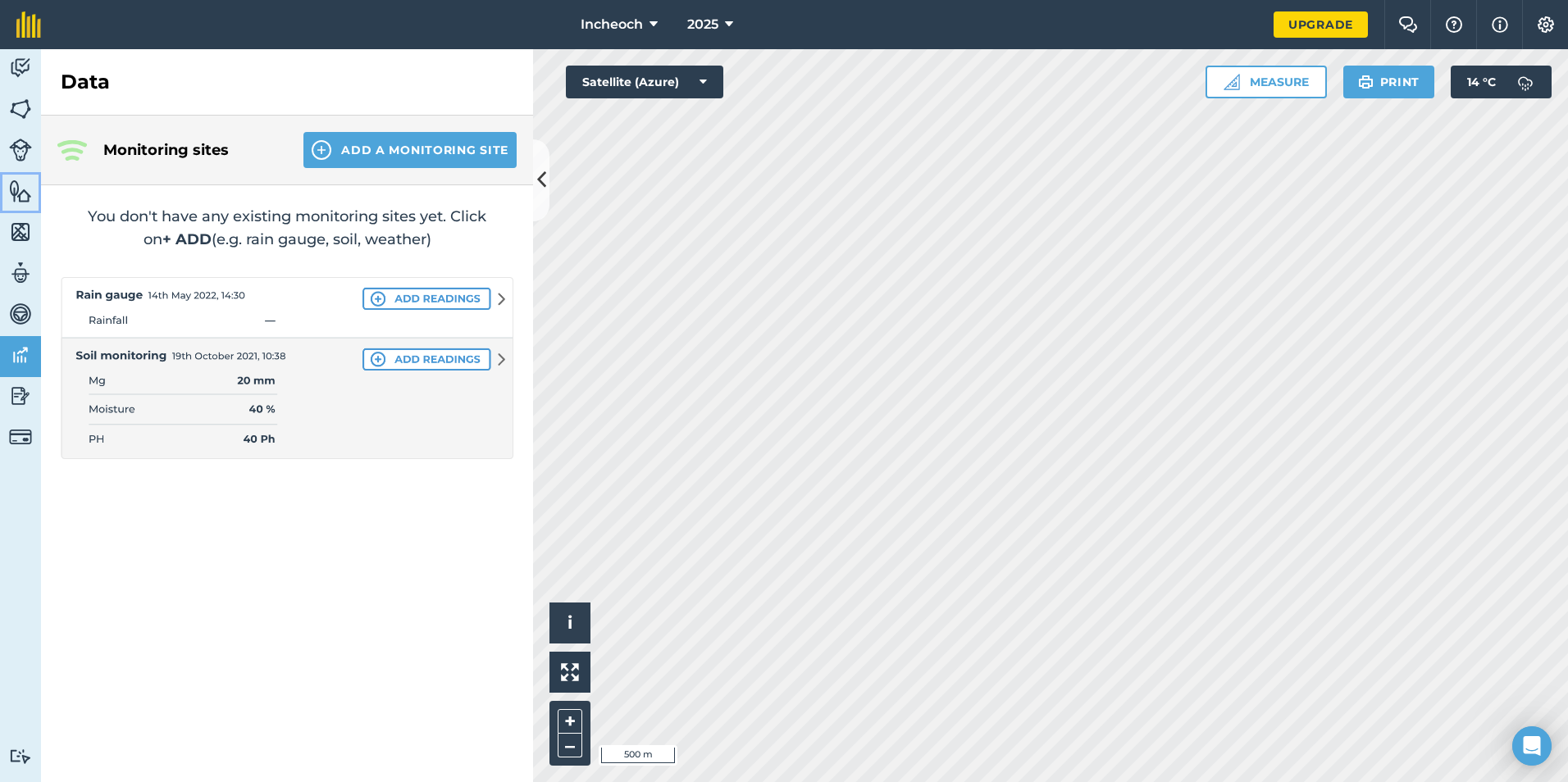
click at [28, 198] on img at bounding box center [20, 191] width 23 height 25
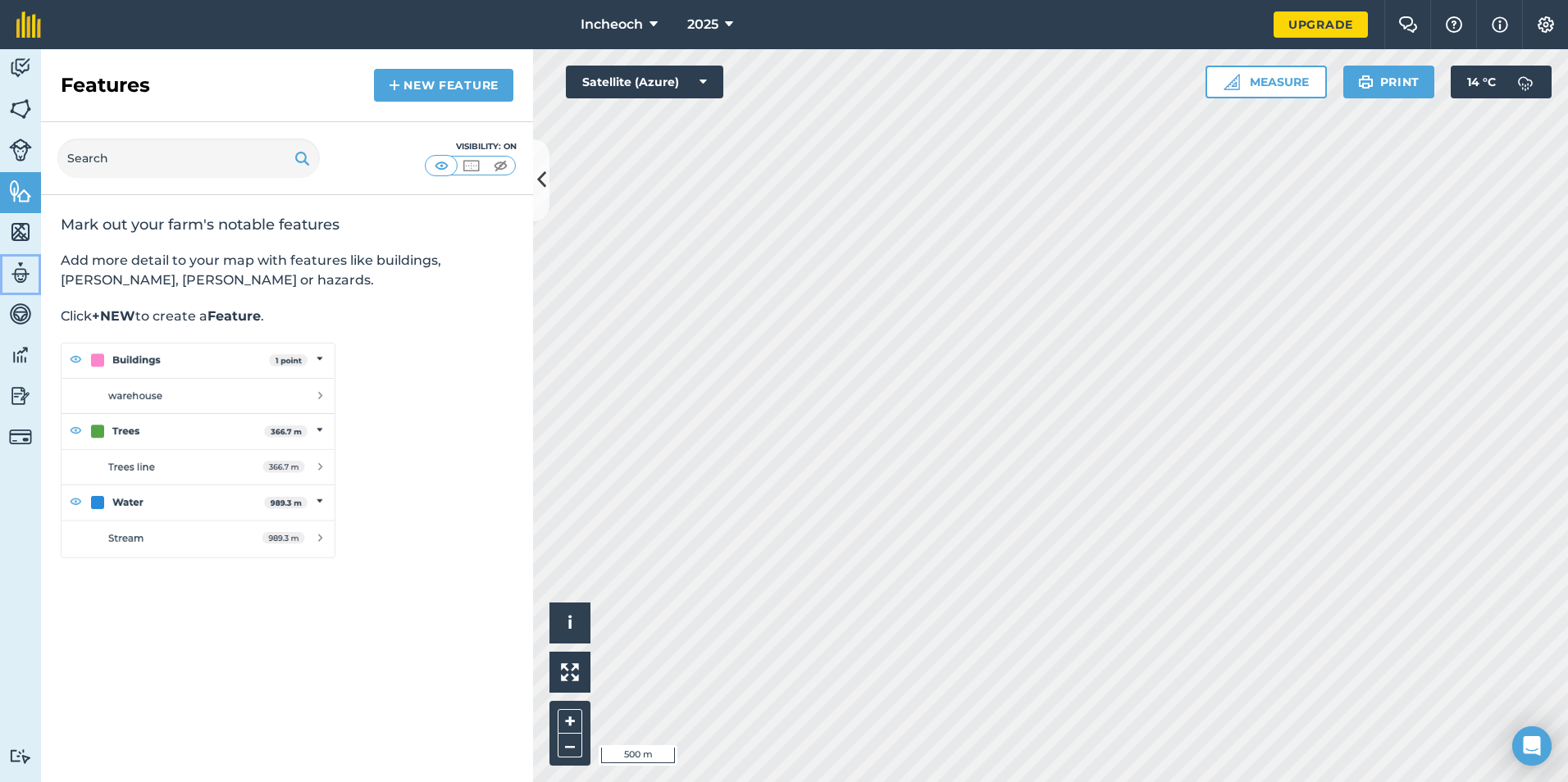
click at [22, 280] on img at bounding box center [20, 273] width 23 height 25
select select "MEMBER"
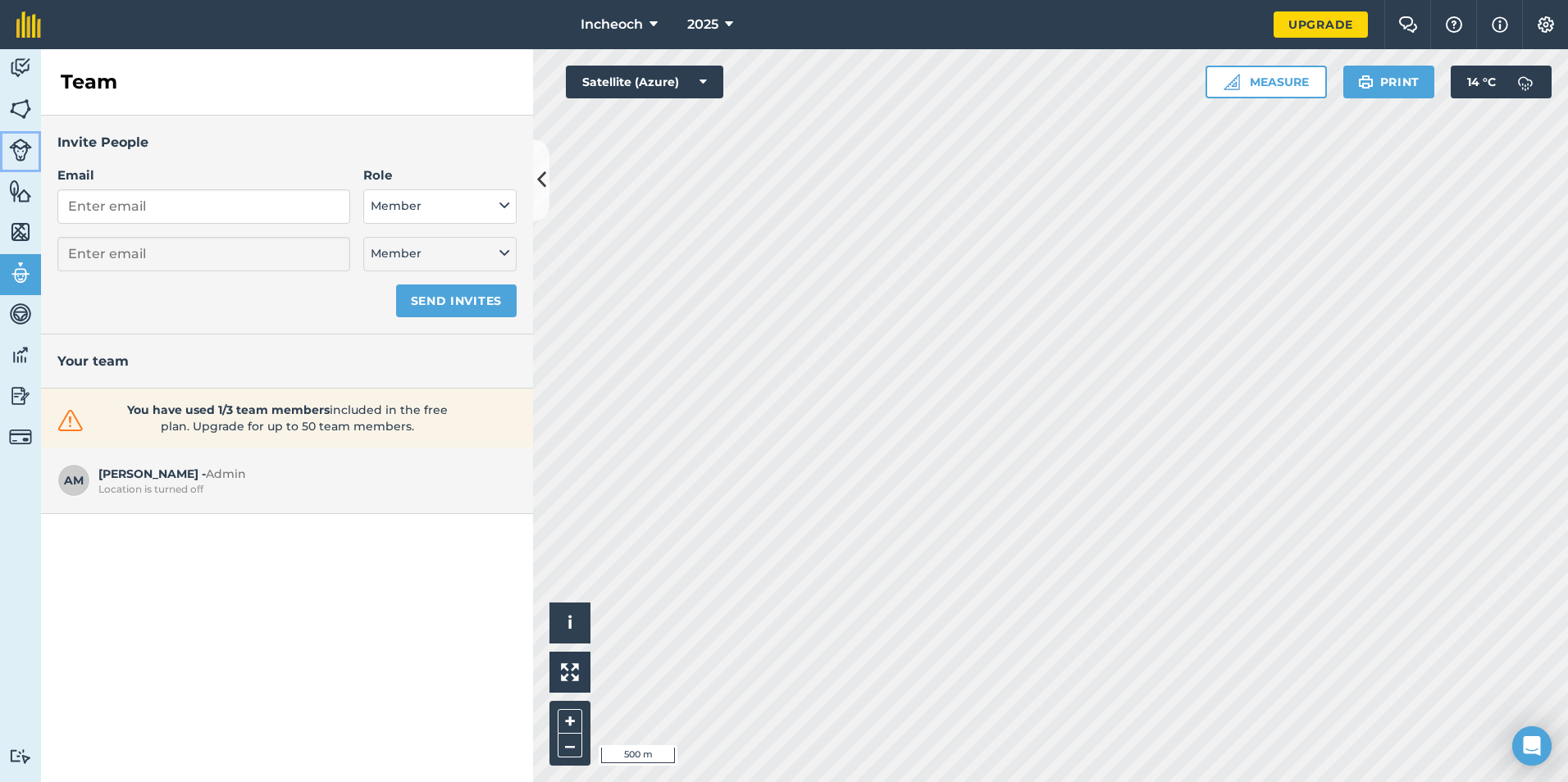
click at [19, 154] on img at bounding box center [20, 150] width 23 height 23
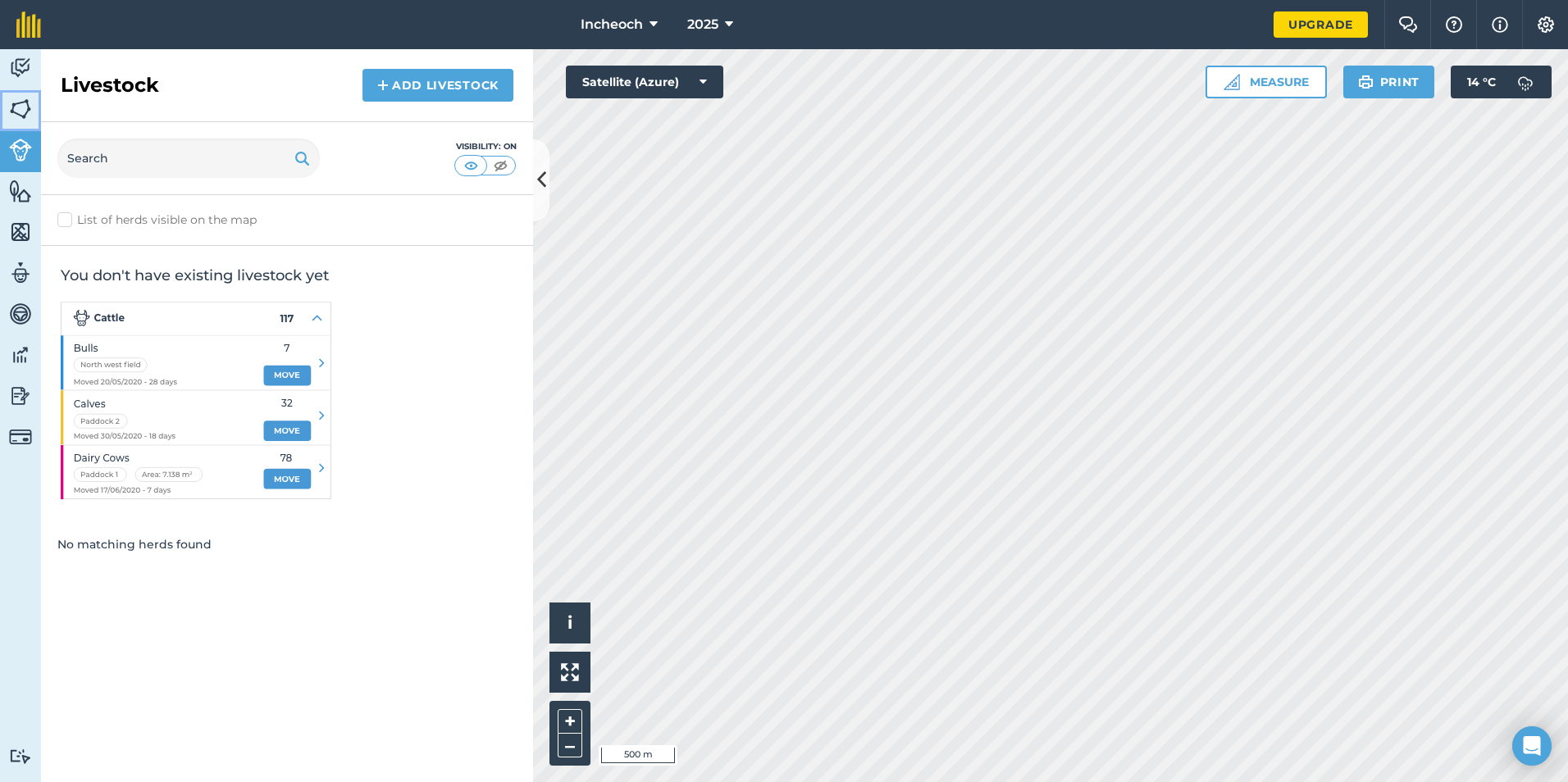
click at [10, 116] on img at bounding box center [20, 109] width 23 height 25
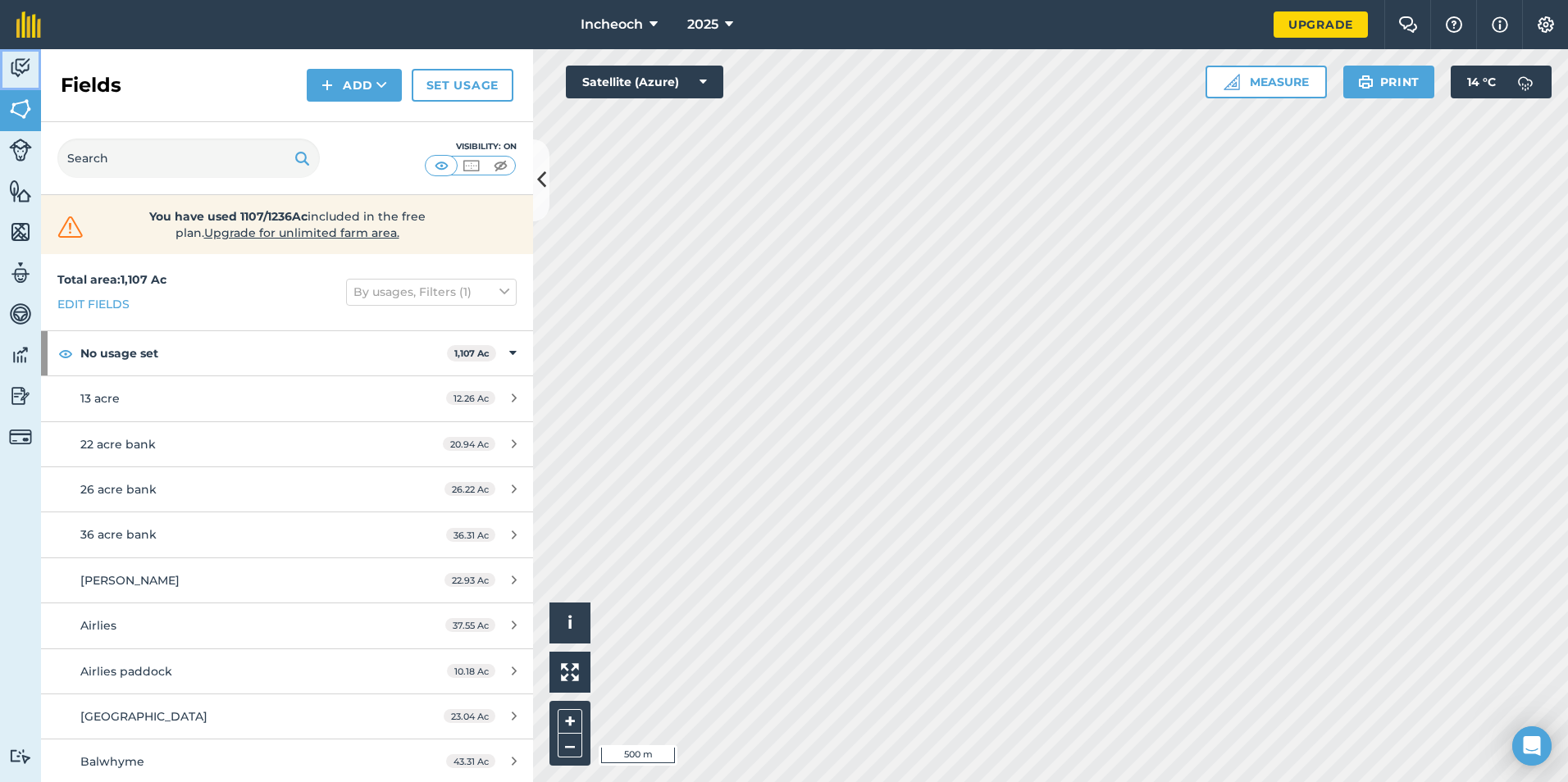
click at [19, 72] on img at bounding box center [20, 69] width 23 height 25
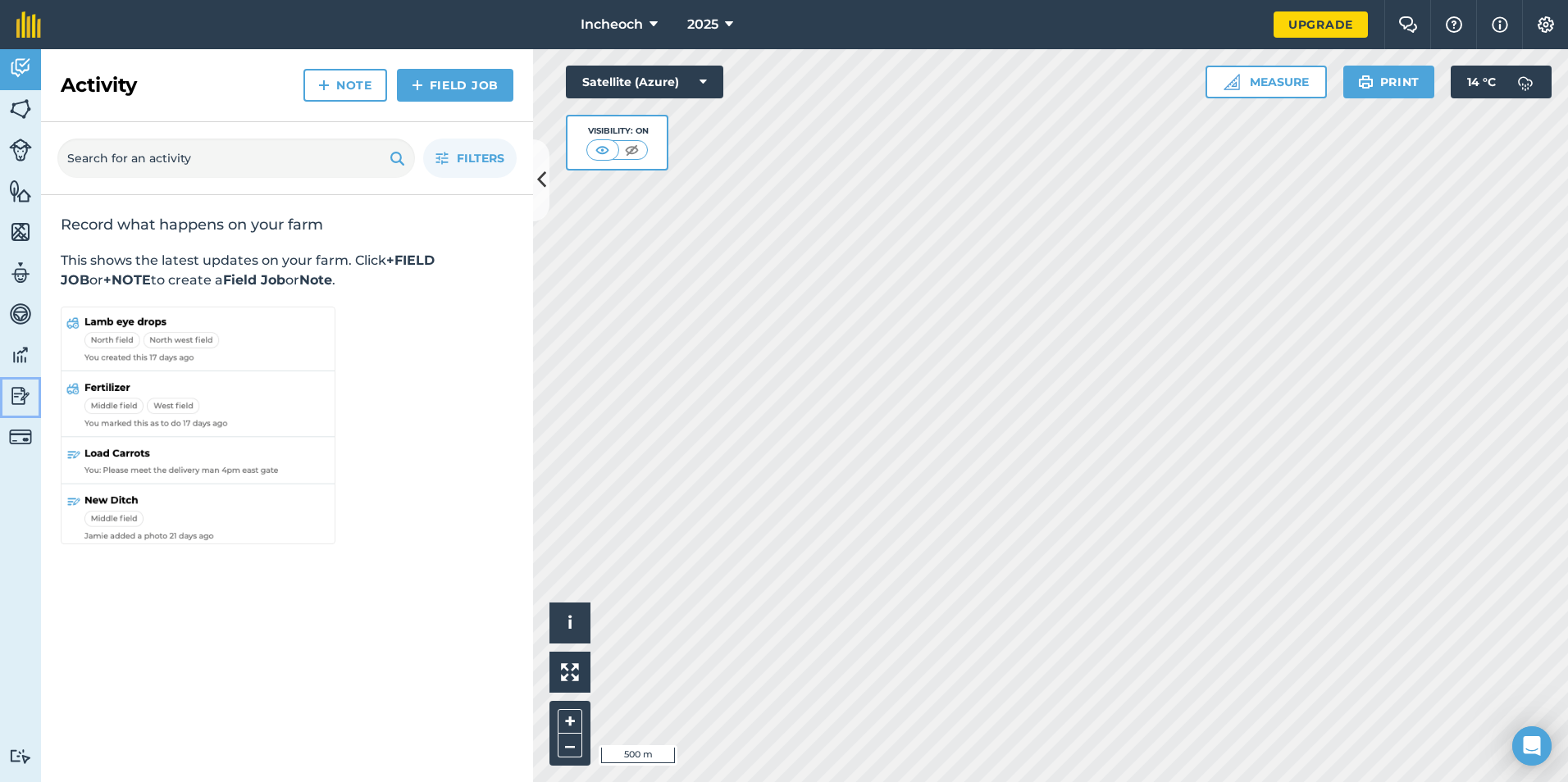
click at [12, 396] on img at bounding box center [20, 396] width 23 height 25
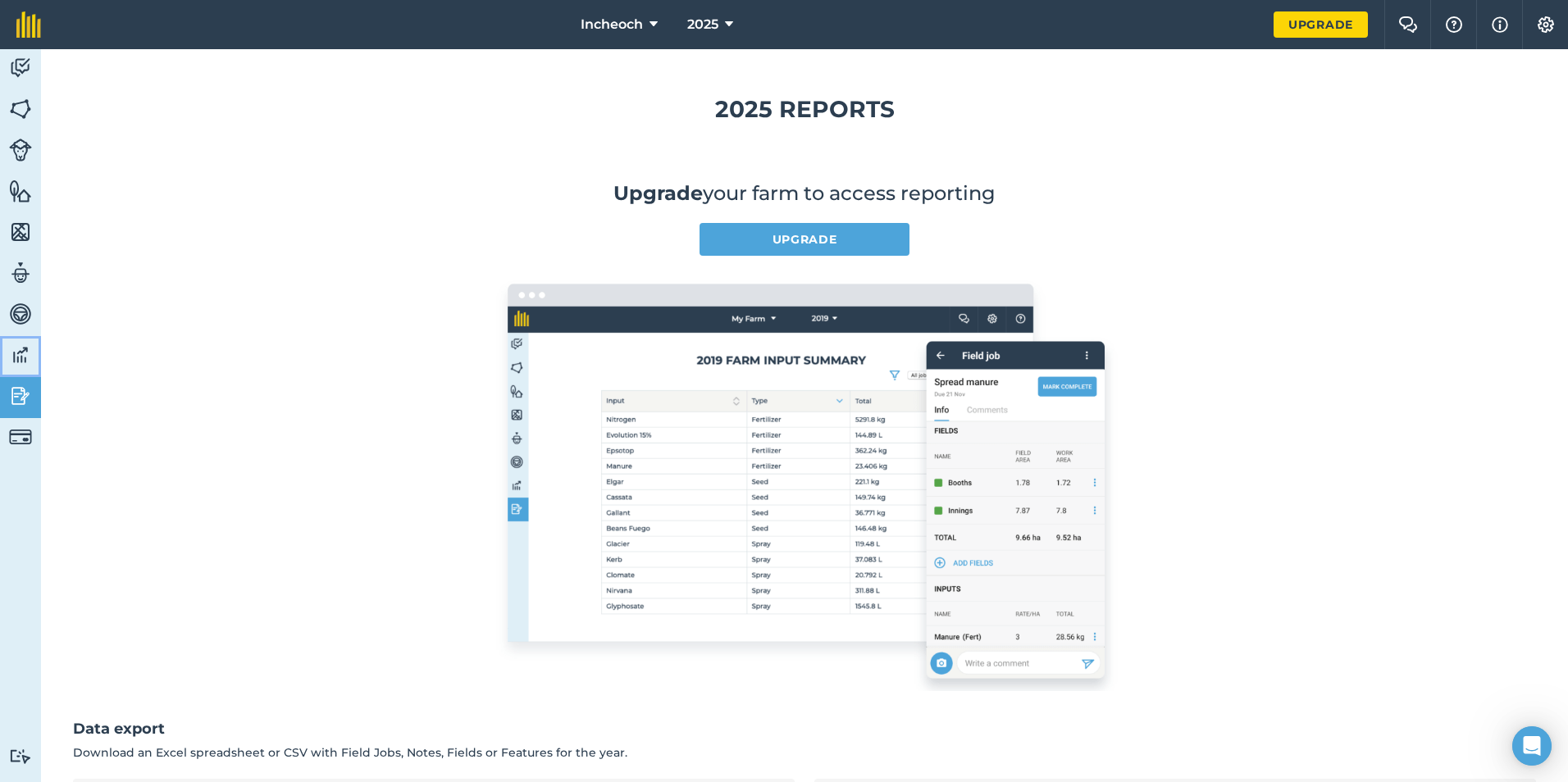
click at [12, 363] on img at bounding box center [20, 355] width 23 height 25
